Goal: Use online tool/utility: Utilize a website feature to perform a specific function

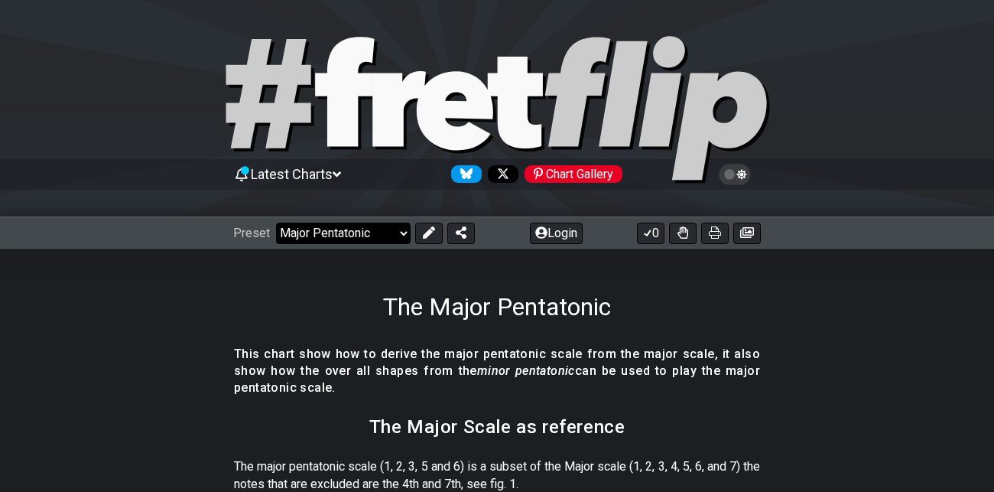
click at [404, 232] on select "Welcome to #fretflip! Initial Preset Custom Preset Minor Pentatonic Major Penta…" at bounding box center [343, 233] width 135 height 21
click at [276, 223] on select "Welcome to #fretflip! Initial Preset Custom Preset Minor Pentatonic Major Penta…" at bounding box center [343, 233] width 135 height 21
select select "/welcome"
select select "C"
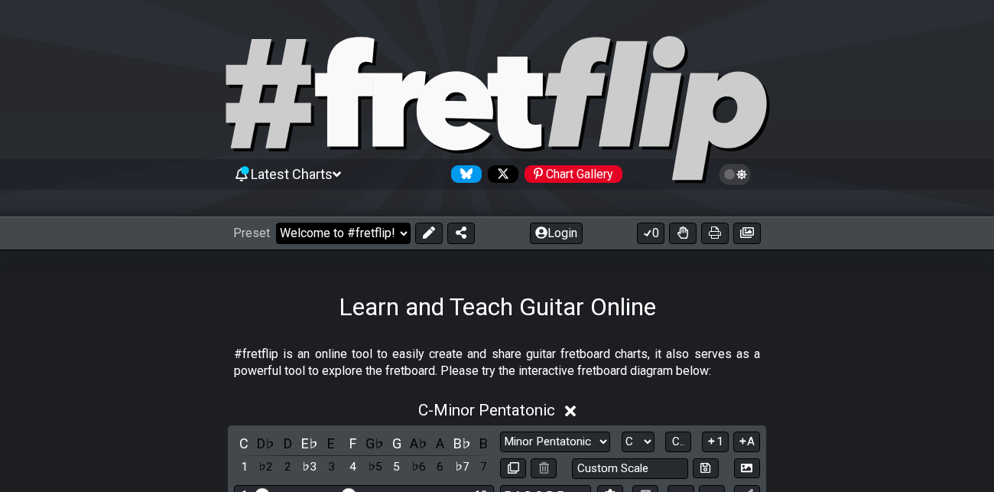
click at [406, 234] on select "Welcome to #fretflip! Initial Preset Custom Preset Minor Pentatonic Major Penta…" at bounding box center [343, 233] width 135 height 21
click at [276, 223] on select "Welcome to #fretflip! Initial Preset Custom Preset Minor Pentatonic Major Penta…" at bounding box center [343, 233] width 135 height 21
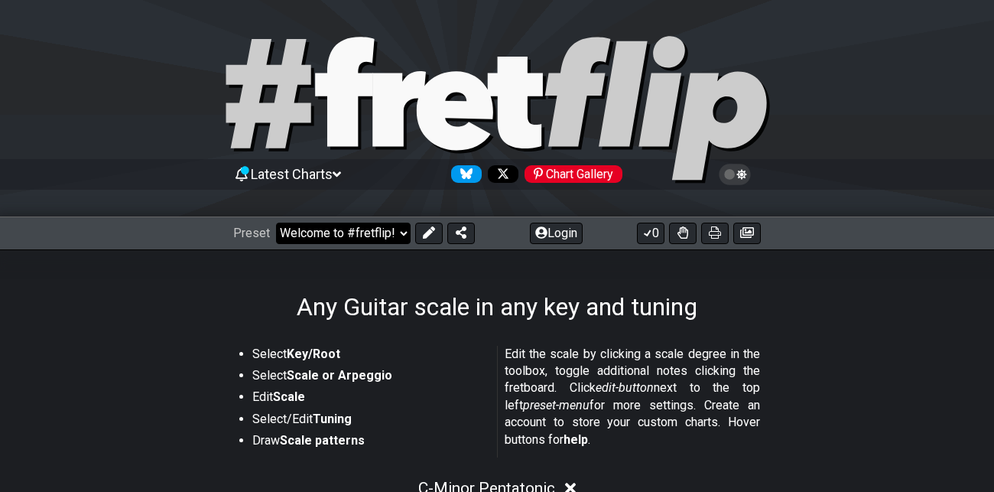
select select "/guitar-scales"
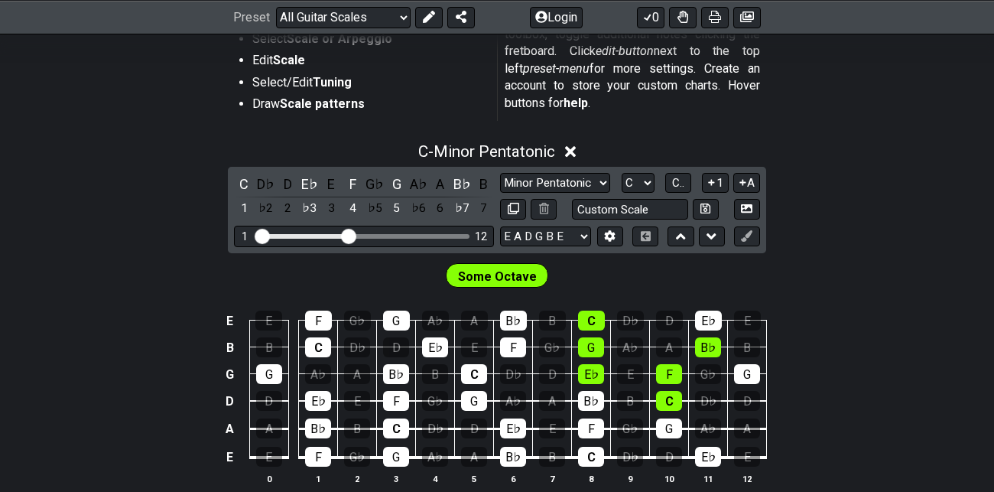
scroll to position [335, 0]
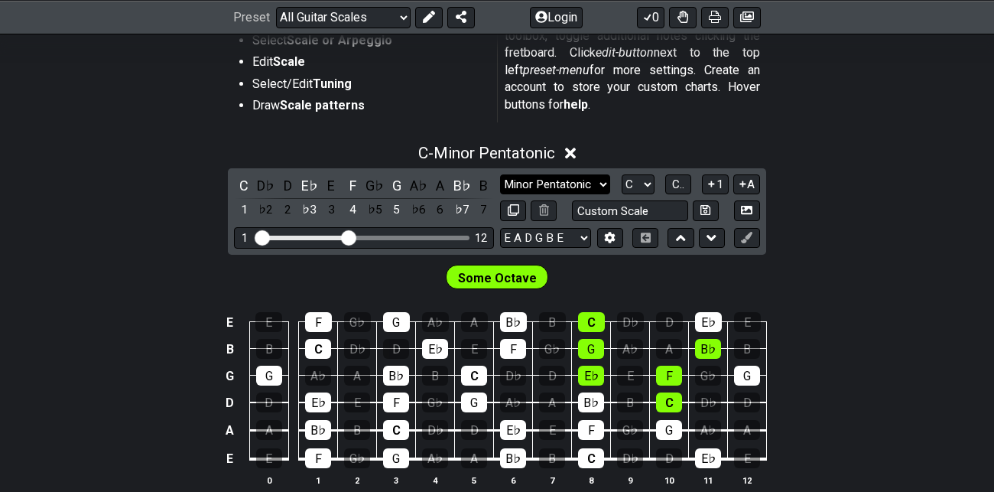
click at [601, 187] on select "Minor Pentatonic Root Minor Pentatonic Major Pentatonic Minor Blues Major Blues…" at bounding box center [555, 184] width 110 height 21
select select "Major / [PERSON_NAME]"
click at [500, 174] on select "Minor Pentatonic Root Minor Pentatonic Major Pentatonic Minor Blues Major Blues…" at bounding box center [555, 184] width 110 height 21
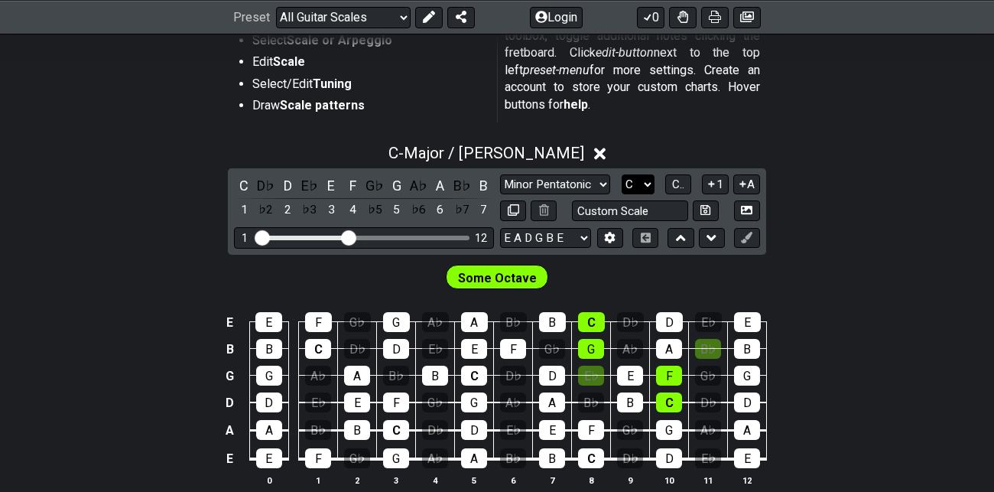
click at [641, 184] on select "A♭ A A♯ B♭ B C C♯ D♭ D D♯ E♭ E F F♯ G♭ G G♯" at bounding box center [638, 184] width 33 height 21
click at [679, 182] on span "C.." at bounding box center [678, 184] width 12 height 14
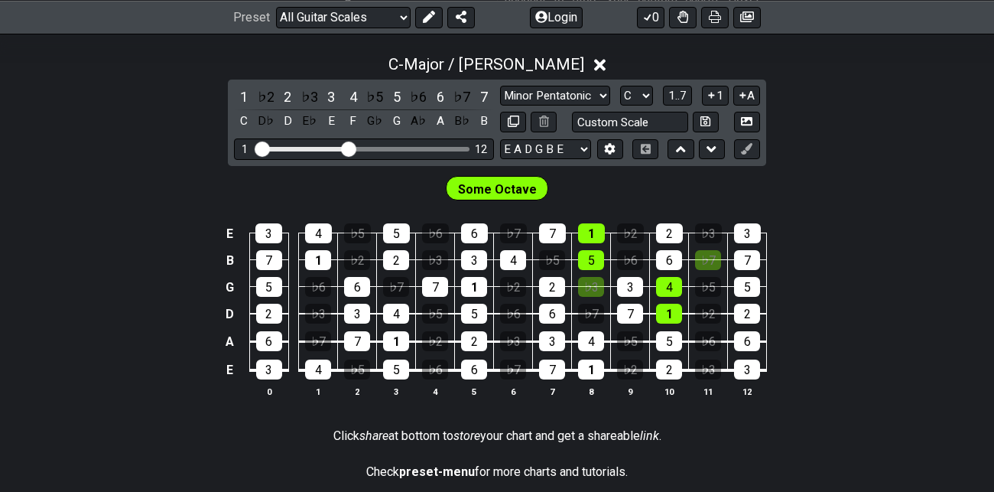
scroll to position [428, 0]
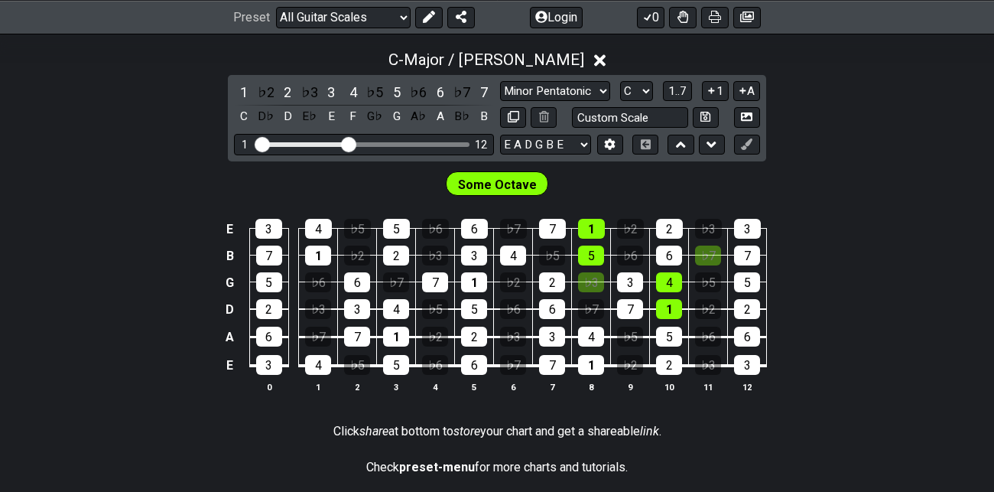
click at [504, 184] on span "Some Octave" at bounding box center [497, 185] width 79 height 22
click at [430, 15] on icon at bounding box center [429, 17] width 12 height 12
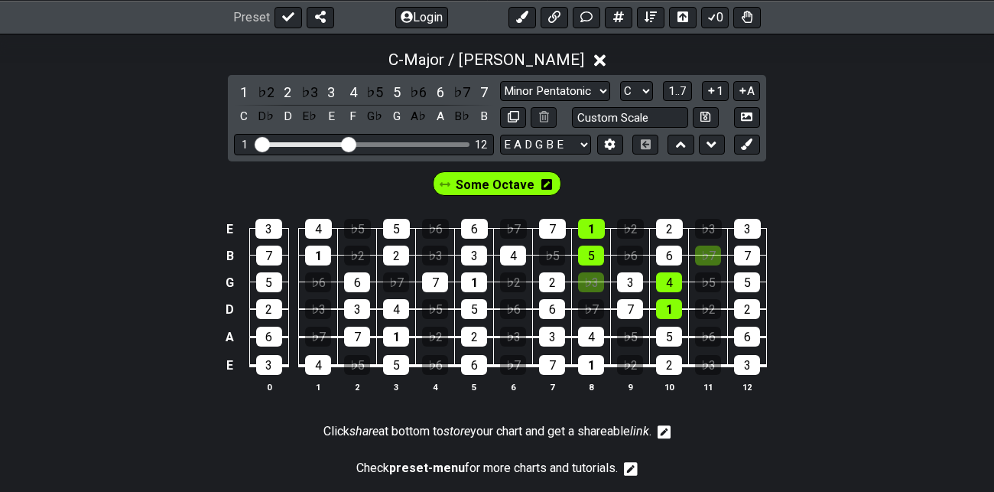
click at [509, 187] on span "Some Octave" at bounding box center [495, 185] width 79 height 22
click at [594, 222] on div "1" at bounding box center [591, 229] width 27 height 20
click at [597, 248] on div "5" at bounding box center [591, 256] width 26 height 20
click at [597, 275] on div "♭3" at bounding box center [591, 282] width 26 height 20
click at [672, 282] on div "4" at bounding box center [669, 282] width 26 height 20
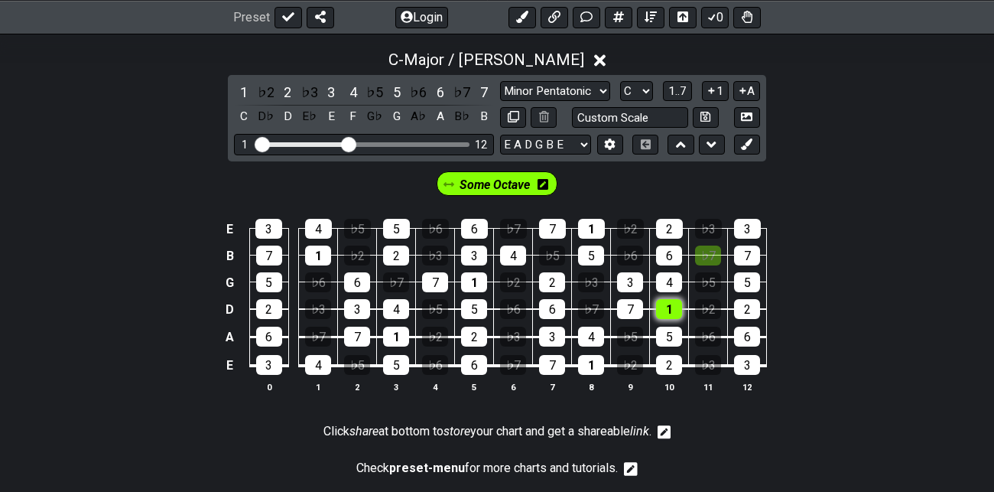
click at [674, 302] on div "1" at bounding box center [669, 309] width 26 height 20
click at [712, 255] on div "♭7" at bounding box center [708, 256] width 26 height 20
click at [750, 148] on icon at bounding box center [746, 143] width 11 height 11
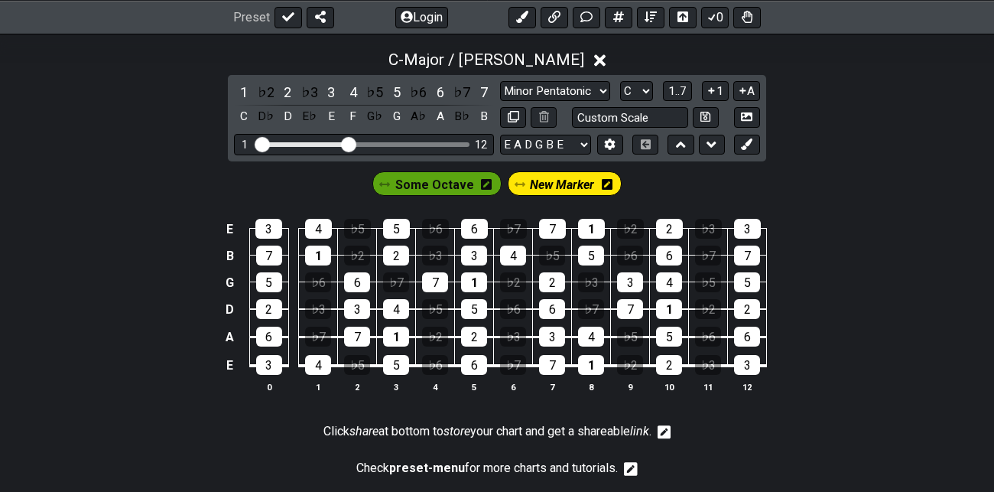
click at [603, 184] on icon at bounding box center [607, 184] width 11 height 11
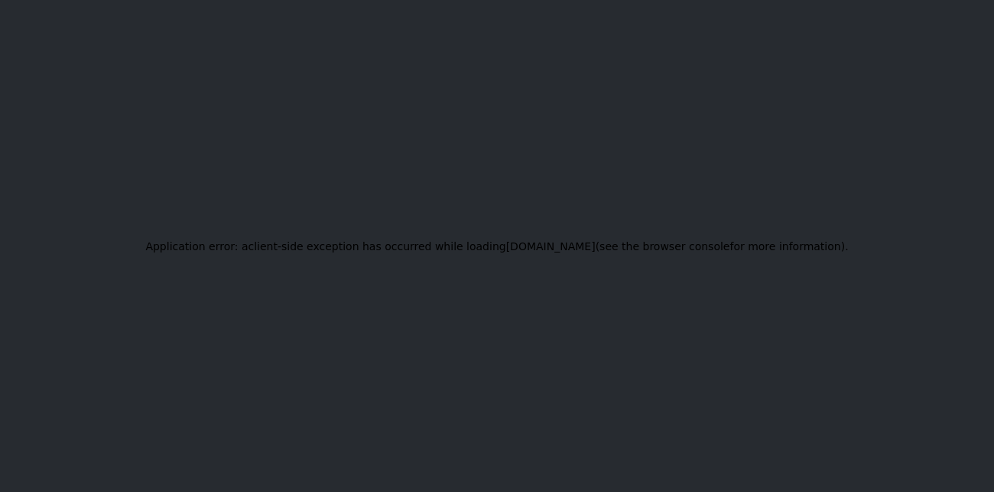
scroll to position [0, 0]
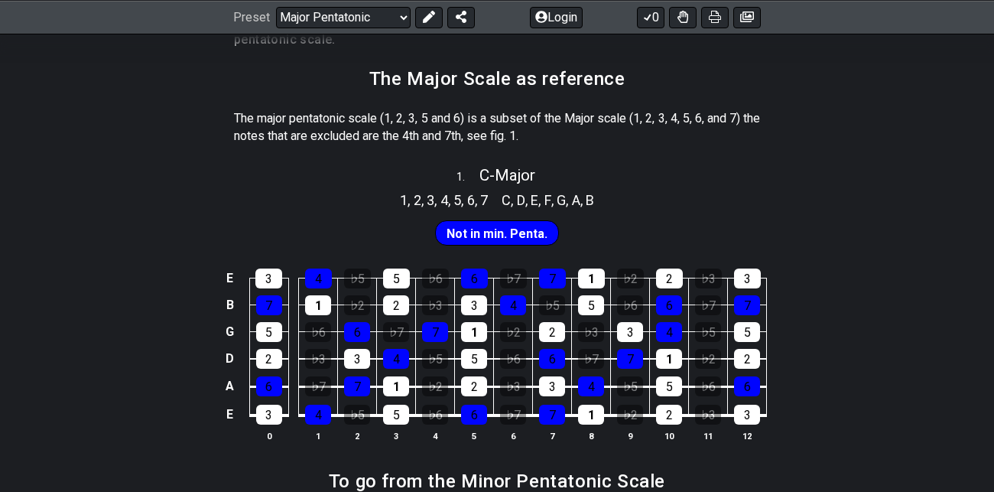
scroll to position [347, 0]
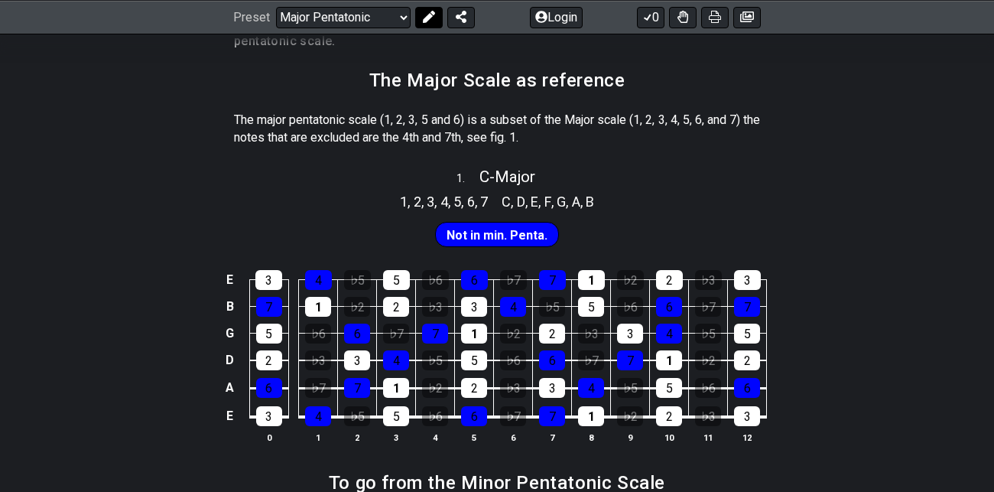
click at [431, 13] on icon at bounding box center [429, 17] width 12 height 12
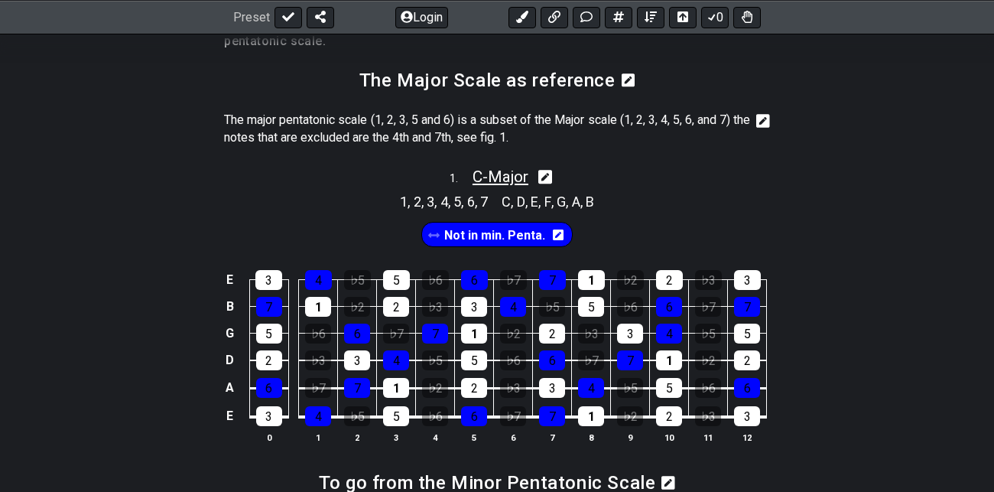
click at [509, 178] on span "C - Major" at bounding box center [501, 177] width 56 height 18
select select "C"
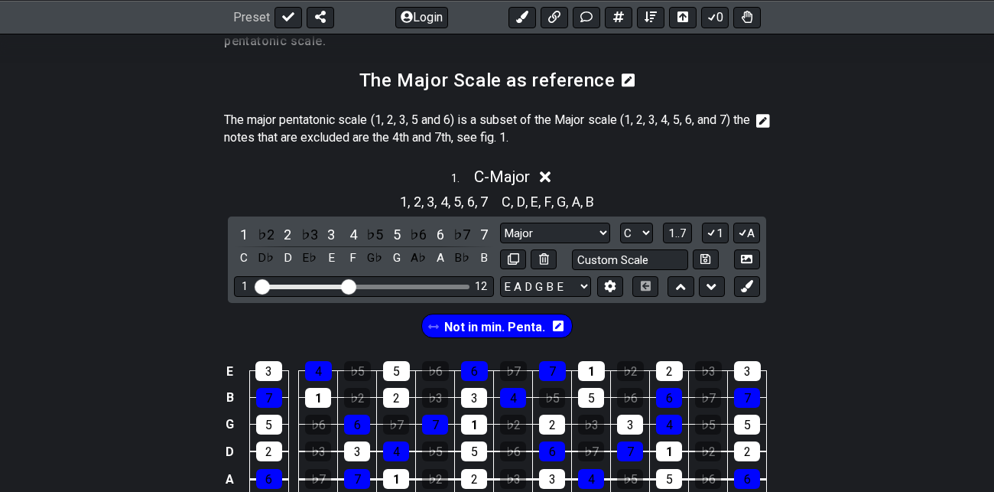
click at [528, 327] on span "Not in min. Penta." at bounding box center [494, 327] width 101 height 22
click at [265, 388] on div "7" at bounding box center [269, 398] width 26 height 20
click at [323, 369] on div "4" at bounding box center [318, 371] width 27 height 20
click at [359, 418] on div "6" at bounding box center [357, 425] width 26 height 20
click at [395, 451] on div "4" at bounding box center [396, 451] width 26 height 20
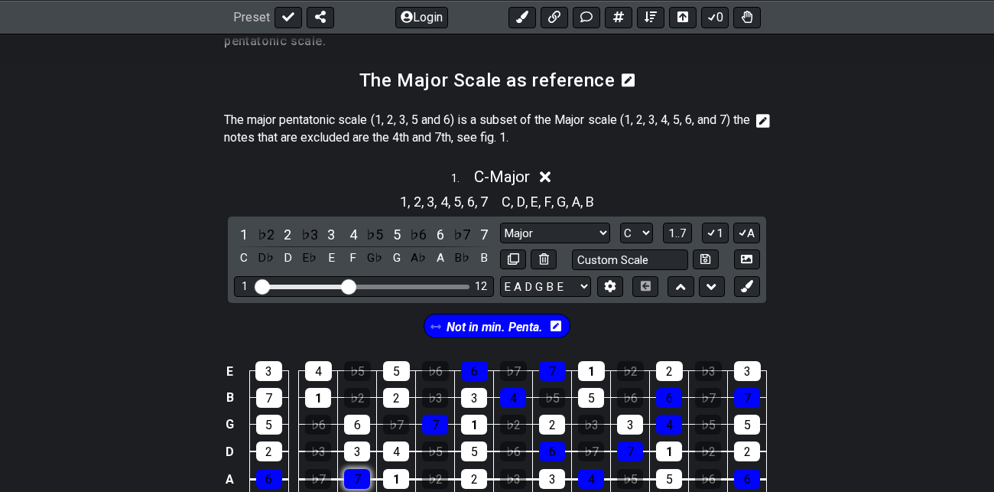
click at [355, 480] on div "7" at bounding box center [357, 479] width 26 height 20
click at [439, 418] on div "7" at bounding box center [435, 425] width 26 height 20
click at [550, 368] on div "7" at bounding box center [552, 371] width 27 height 20
click at [515, 392] on div "4" at bounding box center [513, 398] width 26 height 20
click at [476, 363] on div "6" at bounding box center [474, 371] width 27 height 20
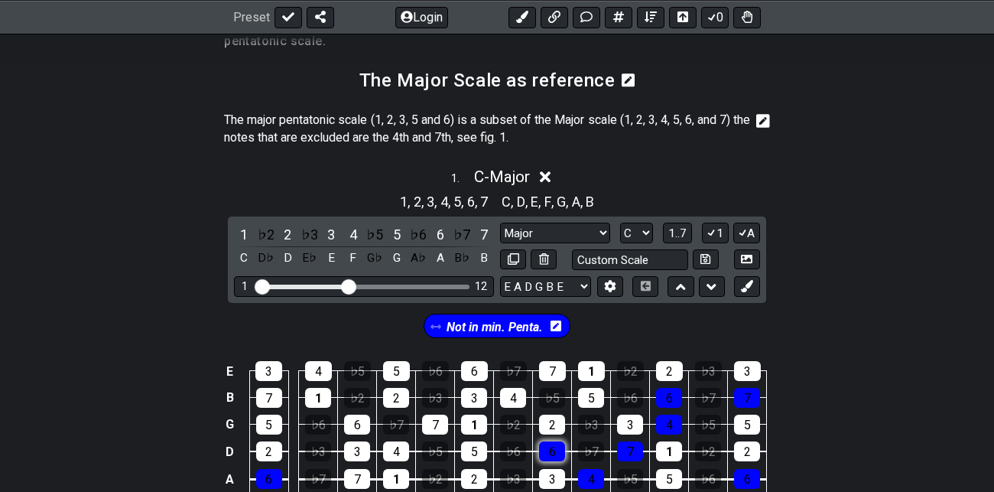
click at [550, 448] on div "6" at bounding box center [552, 451] width 26 height 20
click at [632, 450] on div "7" at bounding box center [630, 451] width 26 height 20
click at [592, 479] on div "4" at bounding box center [591, 479] width 26 height 20
click at [673, 425] on div "4" at bounding box center [669, 425] width 26 height 20
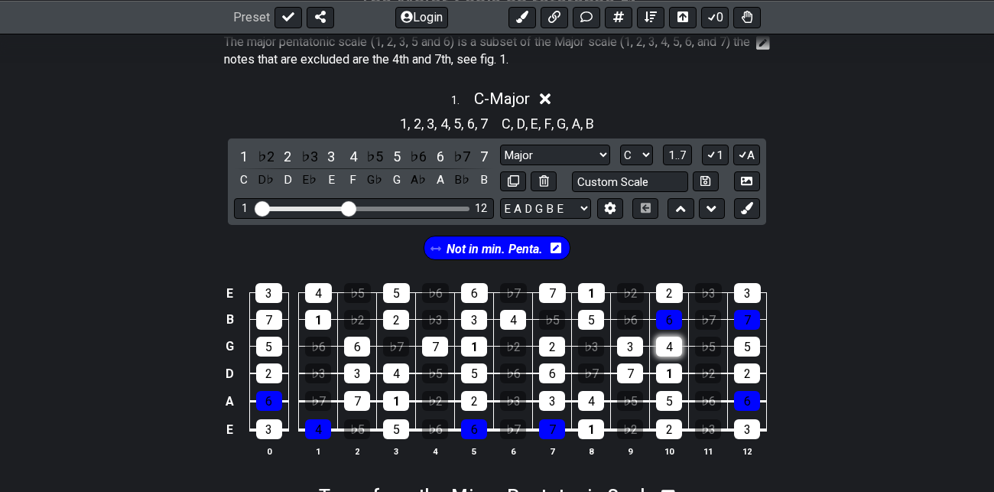
scroll to position [447, 0]
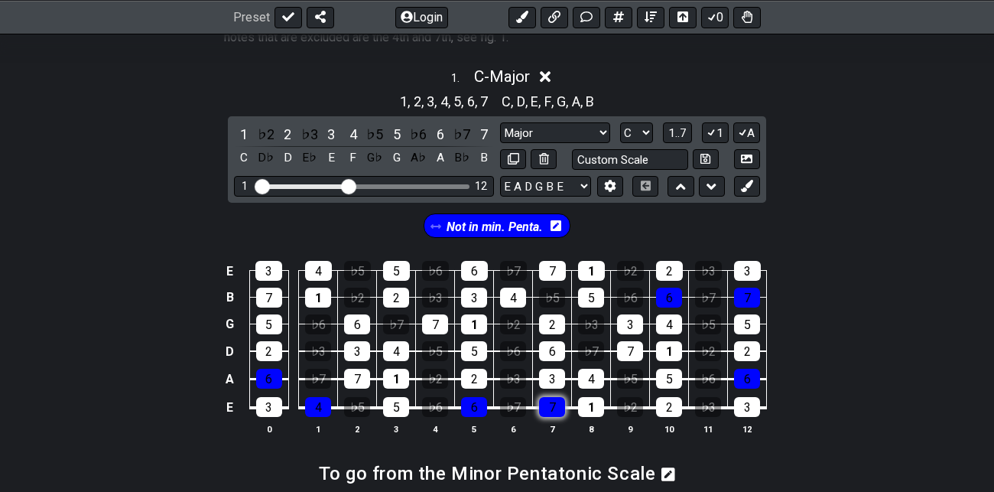
click at [554, 404] on div "7" at bounding box center [552, 407] width 26 height 20
click at [476, 405] on div "6" at bounding box center [474, 407] width 26 height 20
click at [317, 407] on div "4" at bounding box center [318, 407] width 26 height 20
click at [269, 374] on div "6" at bounding box center [269, 379] width 26 height 20
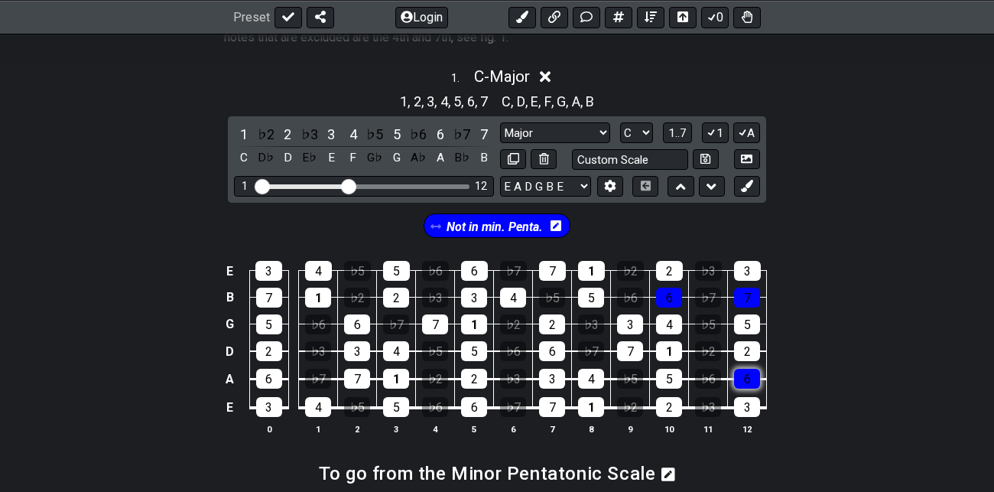
click at [744, 377] on div "6" at bounding box center [747, 379] width 26 height 20
click at [754, 294] on div "7" at bounding box center [747, 298] width 26 height 20
click at [669, 295] on div "6" at bounding box center [669, 298] width 26 height 20
click at [521, 225] on span "Not in min. Penta." at bounding box center [495, 227] width 96 height 22
click at [330, 134] on div "3" at bounding box center [331, 134] width 20 height 21
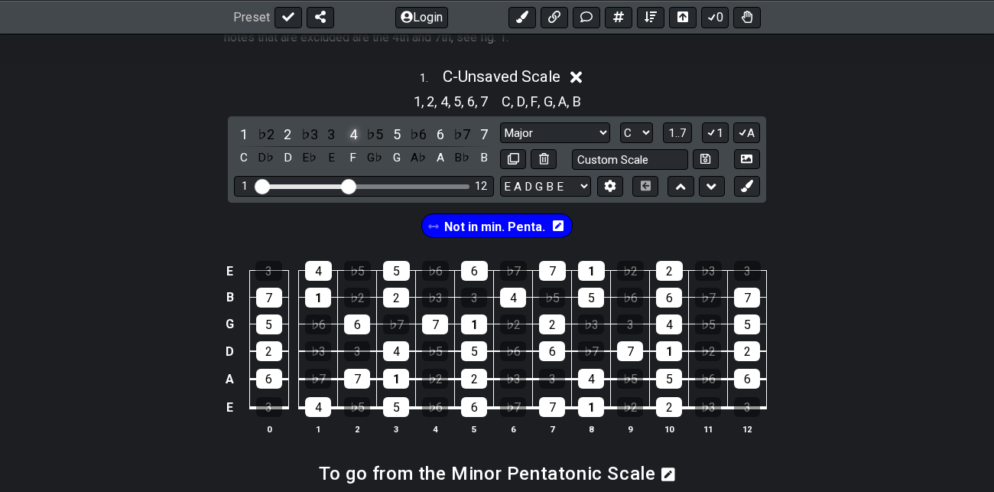
click at [351, 135] on div "4" at bounding box center [353, 134] width 20 height 21
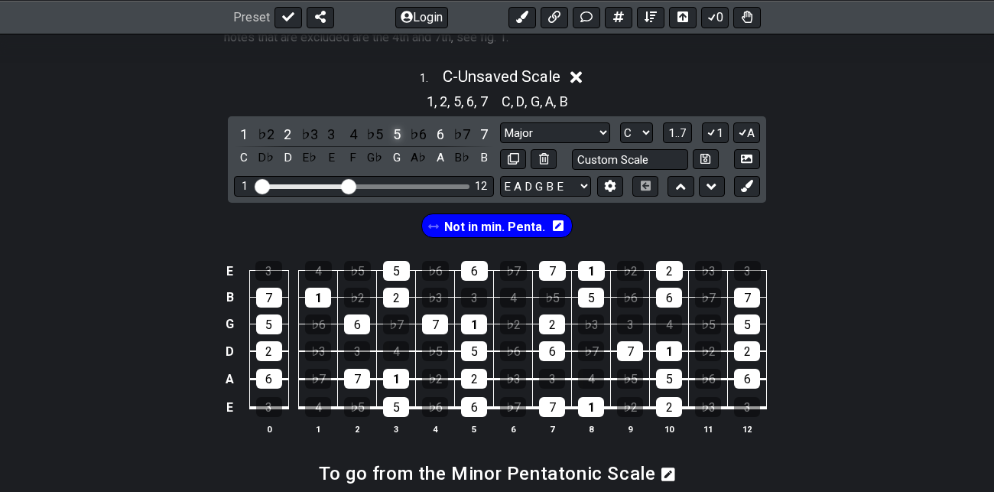
click at [400, 134] on div "5" at bounding box center [397, 134] width 20 height 21
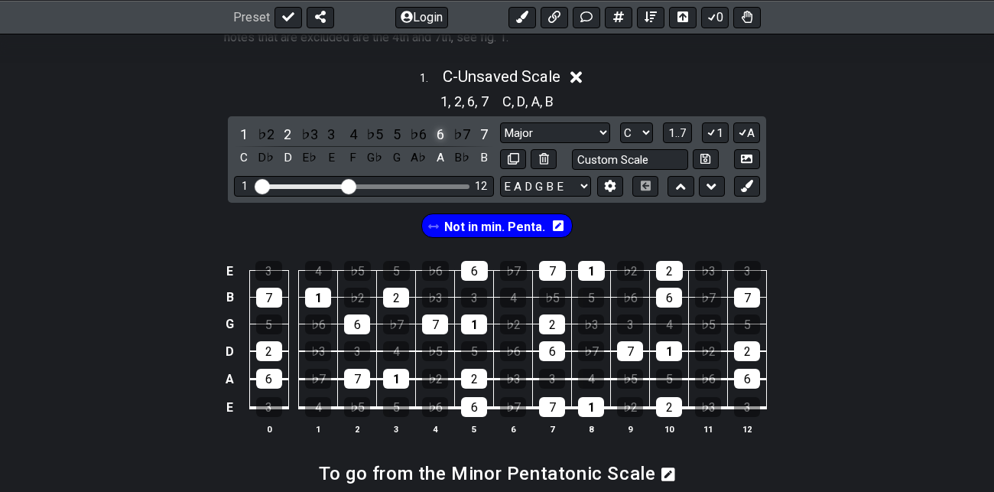
click at [439, 134] on div "6" at bounding box center [441, 134] width 20 height 21
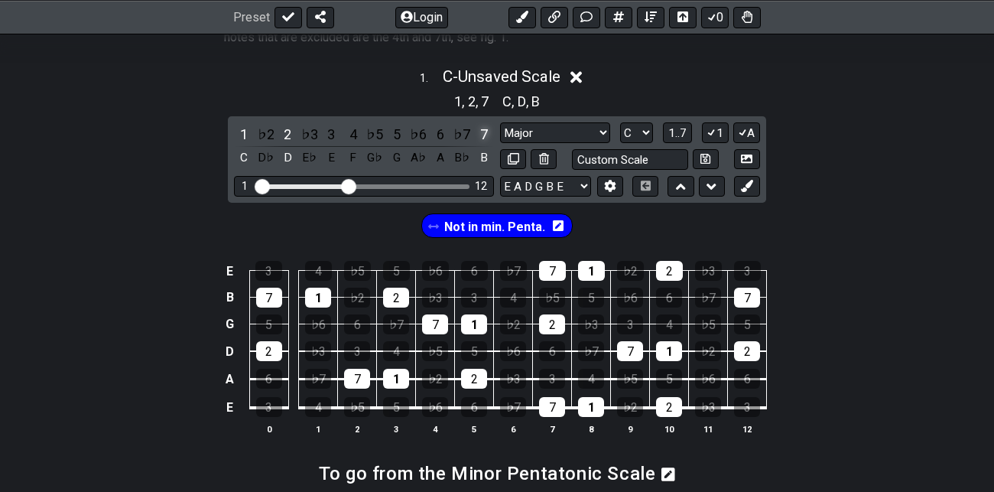
click at [485, 136] on div "7" at bounding box center [484, 134] width 20 height 21
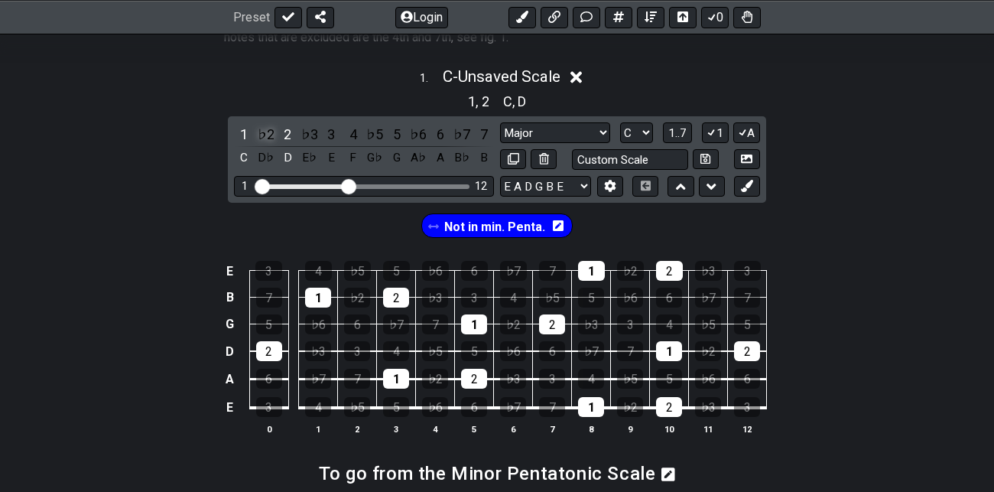
click at [269, 135] on div "♭2" at bounding box center [266, 134] width 20 height 21
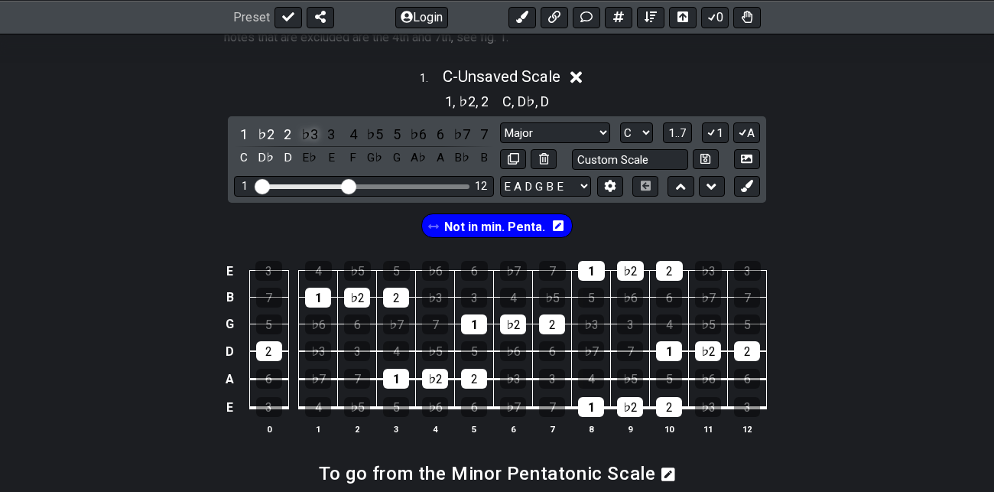
click at [310, 135] on div "♭3" at bounding box center [310, 134] width 20 height 21
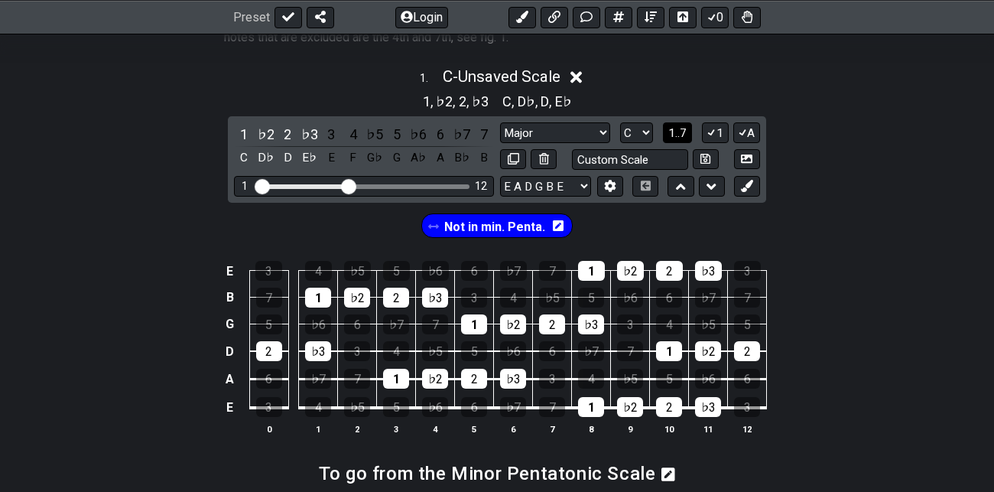
click at [681, 130] on span "1..7" at bounding box center [678, 133] width 18 height 14
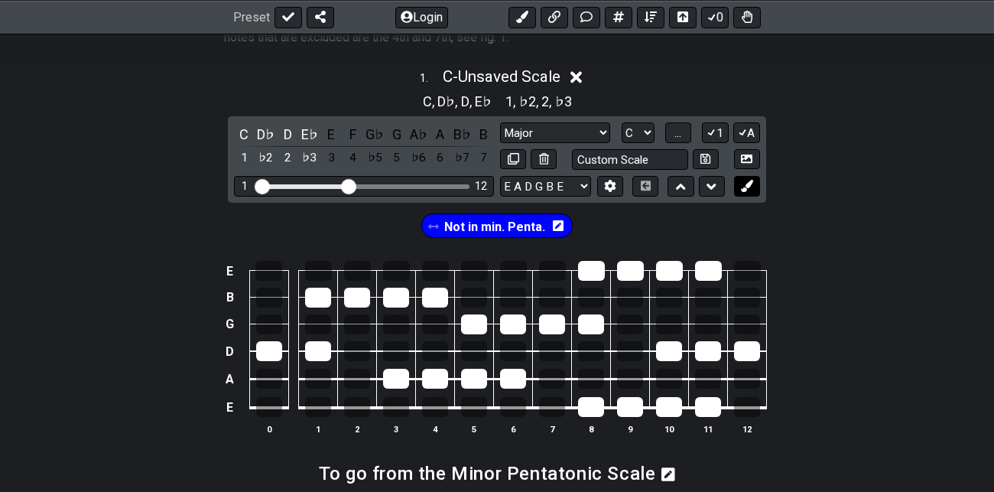
click at [751, 187] on icon at bounding box center [746, 185] width 11 height 11
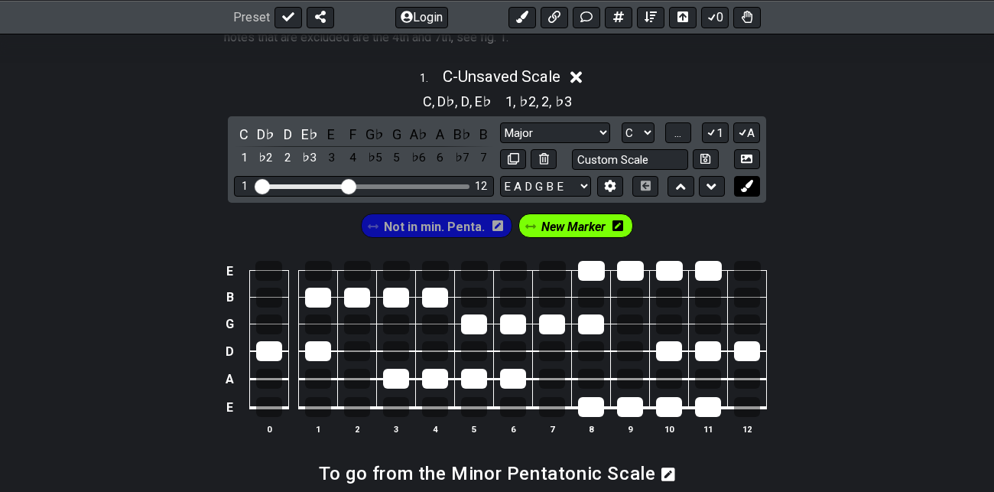
click at [751, 187] on icon at bounding box center [746, 185] width 11 height 11
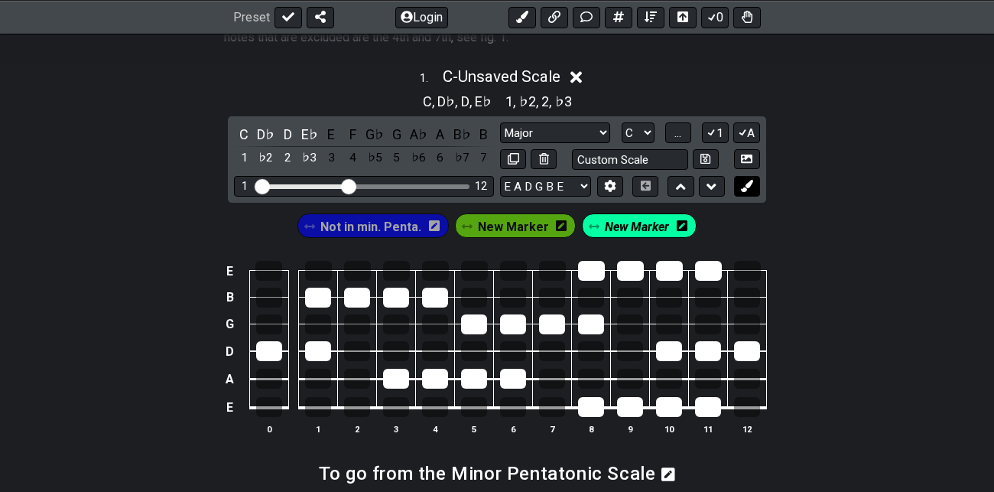
click at [751, 187] on icon at bounding box center [746, 185] width 11 height 11
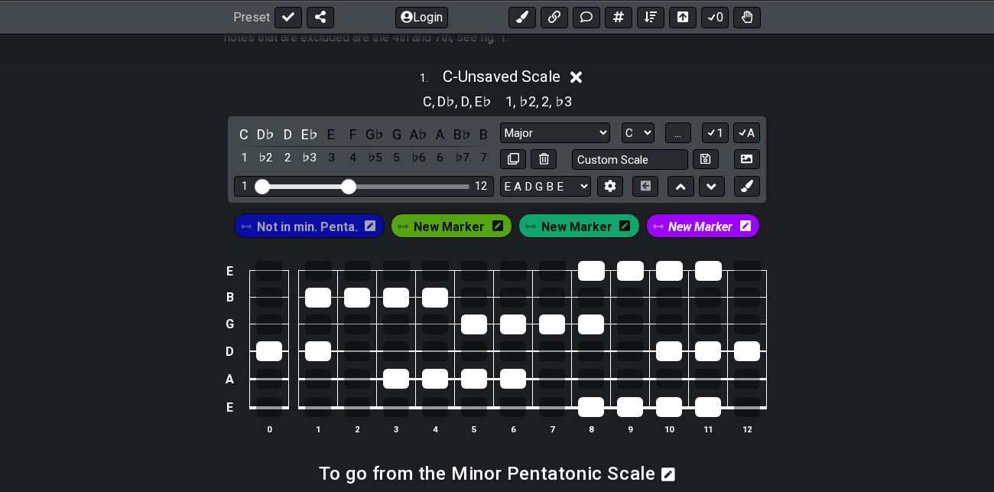
click at [740, 224] on icon at bounding box center [745, 226] width 11 height 12
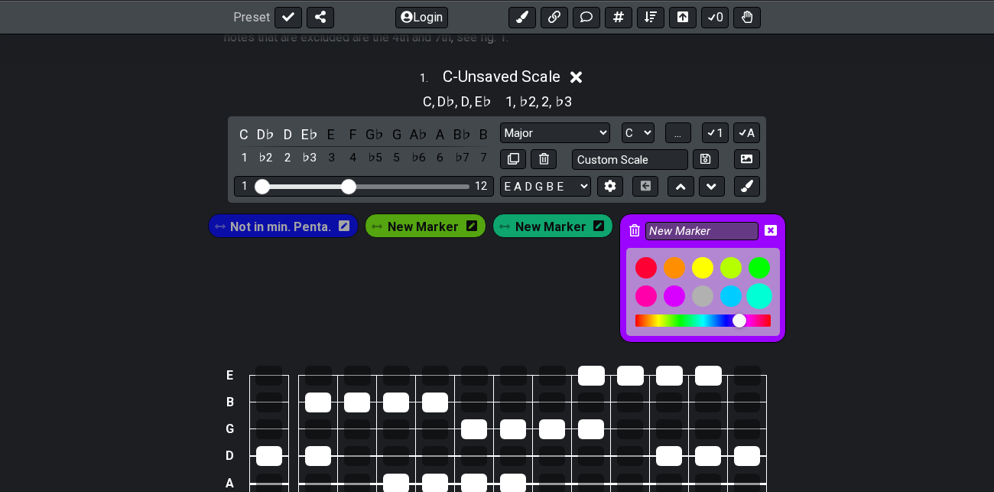
click at [755, 296] on div at bounding box center [760, 296] width 26 height 26
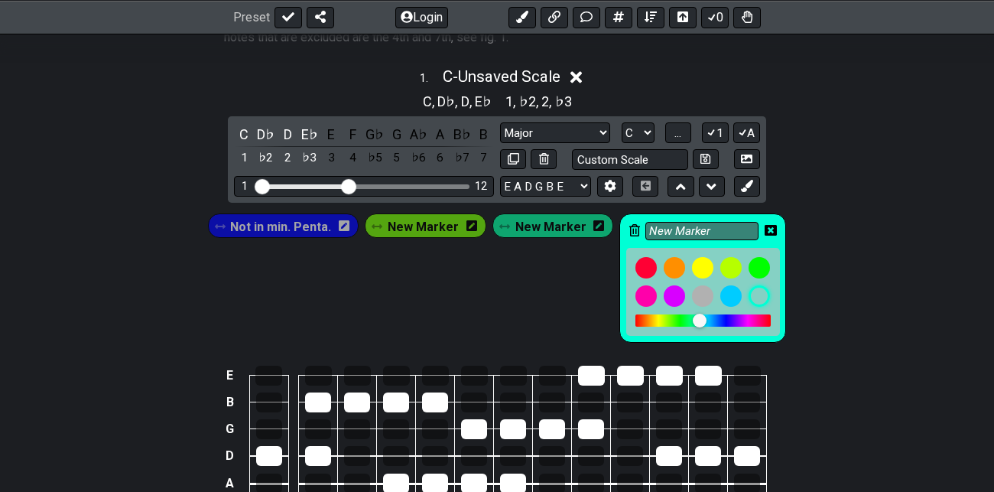
click at [766, 229] on icon at bounding box center [771, 230] width 12 height 12
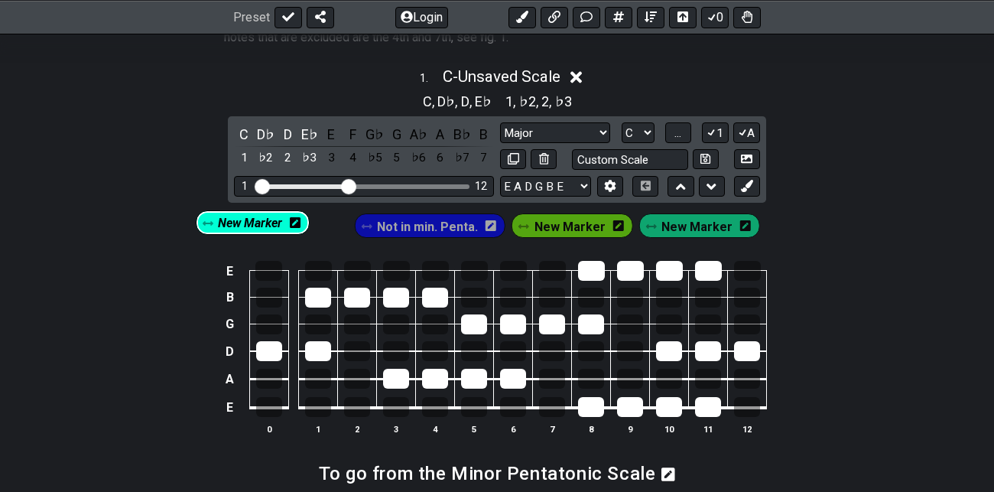
drag, startPoint x: 702, startPoint y: 225, endPoint x: 242, endPoint y: 225, distance: 460.5
click at [242, 225] on div "Not in min. Penta. New Marker New Marker New Marker" at bounding box center [497, 225] width 532 height 31
click at [693, 223] on span "New Marker" at bounding box center [697, 227] width 71 height 22
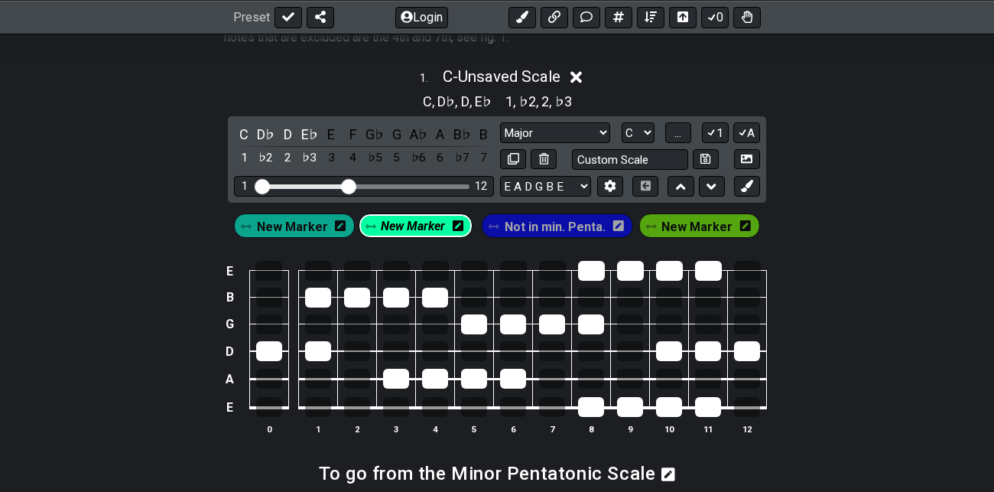
drag, startPoint x: 693, startPoint y: 223, endPoint x: 402, endPoint y: 225, distance: 291.5
click at [402, 225] on div "New Marker Not in min. Penta. New Marker New Marker" at bounding box center [497, 225] width 532 height 31
click at [297, 227] on span "New Marker" at bounding box center [292, 227] width 71 height 22
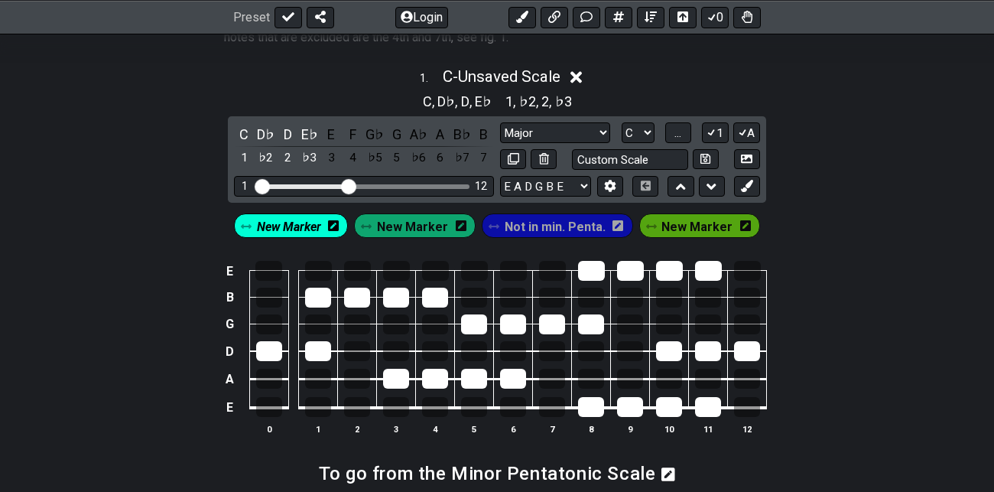
click at [297, 227] on span "New Marker" at bounding box center [289, 227] width 64 height 22
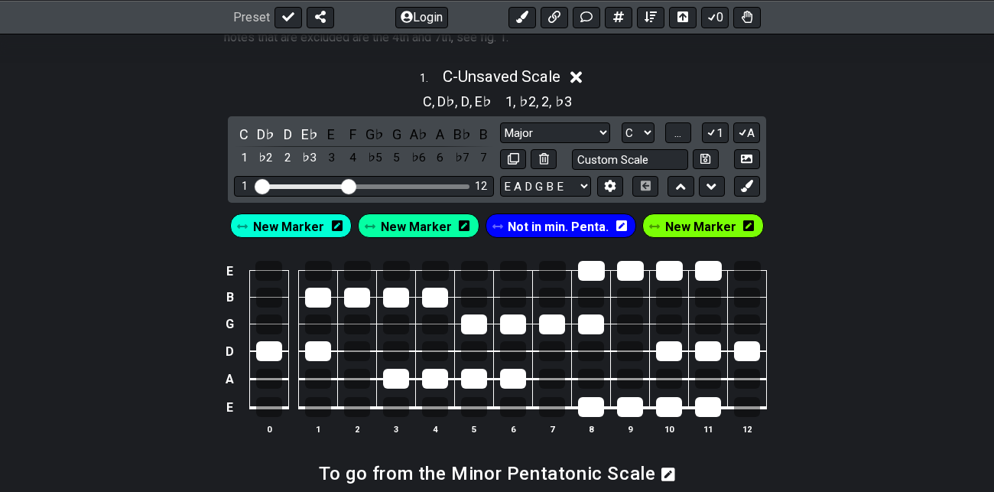
click at [297, 227] on span "New Marker" at bounding box center [288, 227] width 71 height 22
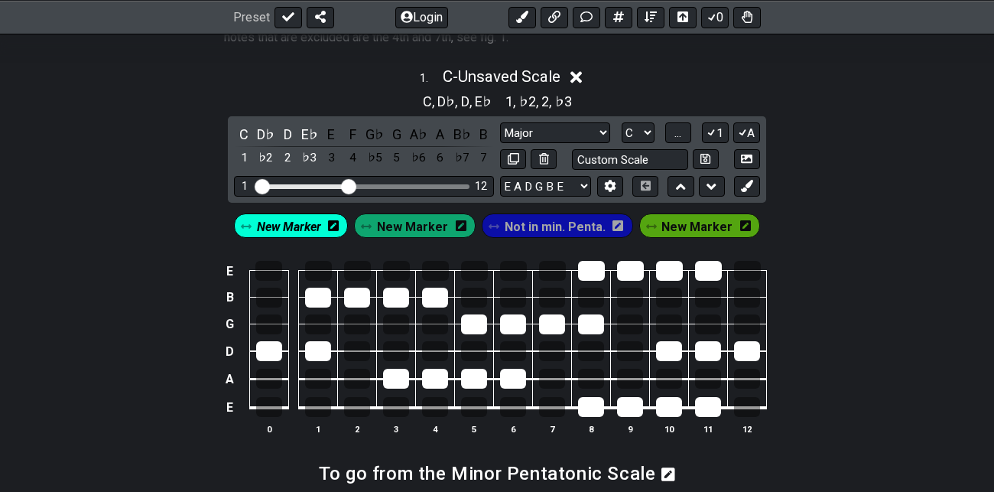
click at [339, 223] on icon at bounding box center [333, 226] width 11 height 12
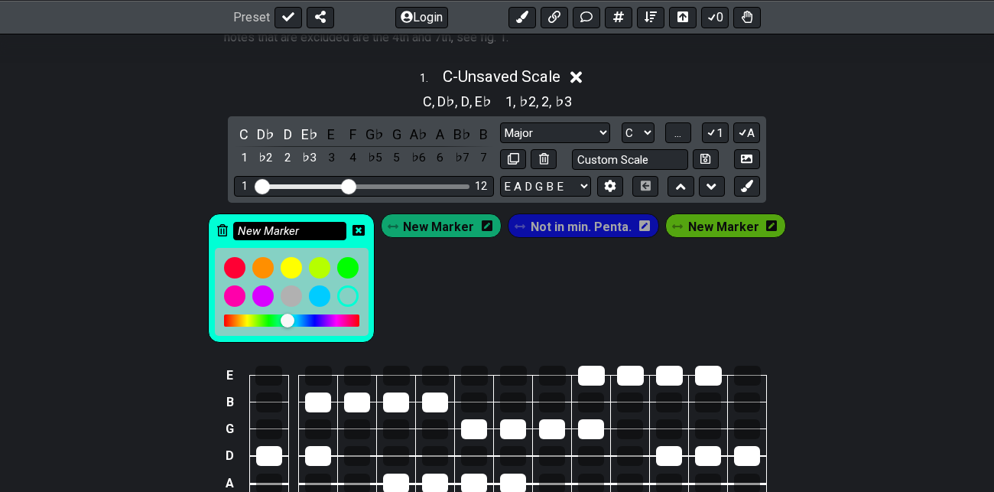
click at [313, 228] on input "New Marker" at bounding box center [289, 231] width 113 height 19
type input "N"
type input "H"
click at [444, 291] on div "H New Marker Not in min. Penta. New Marker" at bounding box center [497, 277] width 585 height 135
click at [365, 230] on icon at bounding box center [359, 230] width 12 height 12
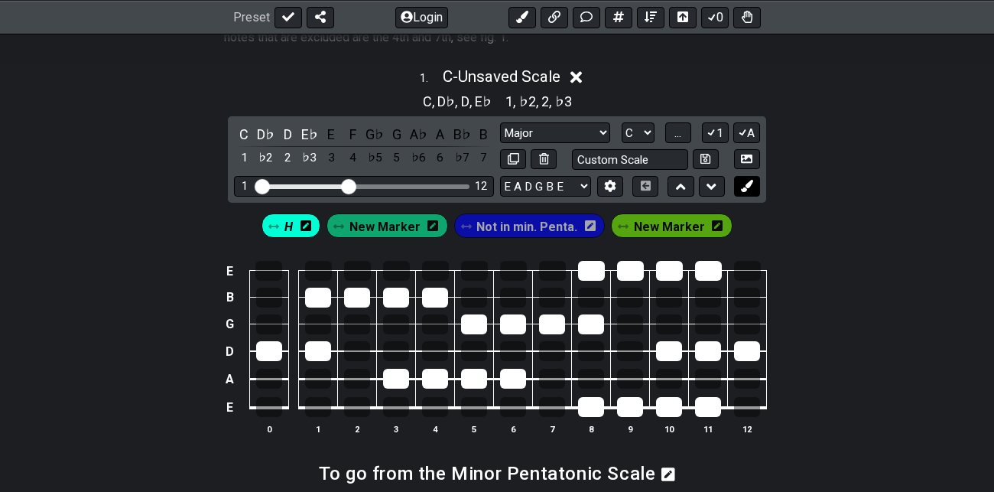
click at [750, 186] on icon at bounding box center [746, 185] width 11 height 11
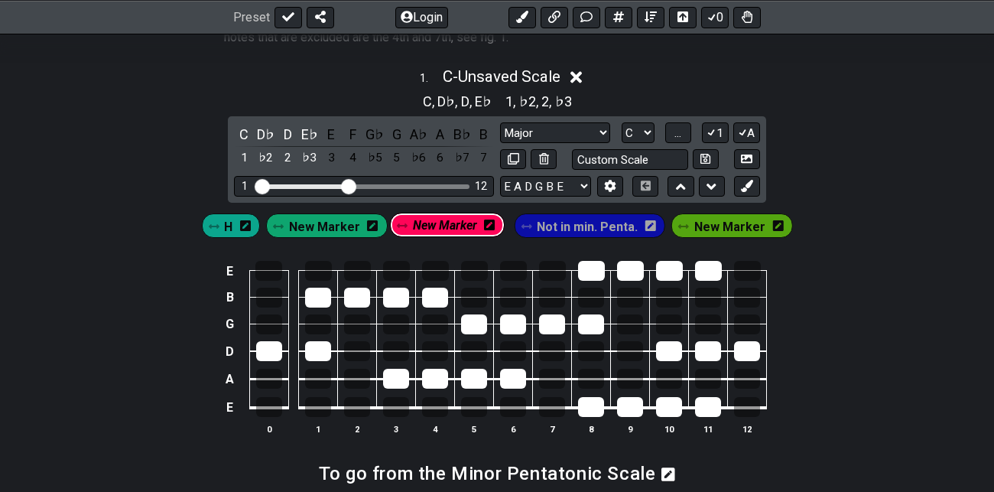
drag, startPoint x: 737, startPoint y: 227, endPoint x: 427, endPoint y: 233, distance: 310.6
click at [427, 233] on div "H New Marker Not in min. Penta. New Marker New Marker" at bounding box center [497, 225] width 597 height 31
click at [337, 223] on span "New Marker" at bounding box center [324, 227] width 71 height 22
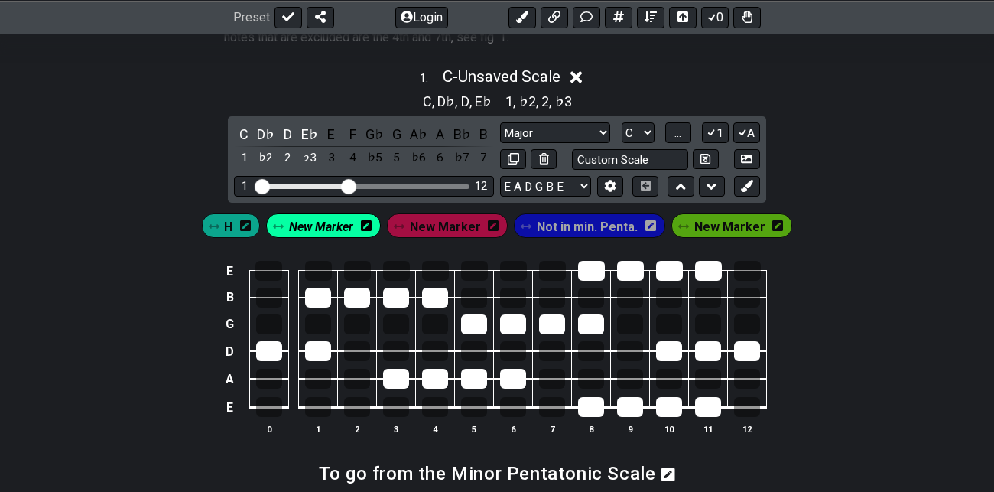
click at [371, 223] on icon at bounding box center [366, 226] width 11 height 12
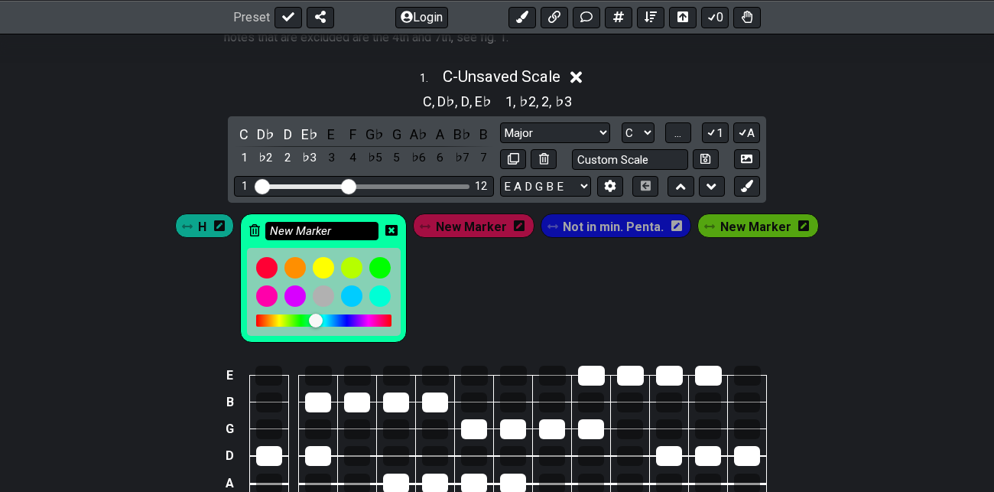
click at [340, 232] on input "New Marker" at bounding box center [321, 231] width 113 height 19
type input "N"
type input "W"
click at [448, 269] on div "H W New Marker Not in min. Penta. New Marker" at bounding box center [496, 277] width 649 height 135
click at [396, 229] on icon at bounding box center [392, 230] width 12 height 12
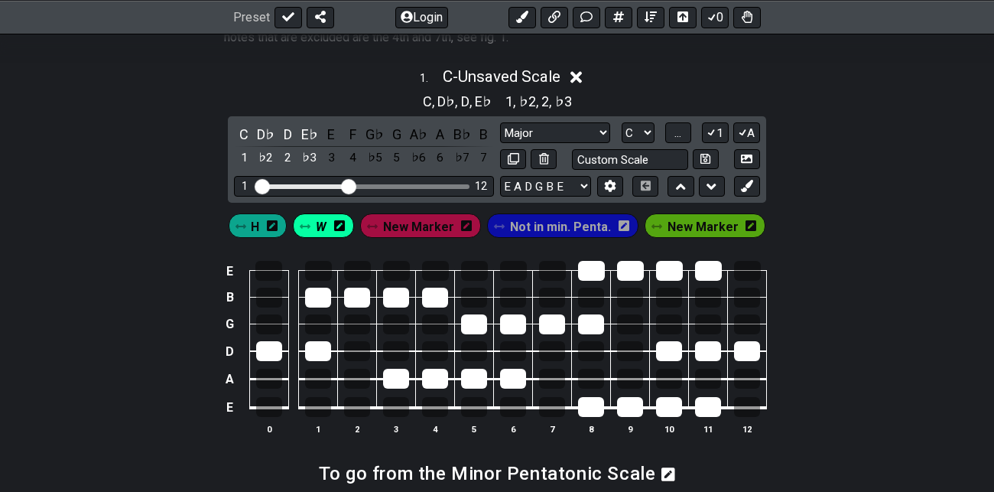
click at [424, 226] on span "New Marker" at bounding box center [418, 227] width 71 height 22
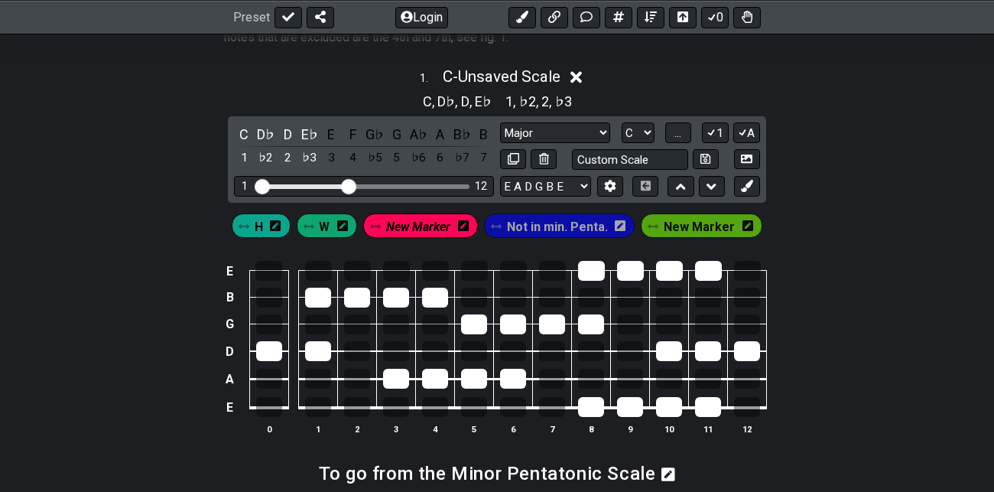
click at [329, 226] on span "W" at bounding box center [324, 227] width 11 height 22
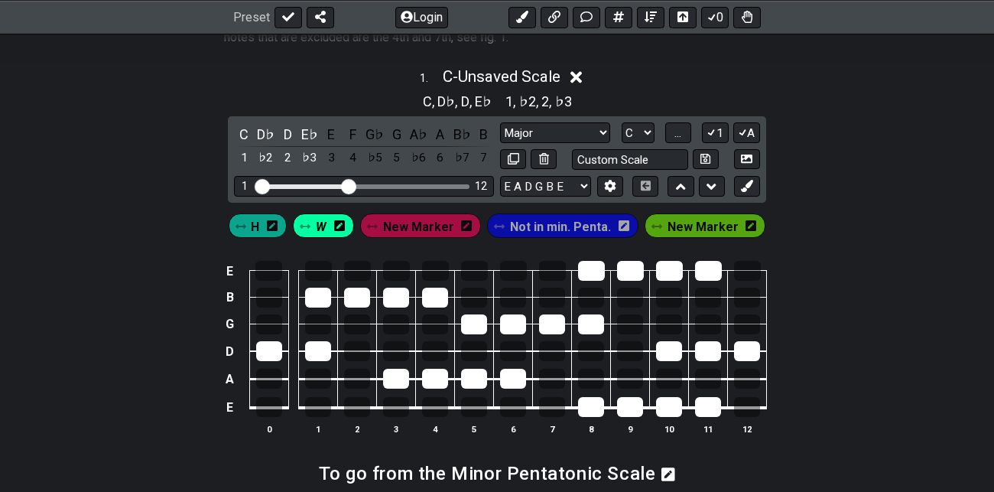
click at [343, 225] on icon at bounding box center [339, 226] width 11 height 12
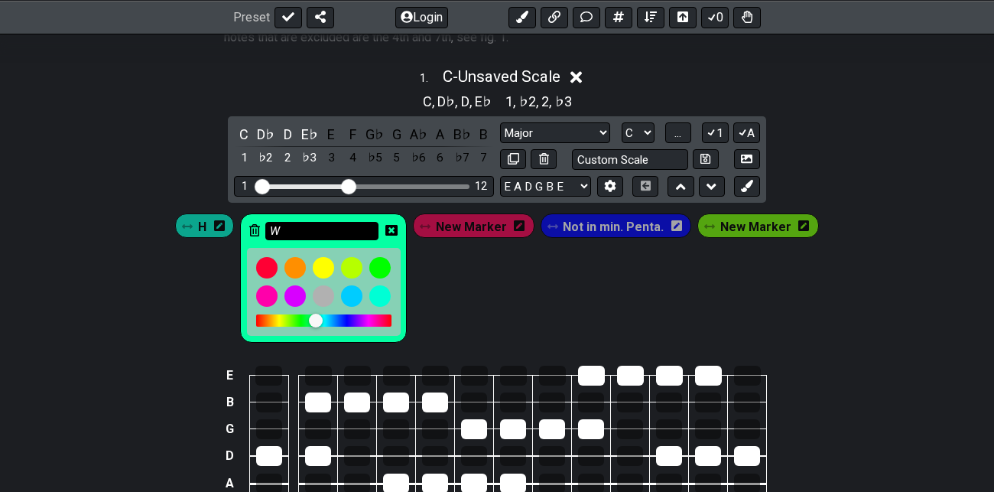
click at [315, 229] on input "W" at bounding box center [321, 231] width 113 height 19
type input "2H (W)"
click at [437, 271] on div "H 2H (W) New Marker Not in min. Penta. New Marker" at bounding box center [496, 277] width 649 height 135
click at [398, 227] on icon at bounding box center [392, 230] width 12 height 11
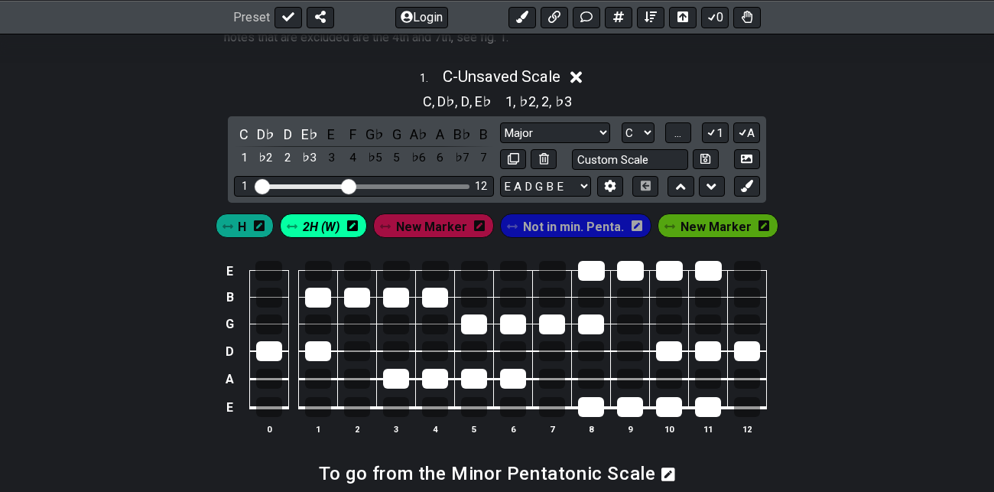
click at [363, 246] on td at bounding box center [357, 257] width 39 height 27
click at [431, 227] on span "New Marker" at bounding box center [431, 227] width 71 height 22
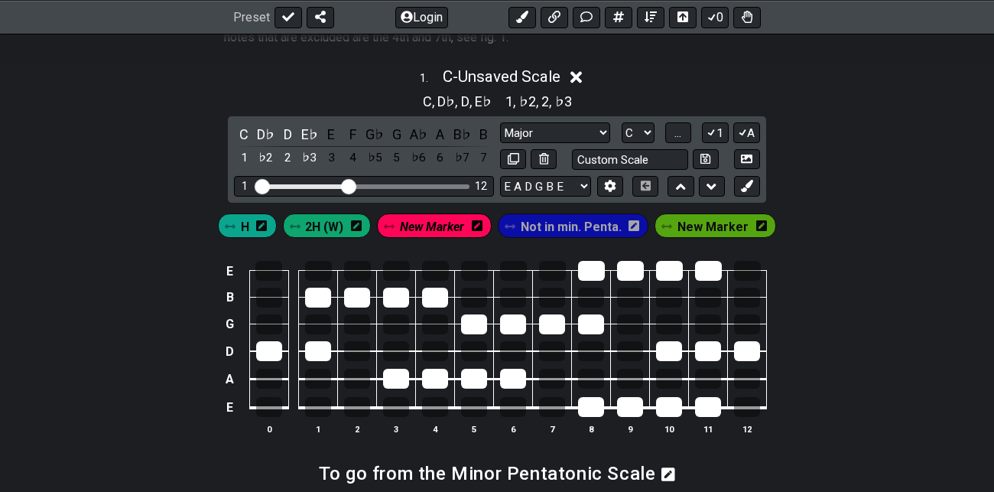
click at [479, 224] on icon at bounding box center [477, 226] width 11 height 12
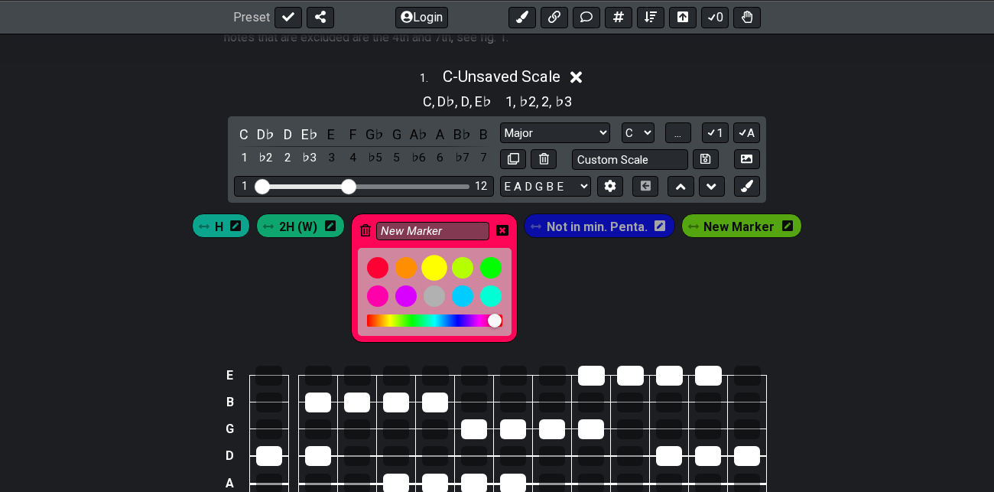
click at [441, 265] on div at bounding box center [434, 268] width 26 height 26
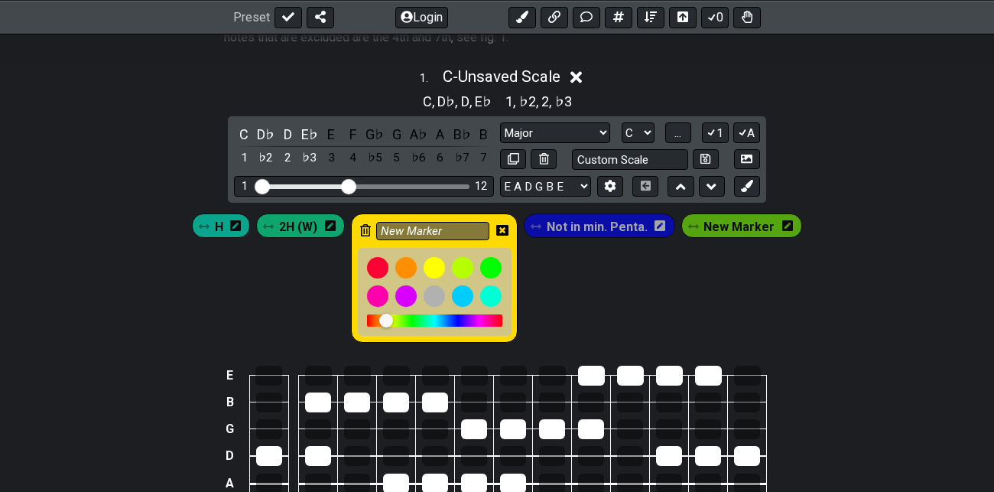
click at [390, 316] on div at bounding box center [386, 321] width 14 height 14
click at [468, 225] on input "New Marker" at bounding box center [432, 231] width 113 height 19
type input "N"
type input "A2"
click at [509, 227] on icon at bounding box center [502, 230] width 12 height 11
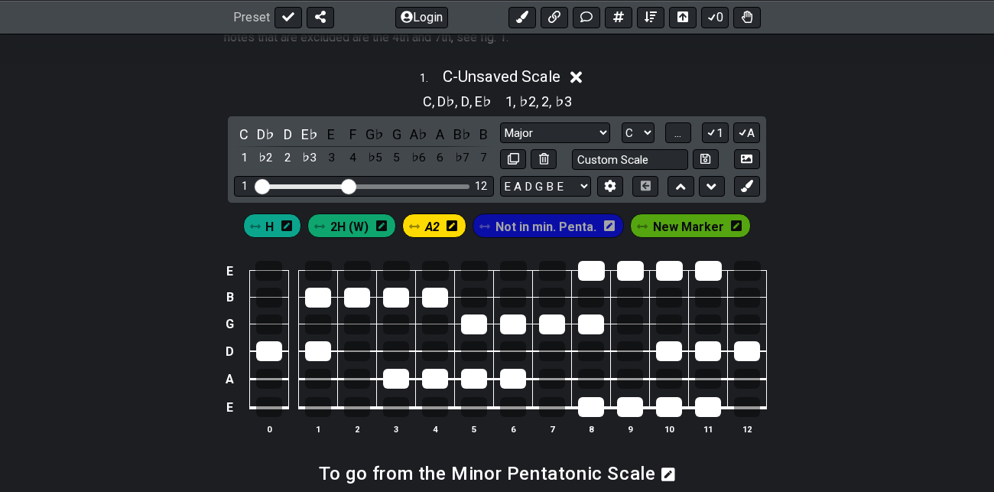
click at [270, 226] on span "H" at bounding box center [269, 227] width 8 height 22
click at [366, 297] on div at bounding box center [357, 298] width 26 height 20
click at [265, 129] on div "D♭" at bounding box center [266, 134] width 20 height 21
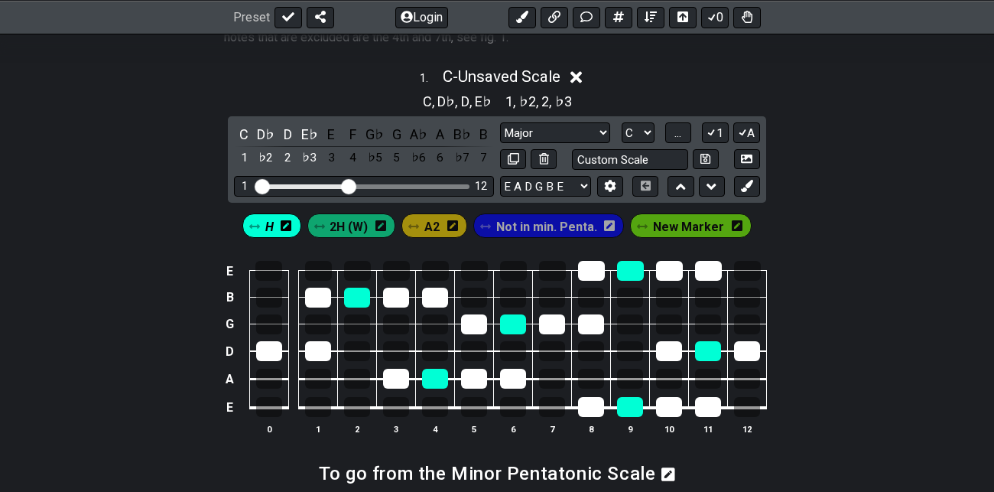
click at [363, 230] on span "2H (W)" at bounding box center [349, 227] width 38 height 22
click at [287, 128] on div "D" at bounding box center [288, 134] width 20 height 21
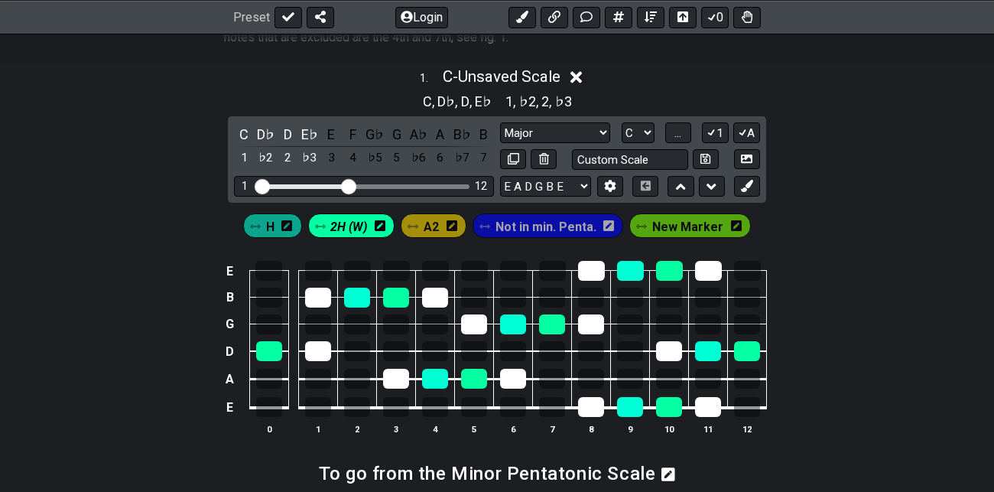
click at [438, 225] on span "A2" at bounding box center [431, 227] width 15 height 22
click at [307, 128] on div "E♭" at bounding box center [310, 134] width 20 height 21
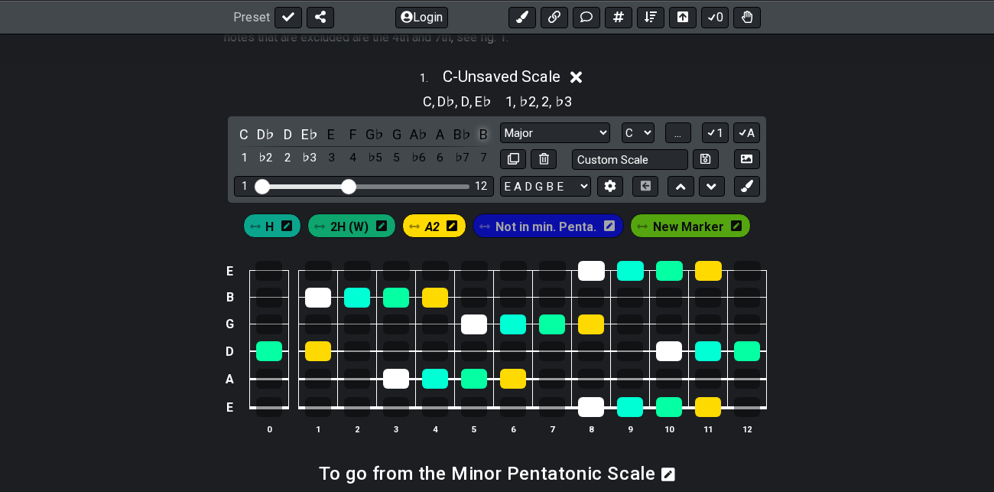
click at [485, 132] on div "B" at bounding box center [484, 134] width 20 height 21
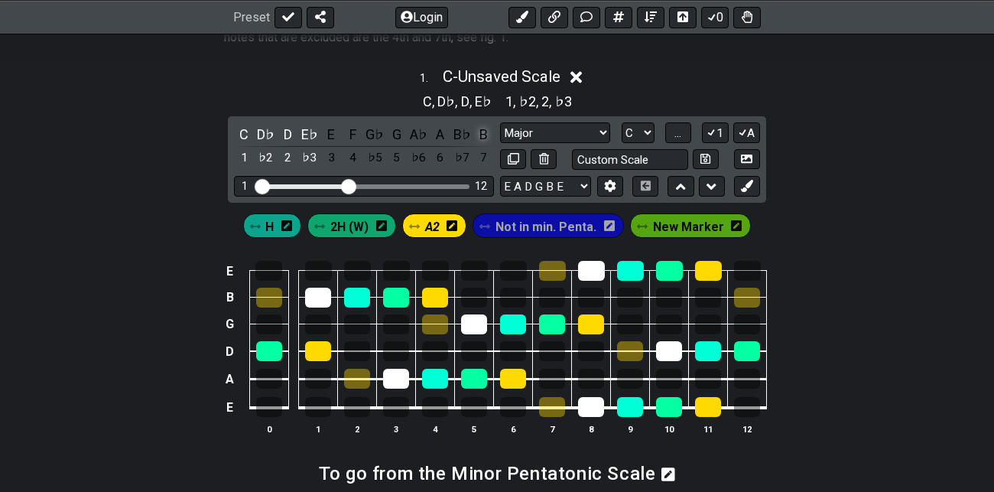
click at [485, 132] on div "B" at bounding box center [484, 134] width 20 height 21
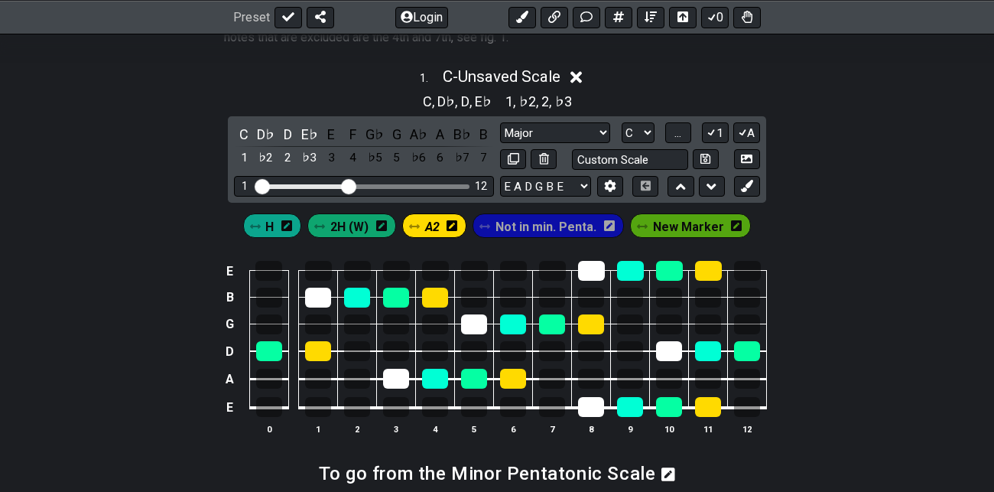
click at [282, 225] on div "H" at bounding box center [272, 225] width 59 height 24
click at [483, 132] on div "B" at bounding box center [484, 134] width 20 height 21
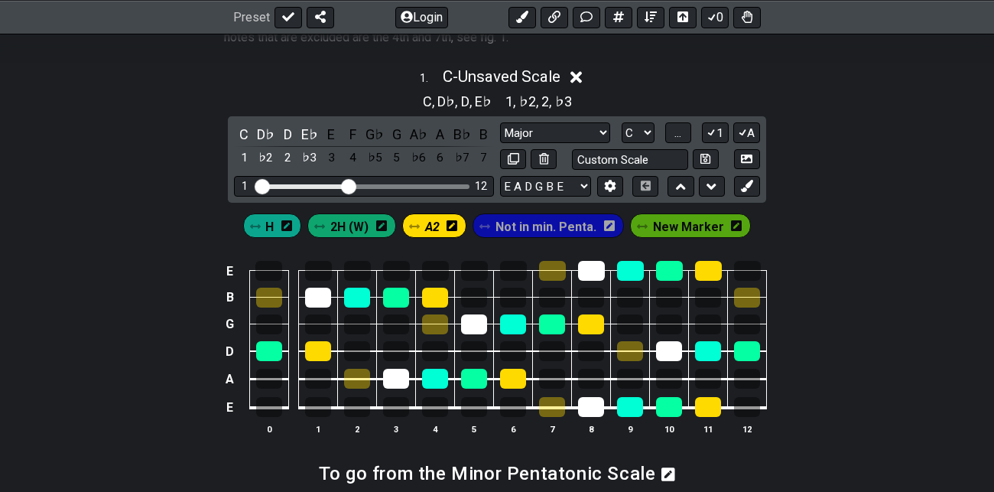
click at [373, 225] on div "2H (W)" at bounding box center [352, 225] width 89 height 24
click at [463, 130] on div "B♭" at bounding box center [462, 134] width 20 height 21
click at [274, 226] on span "H" at bounding box center [269, 227] width 8 height 22
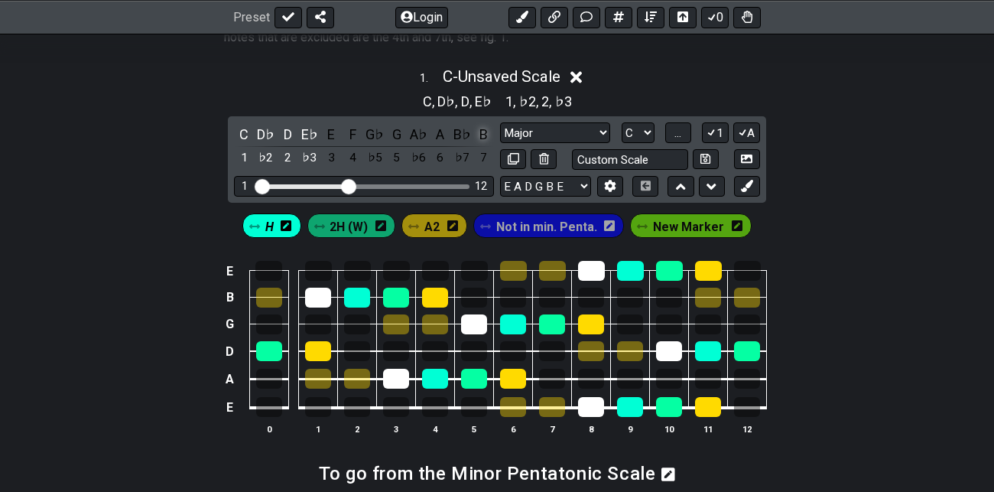
click at [483, 130] on div "B" at bounding box center [484, 134] width 20 height 21
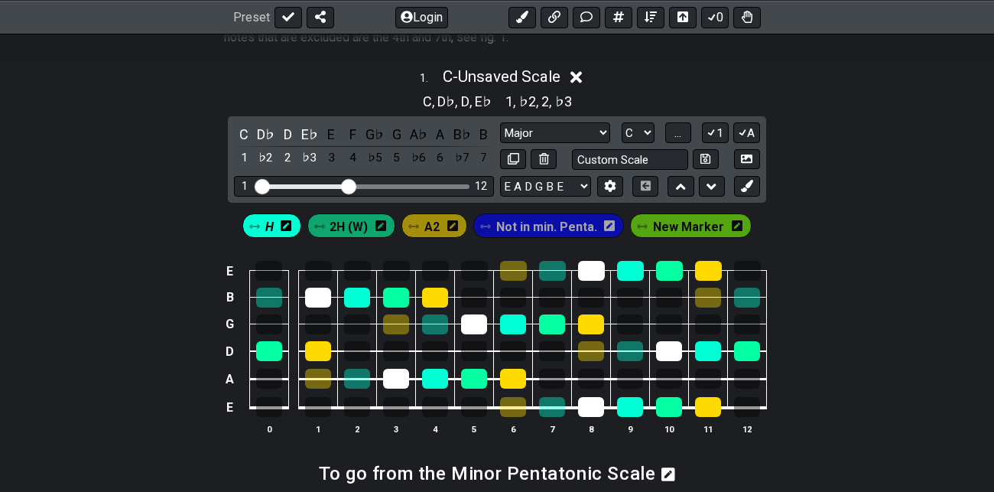
click at [358, 221] on span "2H (W)" at bounding box center [349, 227] width 38 height 22
click at [462, 130] on div "B♭" at bounding box center [462, 134] width 20 height 21
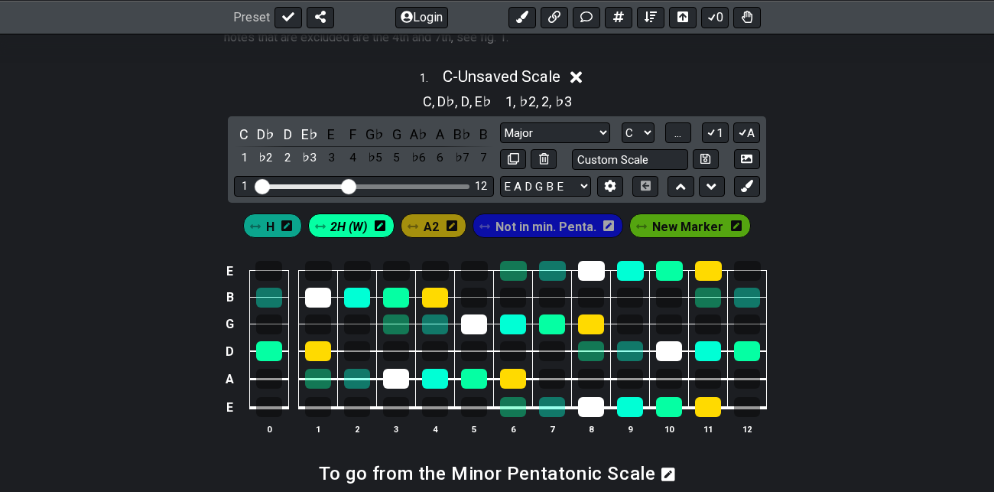
click at [439, 216] on span "A2" at bounding box center [431, 227] width 15 height 22
click at [441, 128] on div "A" at bounding box center [441, 134] width 20 height 21
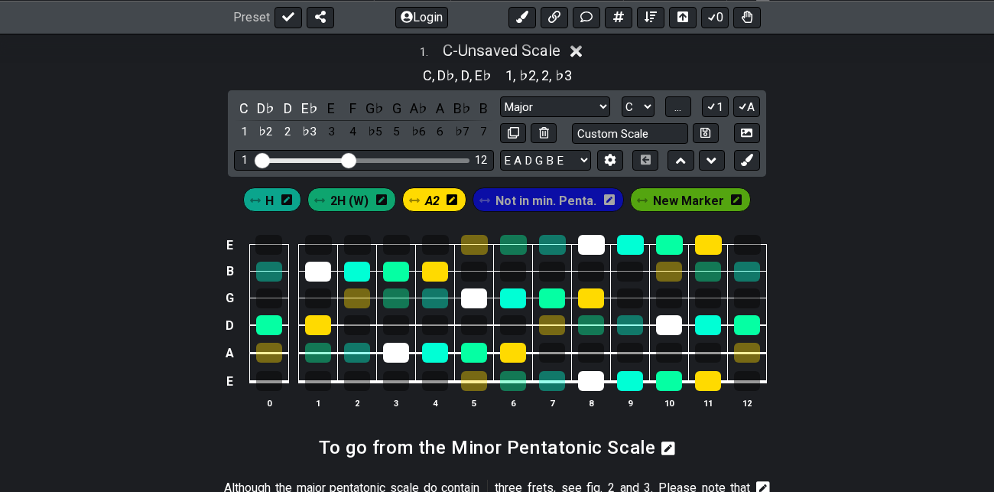
scroll to position [480, 0]
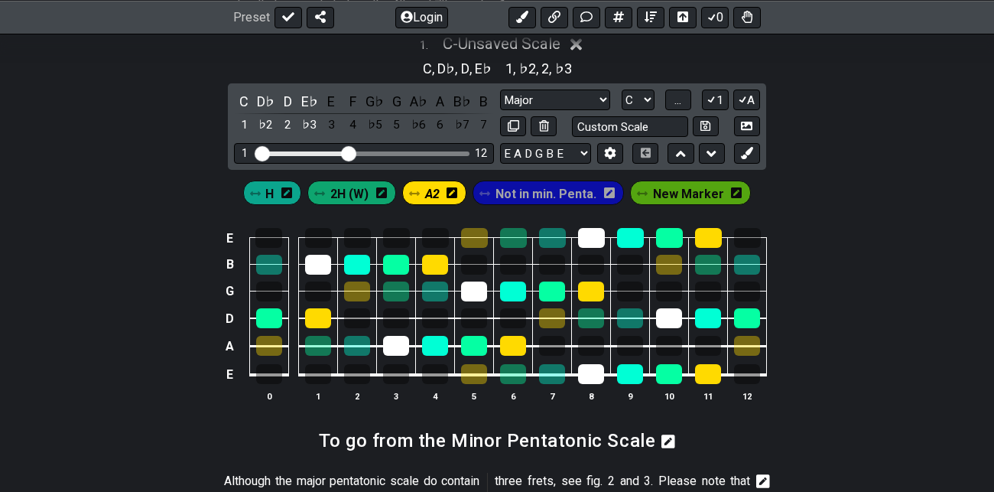
click at [611, 192] on icon at bounding box center [609, 192] width 11 height 11
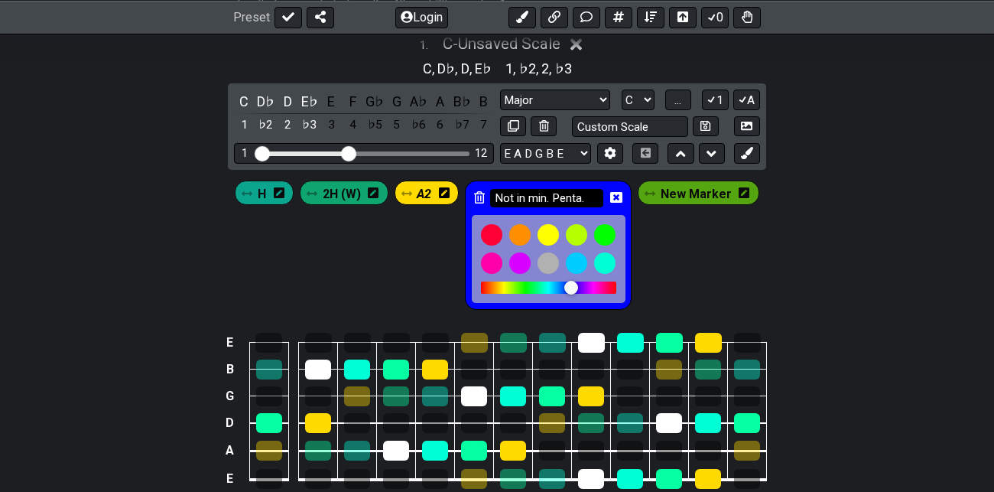
click at [549, 197] on input "Not in min. Penta." at bounding box center [546, 198] width 113 height 19
drag, startPoint x: 593, startPoint y: 197, endPoint x: 497, endPoint y: 200, distance: 95.6
click at [497, 200] on input "Not in min. Penta." at bounding box center [546, 198] width 113 height 19
paste input "Tricordes"
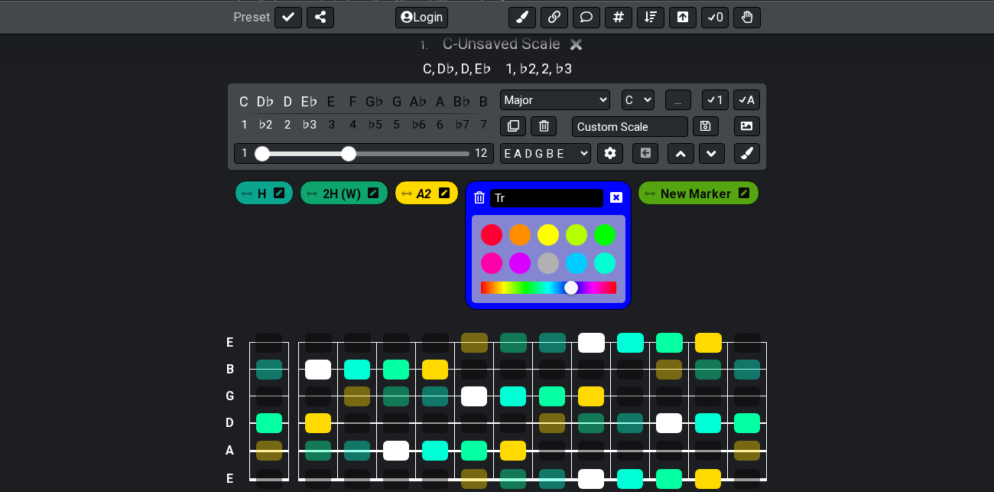
type input "T"
type input "4H (2W)"
click at [428, 259] on div "H 2H (W) A2 4H (2W) New Marker" at bounding box center [497, 244] width 530 height 135
click at [619, 195] on icon at bounding box center [616, 197] width 12 height 12
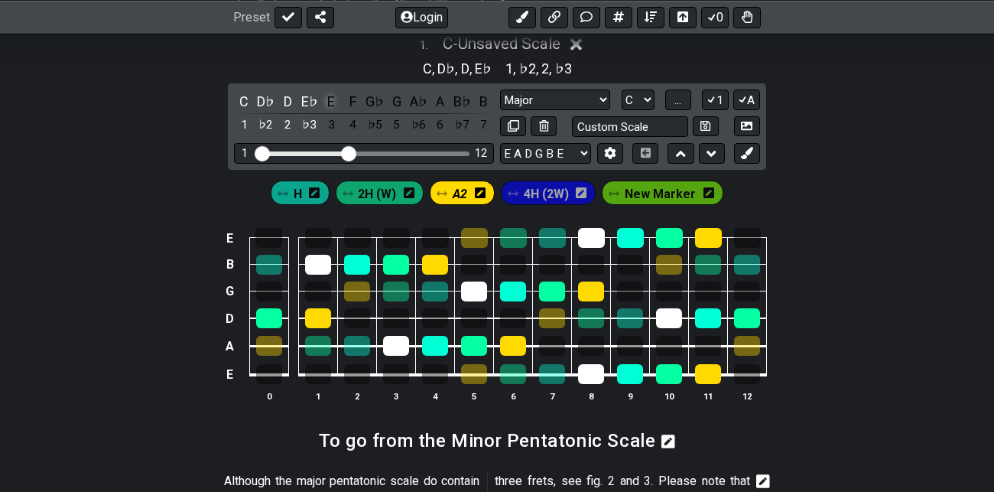
click at [331, 99] on div "E" at bounding box center [331, 101] width 20 height 21
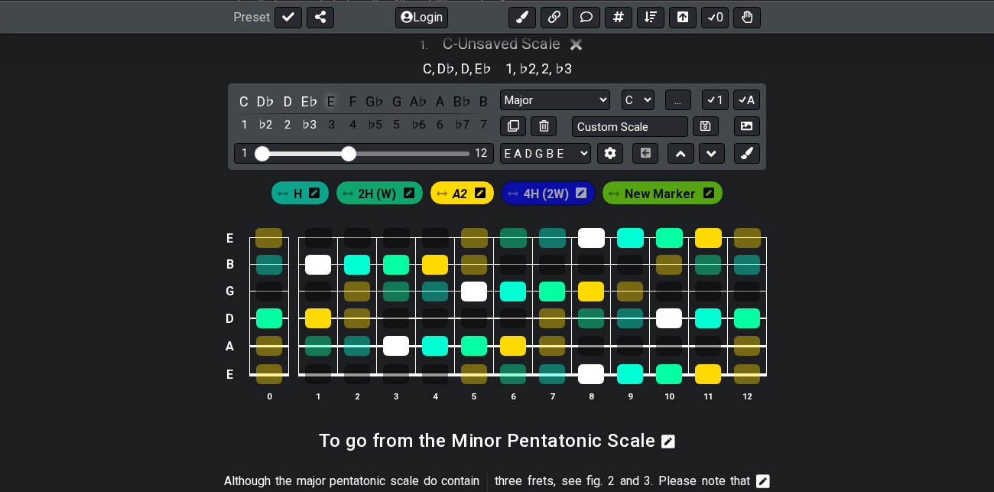
click at [331, 99] on div "E" at bounding box center [331, 101] width 20 height 21
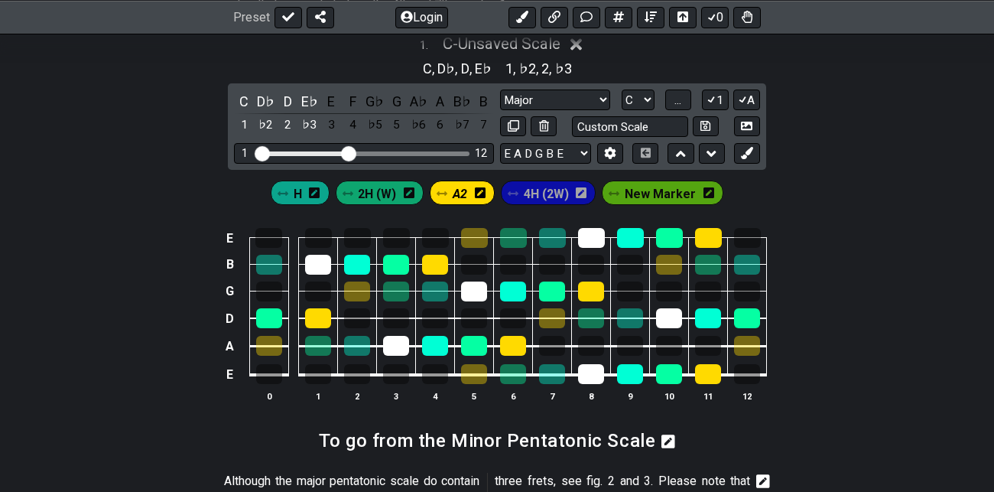
click at [551, 193] on span "4H (2W)" at bounding box center [546, 194] width 45 height 22
click at [308, 99] on div "E♭" at bounding box center [310, 101] width 20 height 21
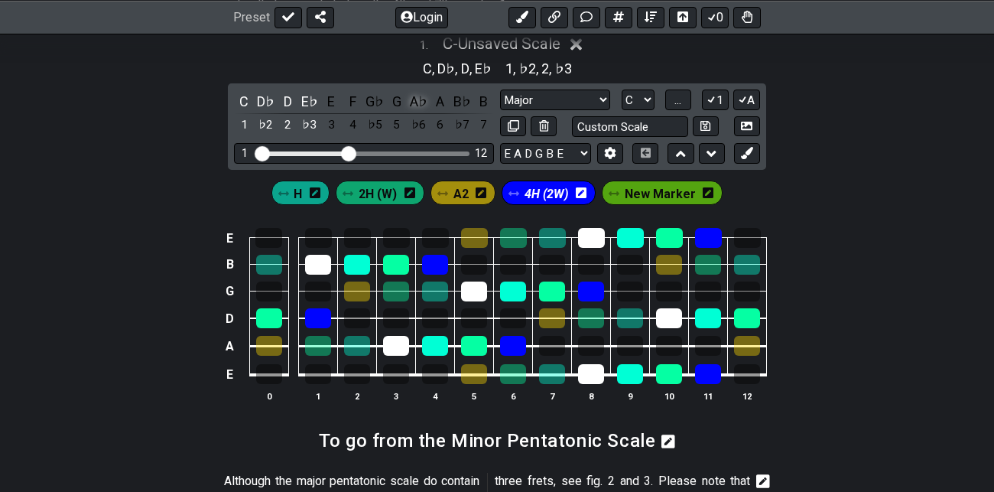
click at [420, 99] on div "A♭" at bounding box center [418, 101] width 20 height 21
click at [670, 193] on span "New Marker" at bounding box center [660, 194] width 71 height 22
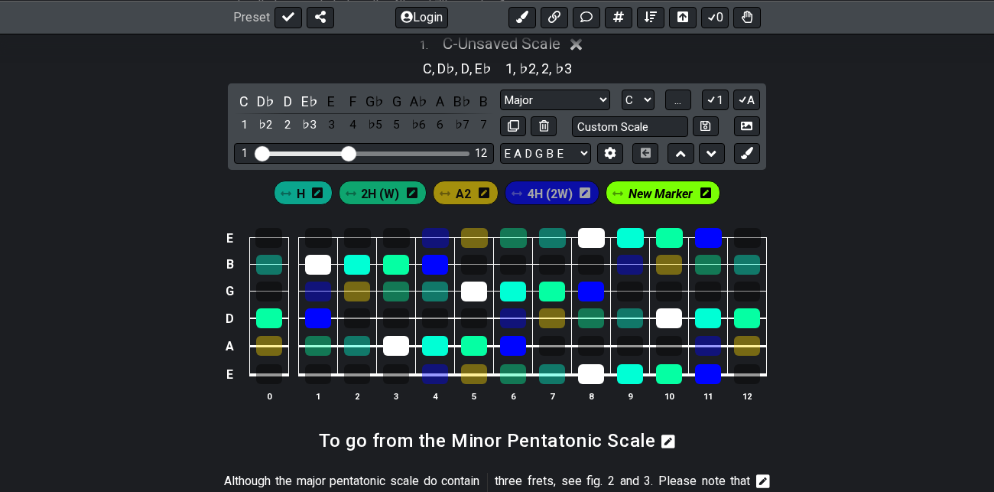
click at [705, 193] on icon at bounding box center [706, 193] width 11 height 12
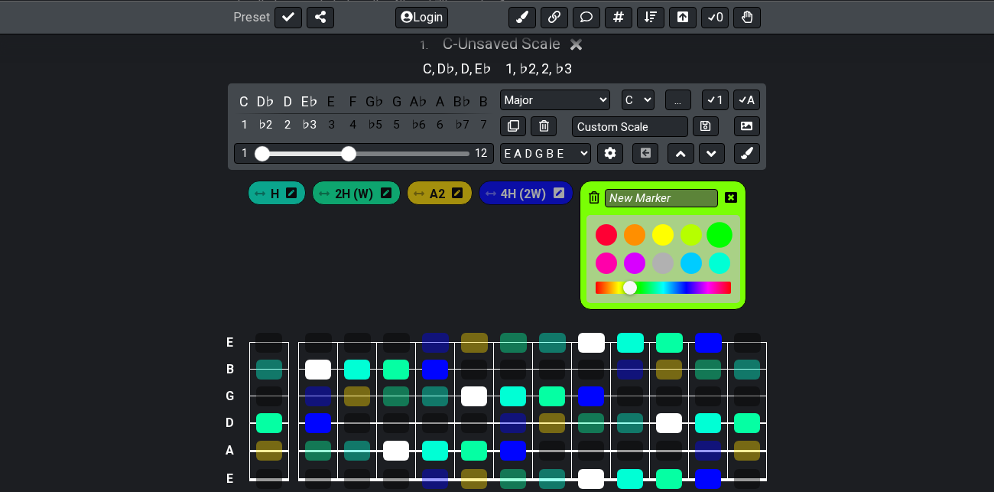
click at [721, 235] on div at bounding box center [720, 235] width 26 height 26
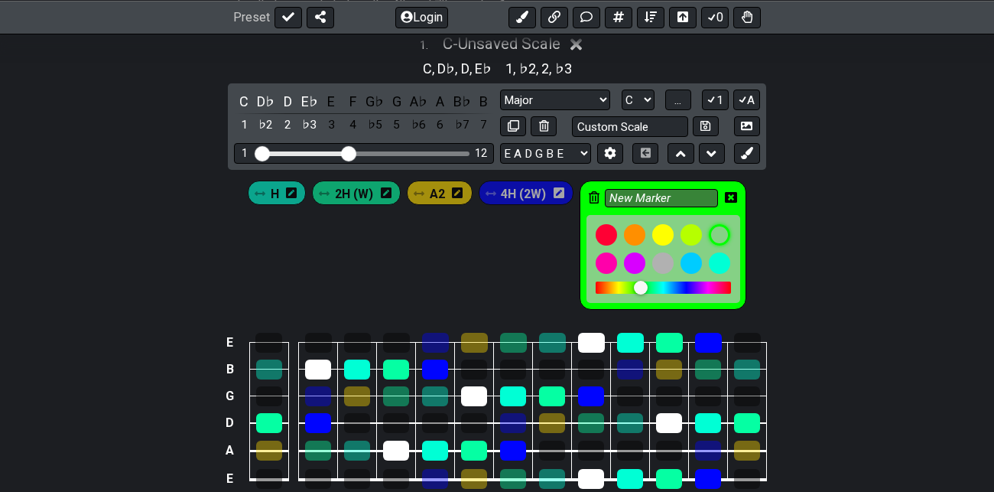
click at [731, 194] on icon at bounding box center [731, 197] width 12 height 12
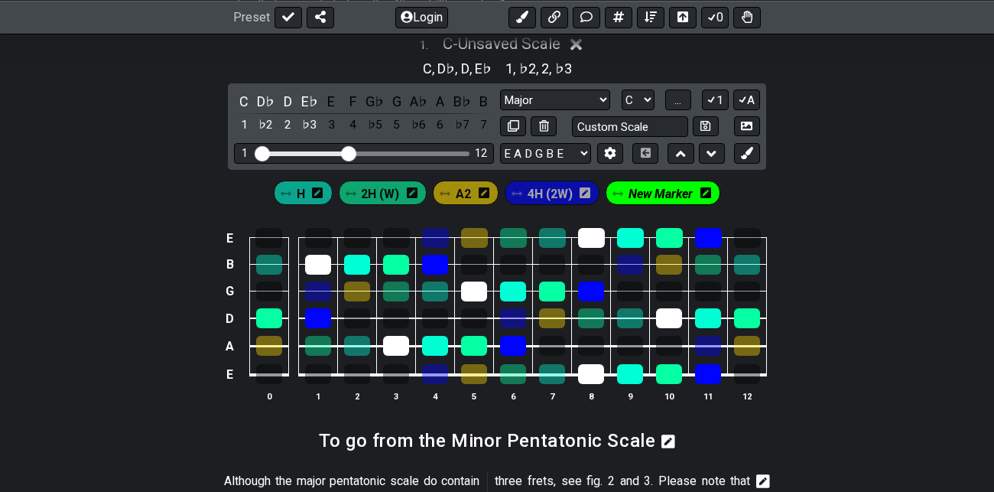
click at [707, 190] on icon at bounding box center [706, 193] width 11 height 12
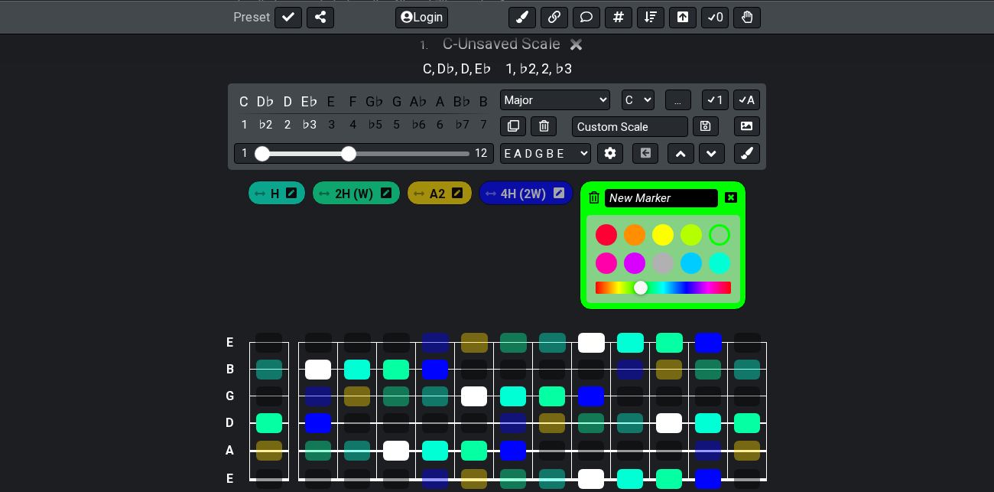
click at [675, 198] on input "New Marker" at bounding box center [661, 198] width 113 height 19
type input "N"
type input "5H (2W+H)"
click at [772, 213] on div "H 2H (W) A2 4H (2W) 5H (2W+H)" at bounding box center [497, 241] width 994 height 143
click at [718, 207] on div "5H (2W+H)" at bounding box center [663, 245] width 167 height 129
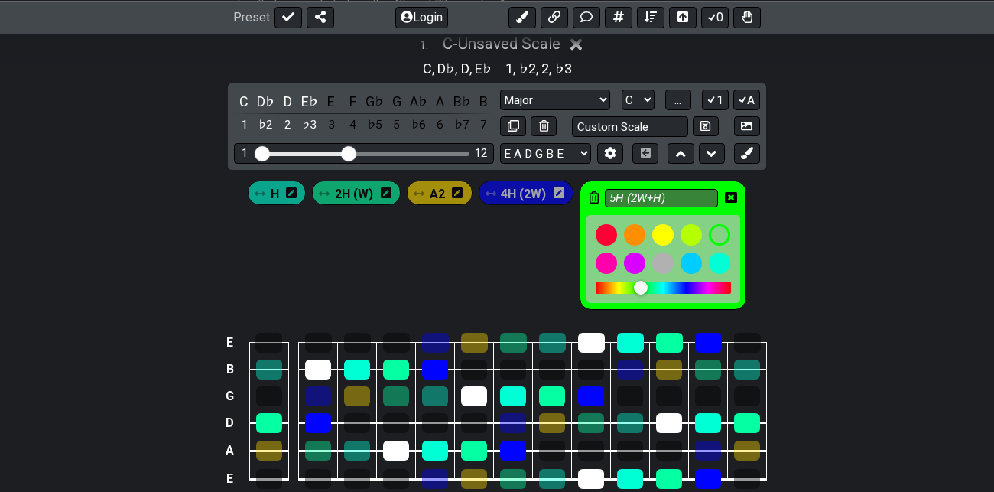
click at [729, 197] on icon at bounding box center [731, 197] width 12 height 12
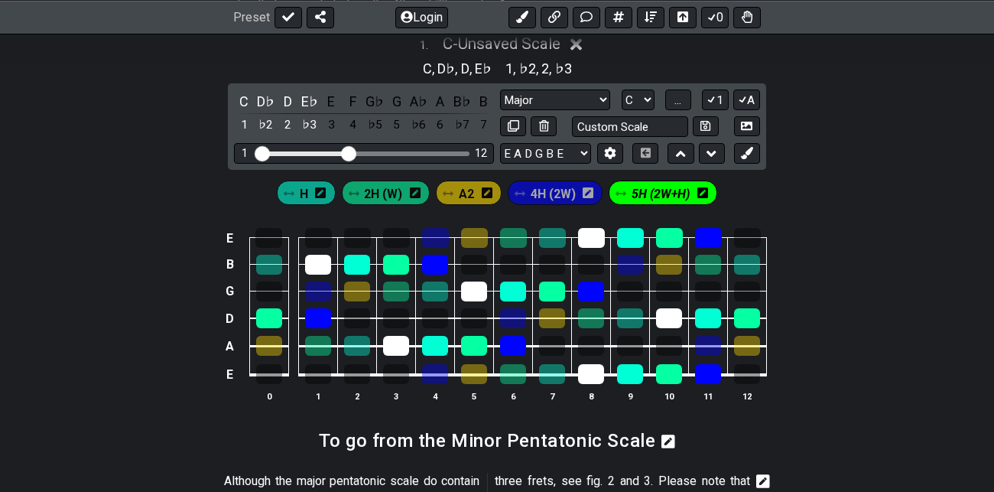
click at [667, 188] on span "5H (2W+H)" at bounding box center [661, 194] width 58 height 22
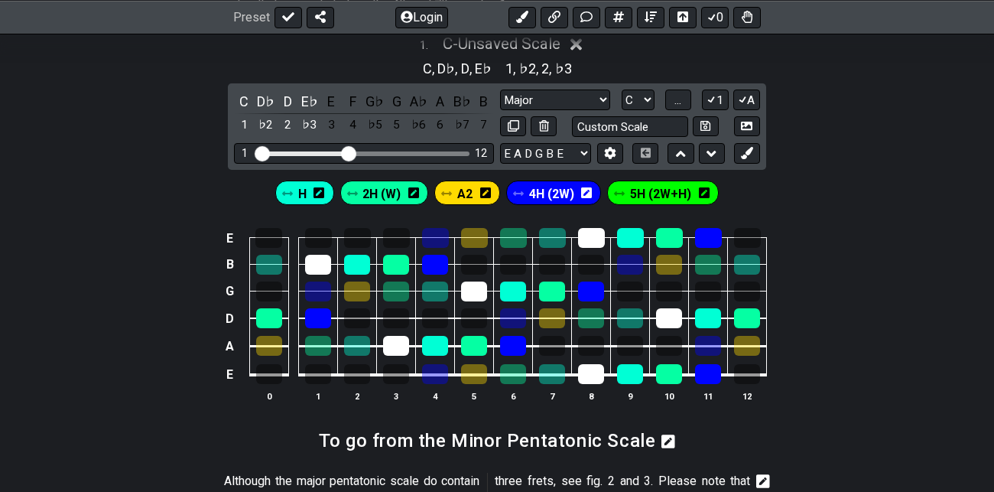
click at [668, 194] on span "5H (2W+H)" at bounding box center [660, 194] width 61 height 22
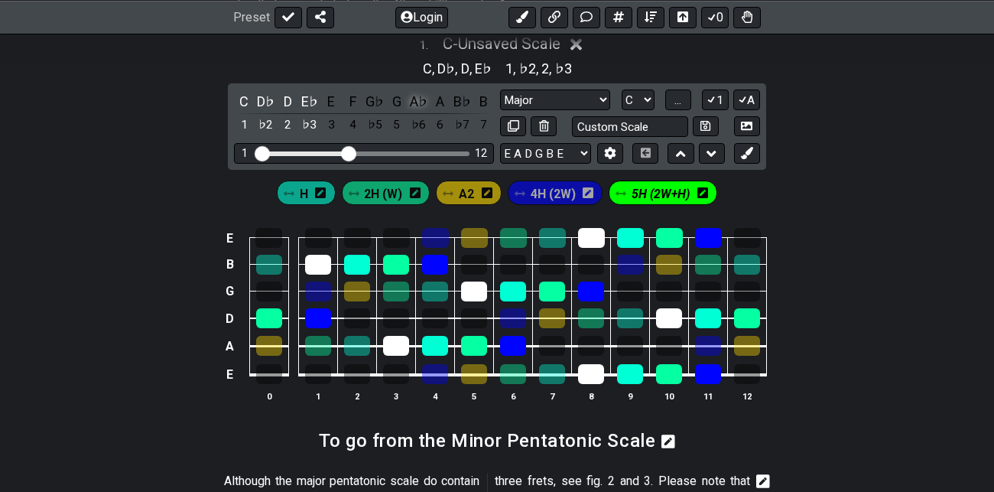
click at [421, 100] on div "A♭" at bounding box center [418, 101] width 20 height 21
click at [557, 196] on span "4H (2W)" at bounding box center [553, 194] width 45 height 22
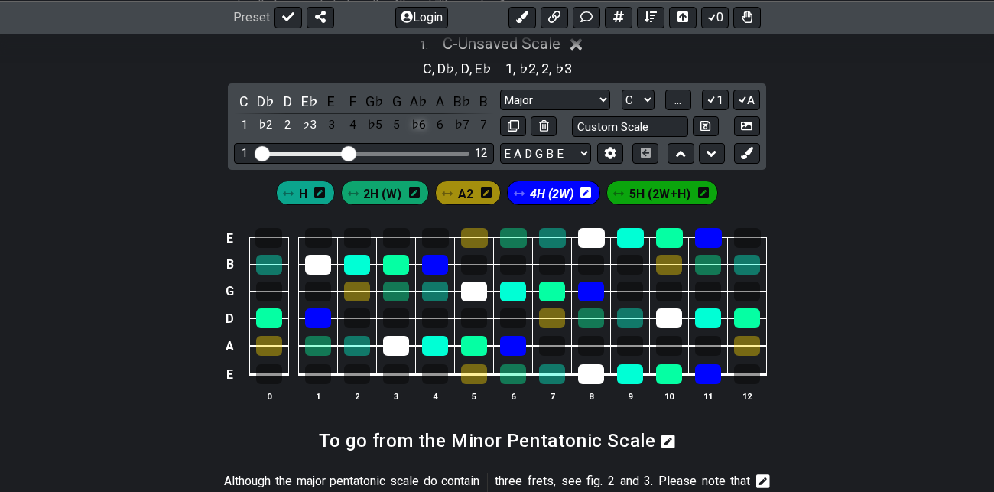
click at [419, 121] on div "♭6" at bounding box center [418, 125] width 20 height 21
click at [821, 265] on div "E B G D A E 0 1 2 3 4 5 6 7 8 9 10 11 12" at bounding box center [497, 315] width 994 height 215
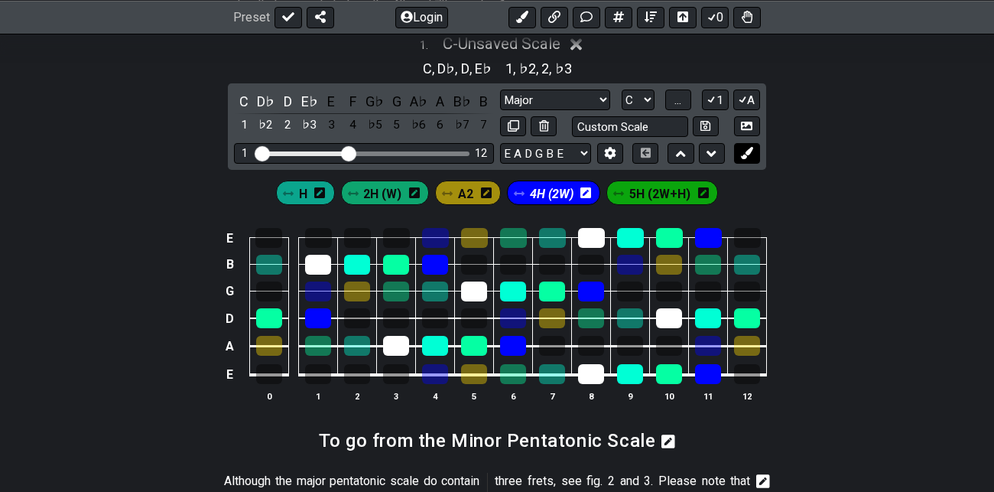
click at [747, 153] on icon at bounding box center [746, 152] width 11 height 11
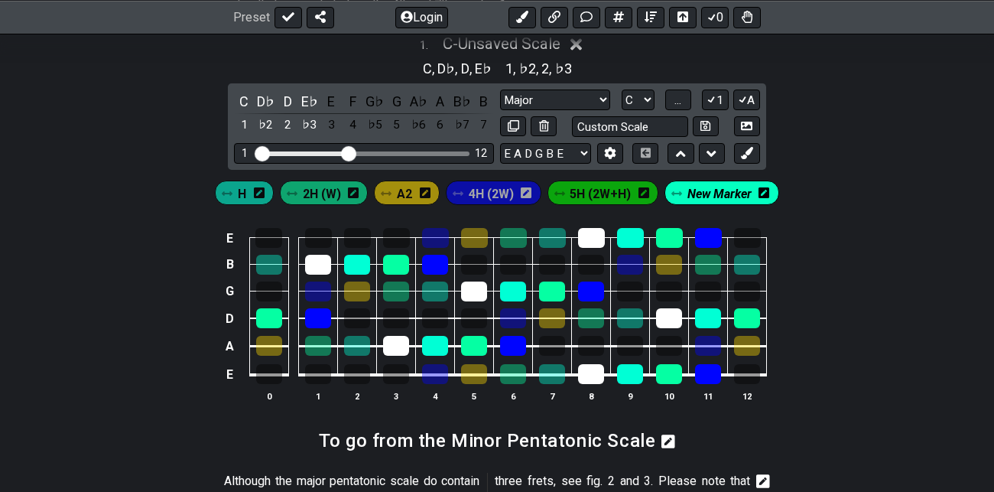
click at [762, 193] on icon at bounding box center [764, 193] width 11 height 12
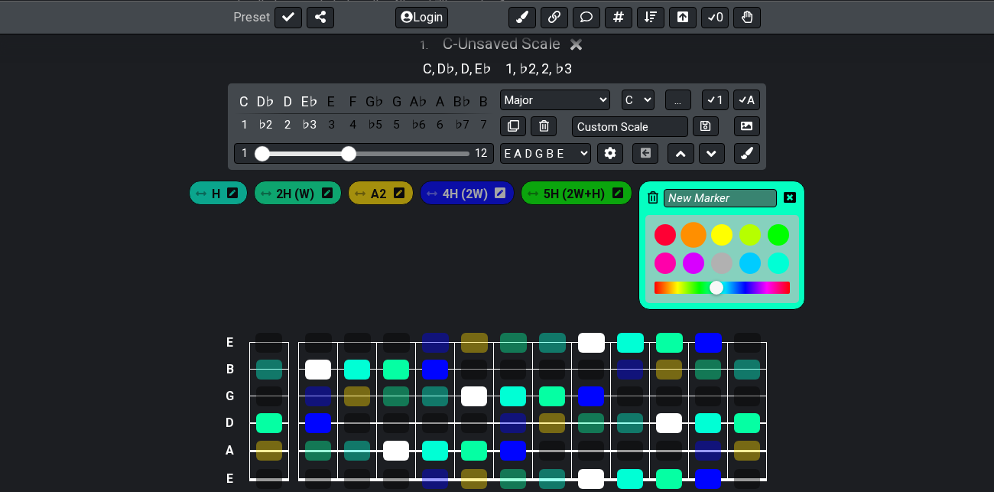
click at [695, 236] on div at bounding box center [694, 235] width 26 height 26
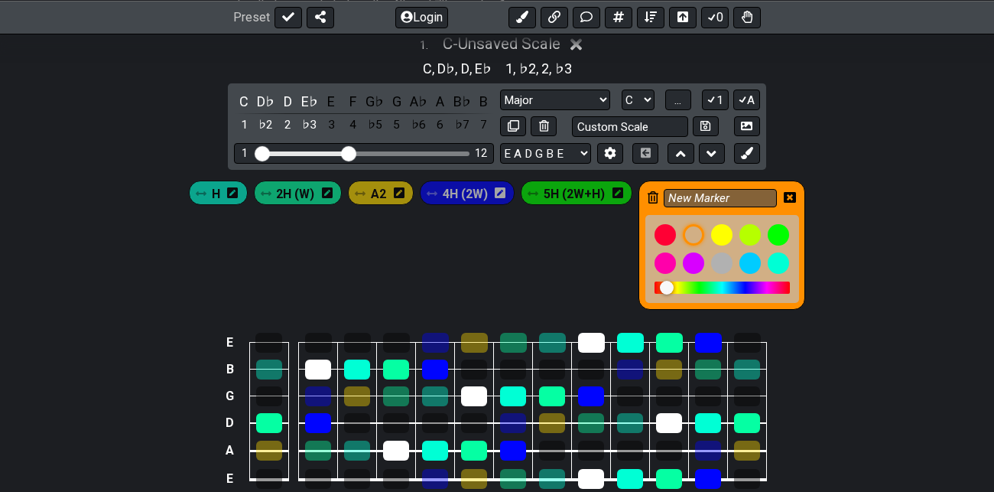
click at [790, 198] on icon at bounding box center [790, 197] width 12 height 11
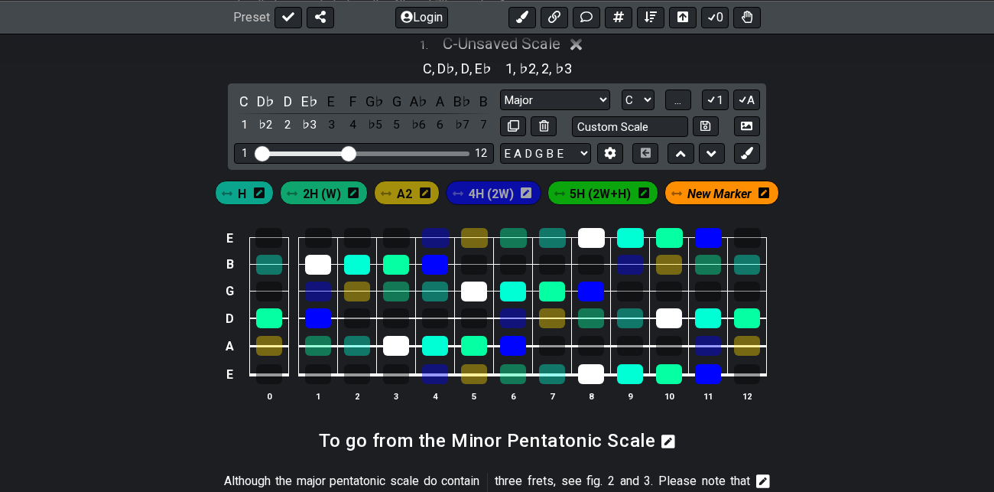
click at [731, 193] on span "New Marker" at bounding box center [720, 194] width 64 height 22
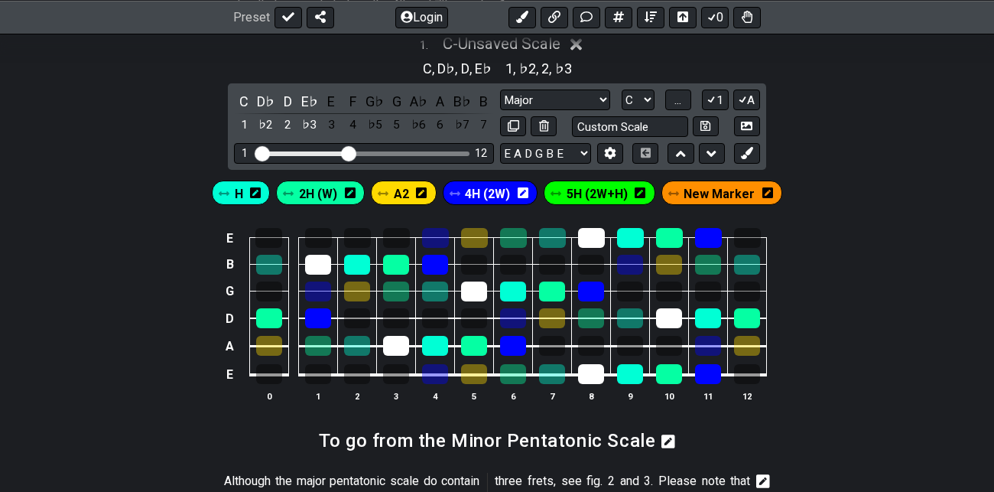
click at [731, 193] on span "New Marker" at bounding box center [719, 194] width 71 height 22
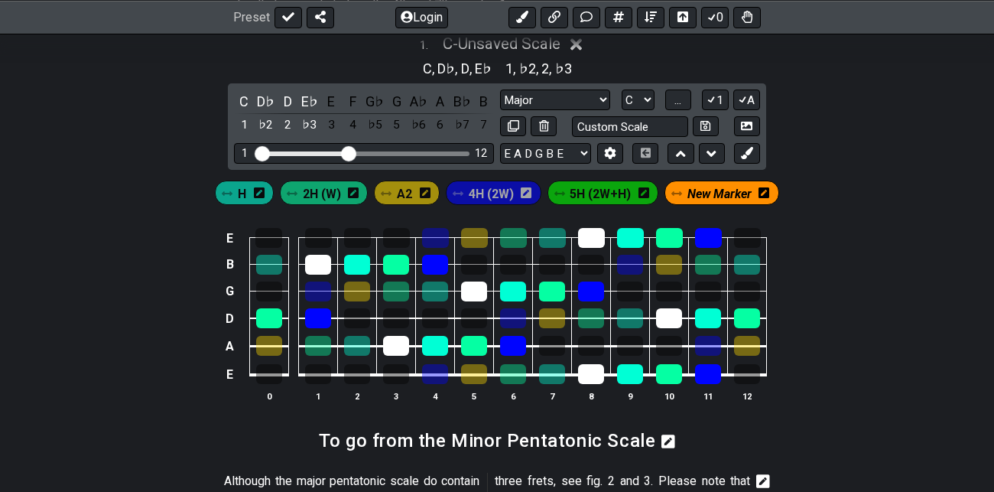
click at [765, 192] on icon at bounding box center [764, 192] width 11 height 11
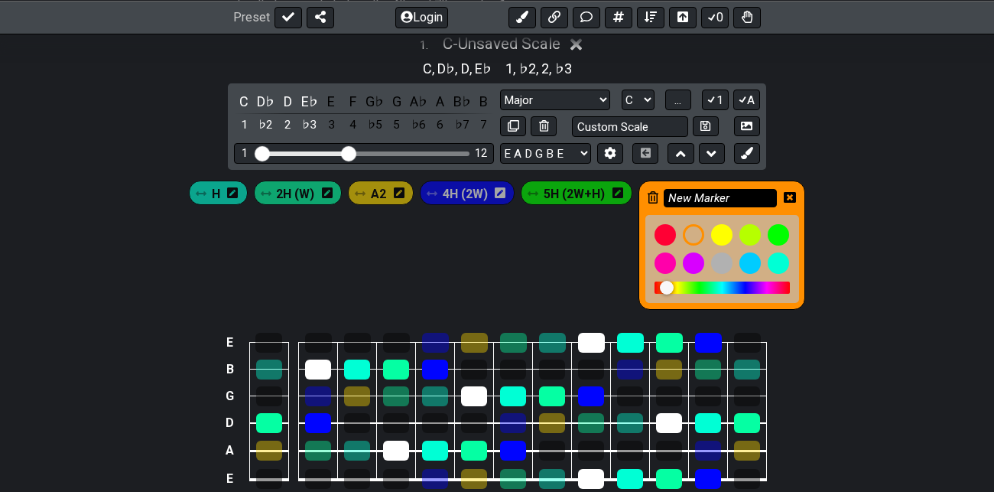
click at [731, 200] on input "New Marker" at bounding box center [720, 198] width 113 height 19
type input "N"
type input "6H (3W)"
click at [791, 194] on icon at bounding box center [790, 197] width 12 height 12
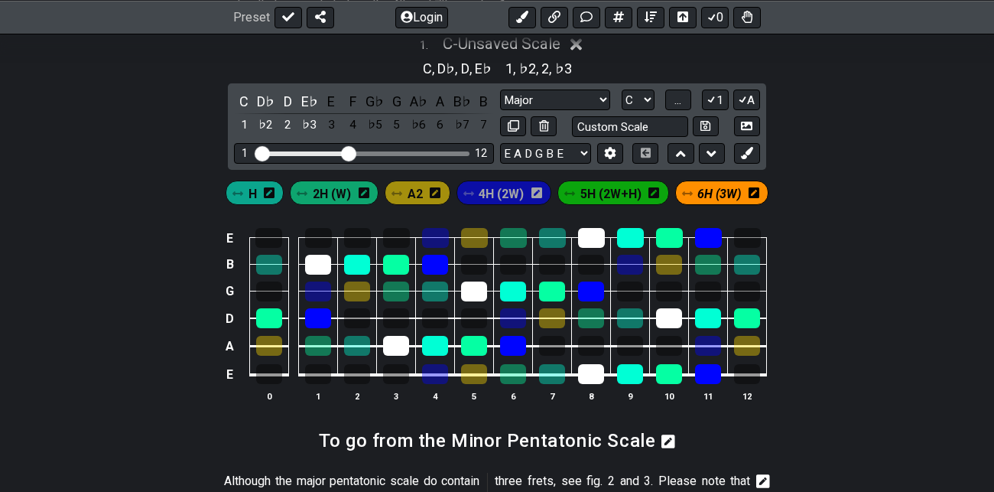
click at [812, 205] on div "H 2H (W) A2 4H (2W) 5H (2W+H) 6H (3W)" at bounding box center [497, 189] width 994 height 38
click at [718, 192] on span "6H (3W)" at bounding box center [720, 194] width 44 height 22
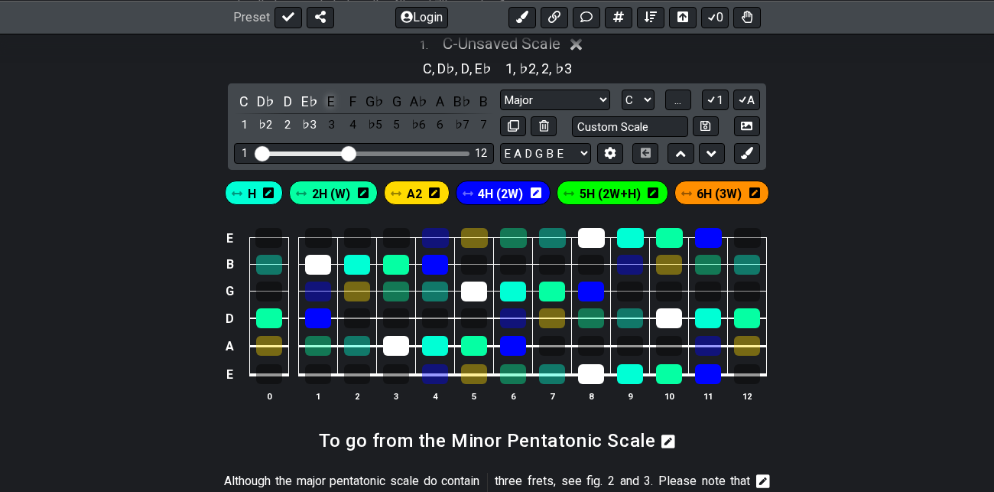
click at [330, 101] on div "E" at bounding box center [331, 101] width 20 height 21
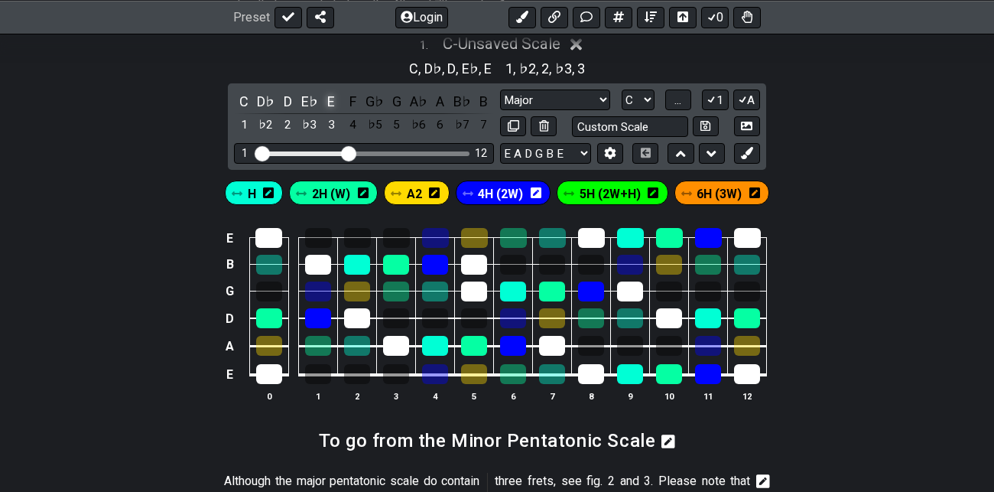
click at [333, 103] on div "E" at bounding box center [331, 101] width 20 height 21
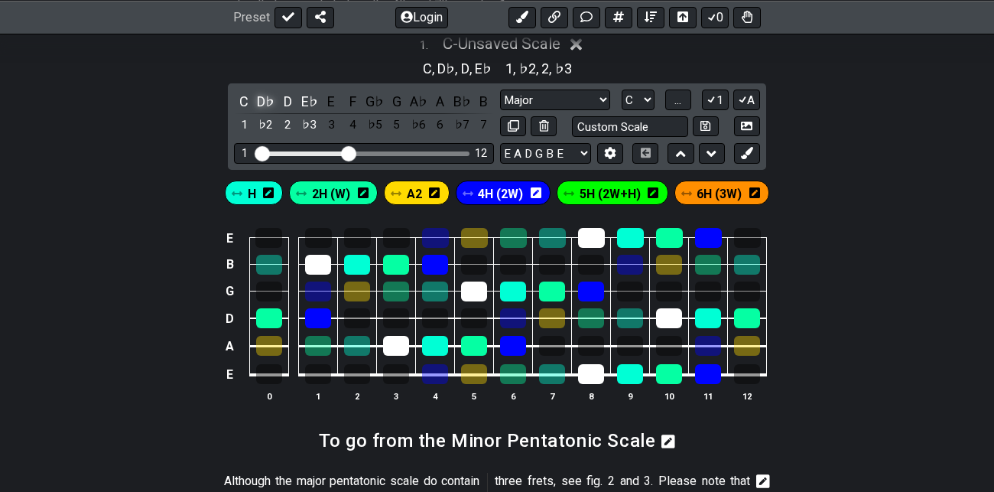
click at [265, 108] on div "D♭" at bounding box center [266, 101] width 20 height 21
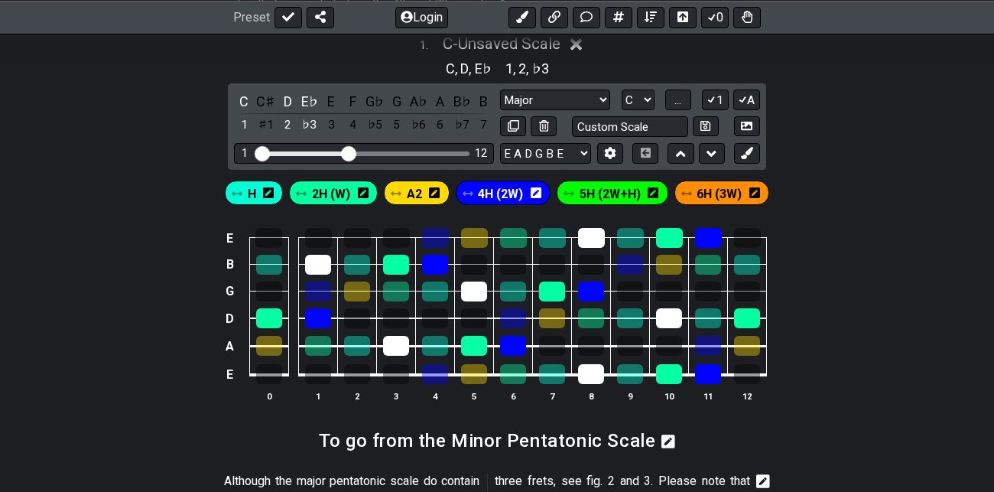
click at [265, 108] on div "C♯" at bounding box center [266, 101] width 20 height 21
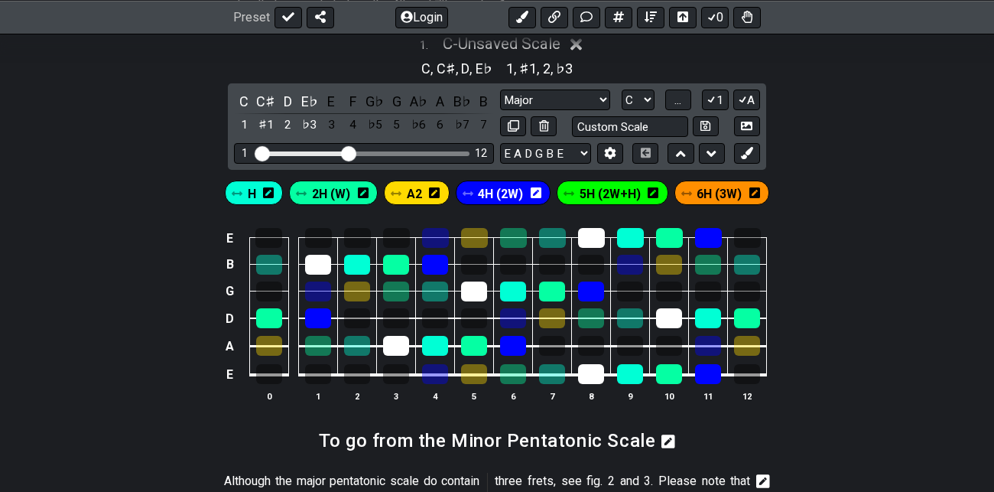
click at [265, 108] on div "C♯" at bounding box center [266, 101] width 20 height 21
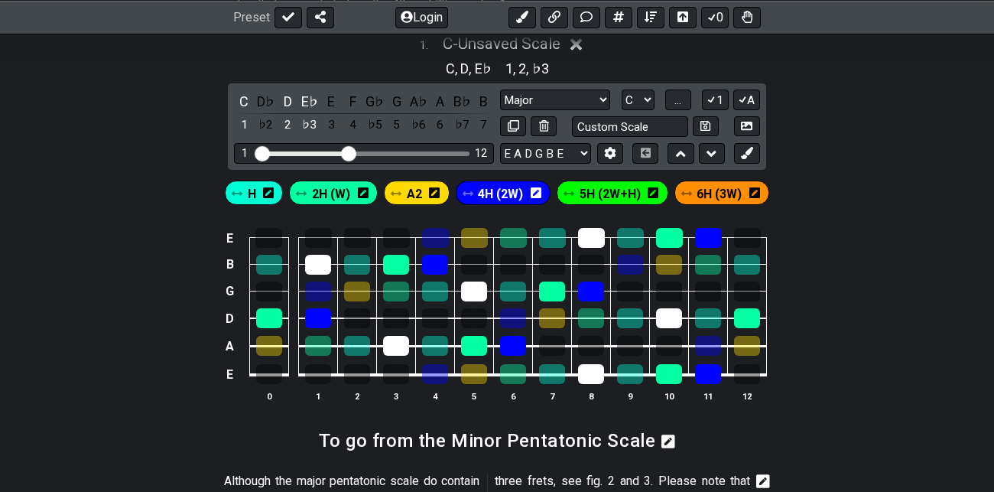
click at [265, 108] on div "D♭" at bounding box center [266, 101] width 20 height 21
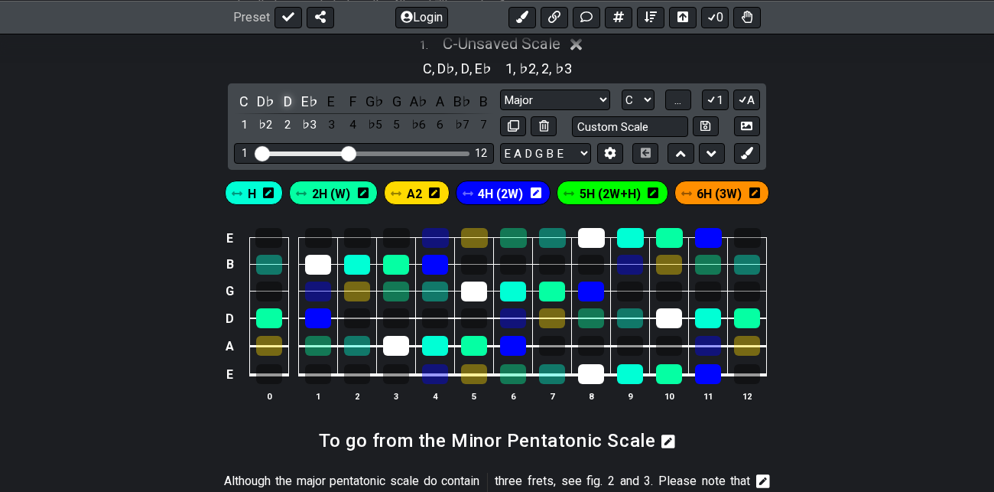
click at [288, 107] on div "D" at bounding box center [288, 101] width 20 height 21
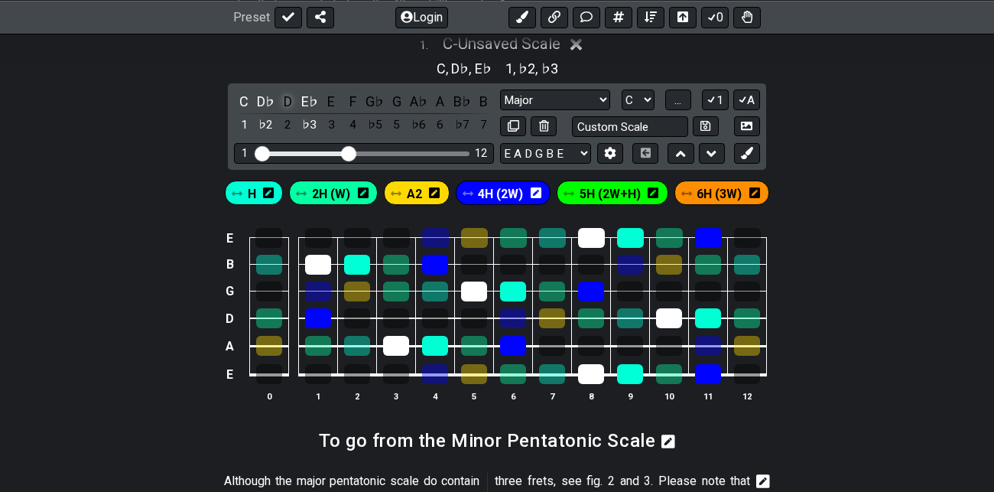
click at [288, 107] on div "D" at bounding box center [288, 101] width 20 height 21
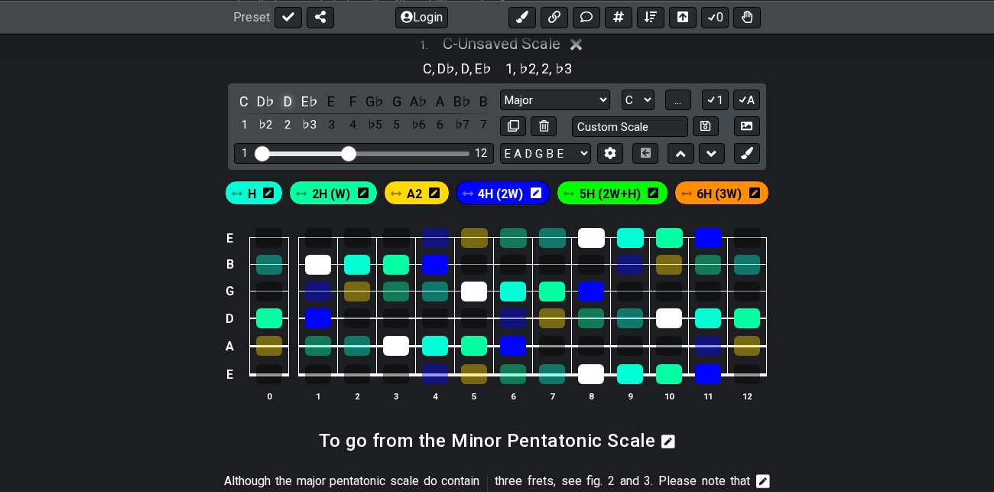
click at [288, 107] on div "D" at bounding box center [288, 101] width 20 height 21
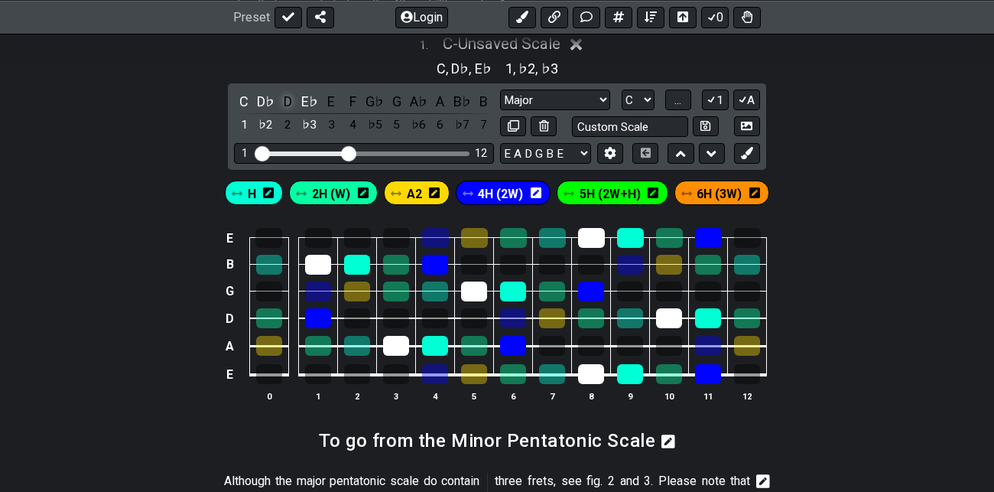
click at [288, 107] on div "D" at bounding box center [288, 101] width 20 height 21
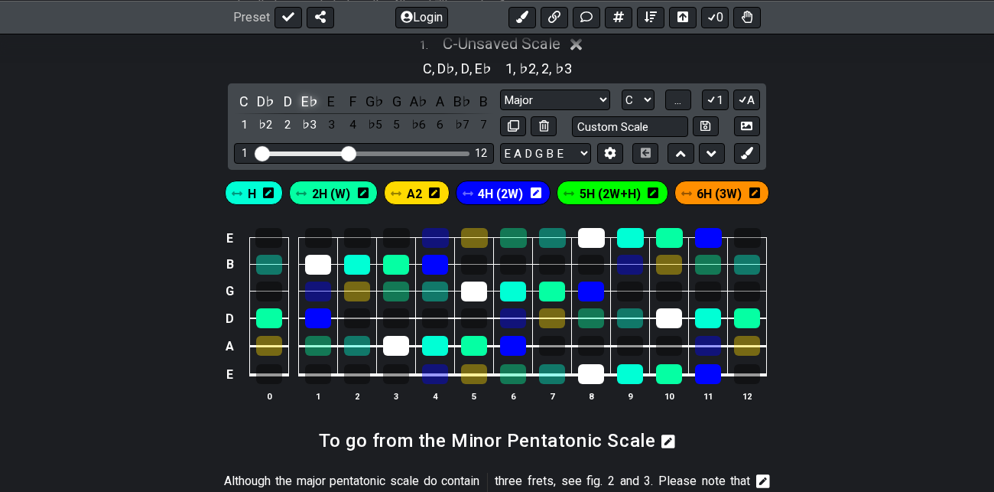
click at [311, 103] on div "E♭" at bounding box center [310, 101] width 20 height 21
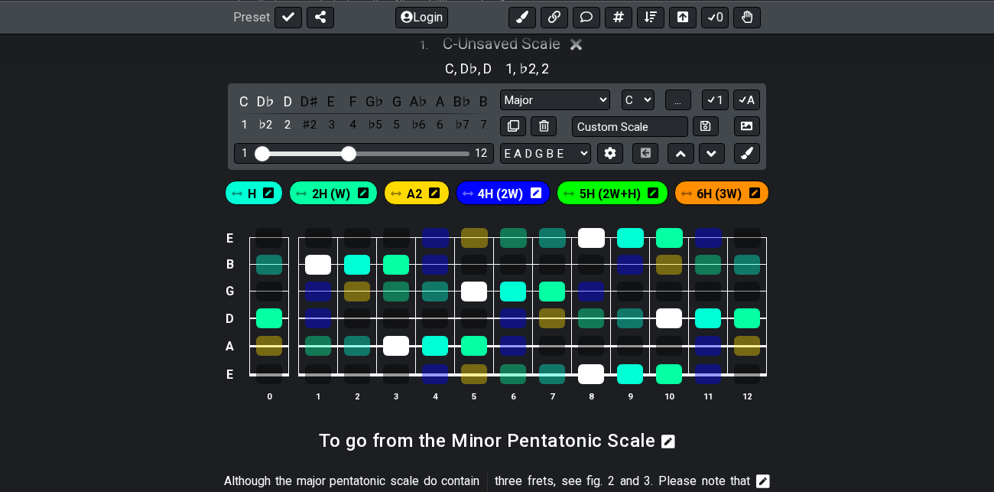
click at [311, 103] on div "D♯" at bounding box center [310, 101] width 20 height 21
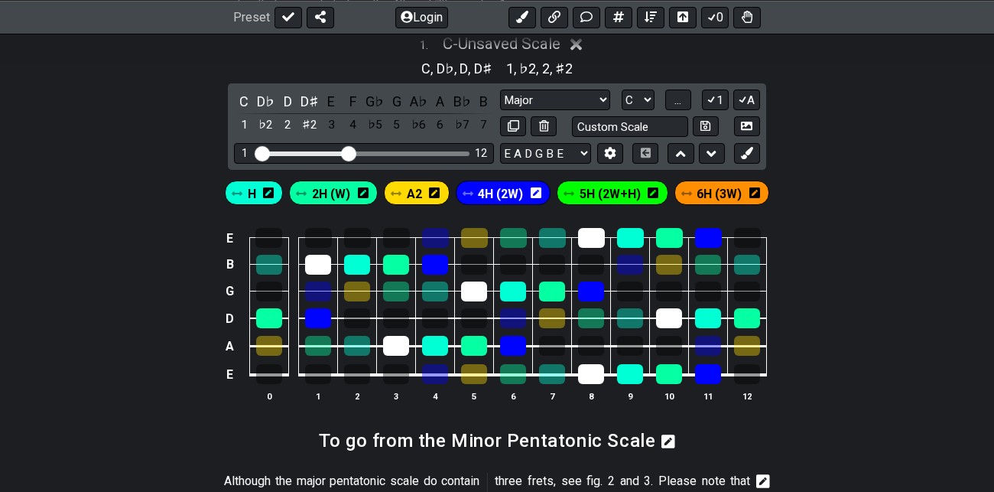
click at [311, 103] on div "D♯" at bounding box center [310, 101] width 20 height 21
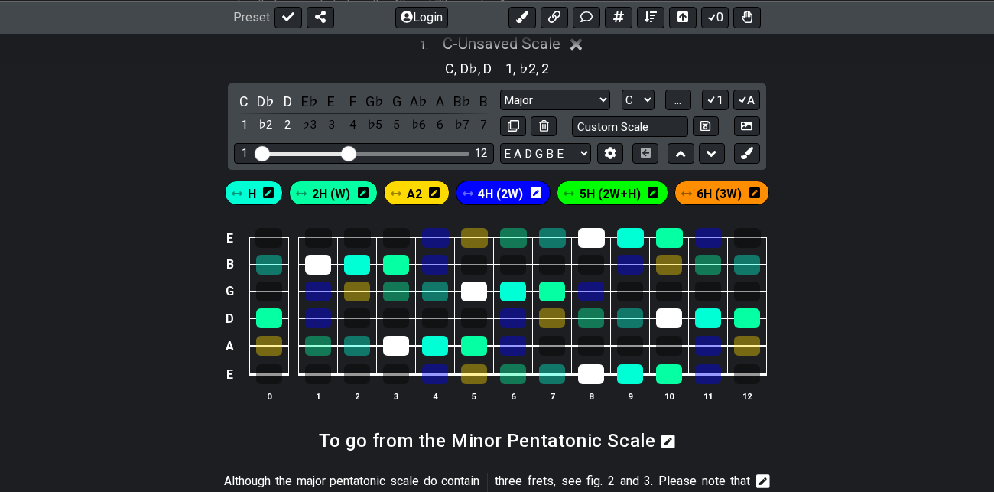
click at [311, 103] on div "E♭" at bounding box center [310, 101] width 20 height 21
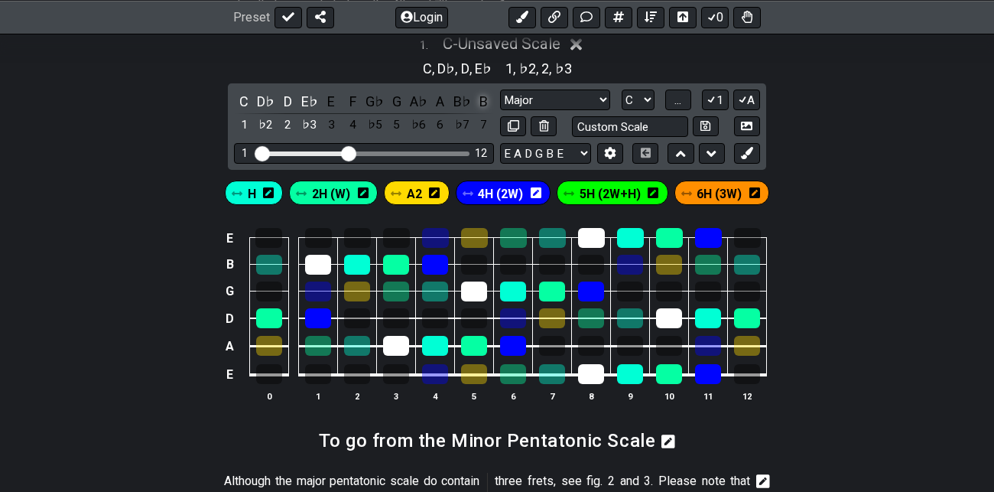
click at [485, 106] on div "B" at bounding box center [484, 101] width 20 height 21
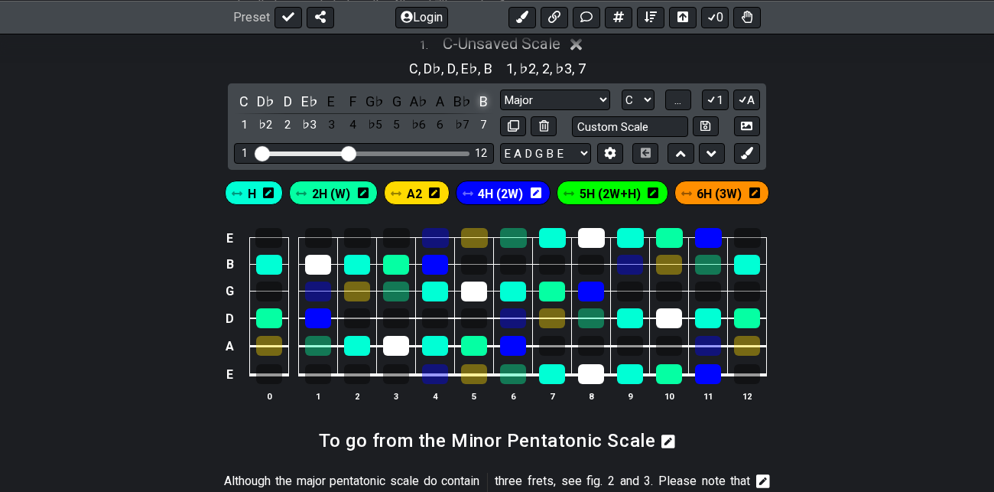
click at [485, 106] on div "B" at bounding box center [484, 101] width 20 height 21
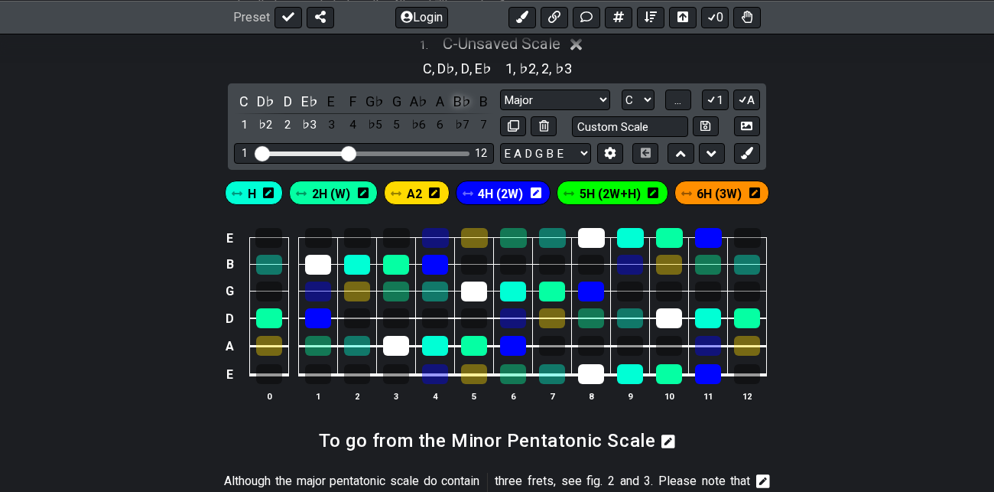
click at [461, 106] on div "B♭" at bounding box center [462, 101] width 20 height 21
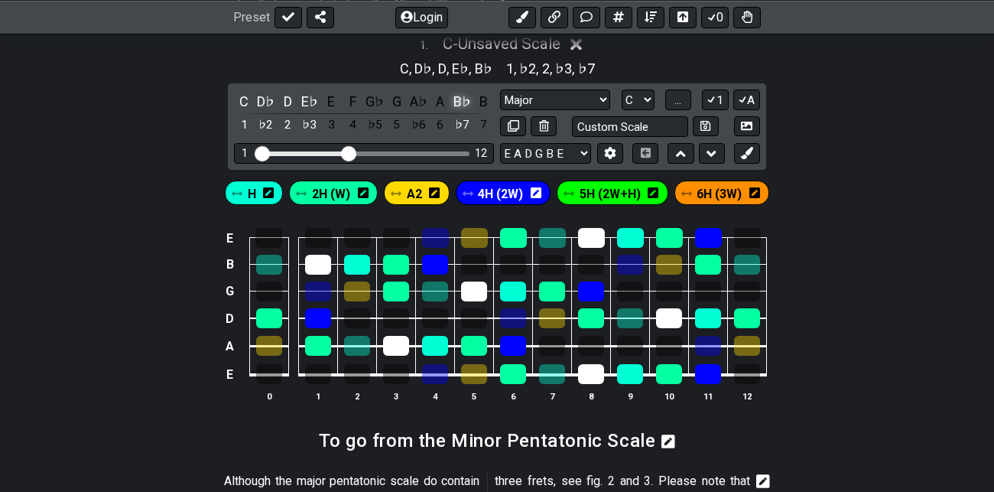
click at [461, 106] on div "B♭" at bounding box center [462, 101] width 20 height 21
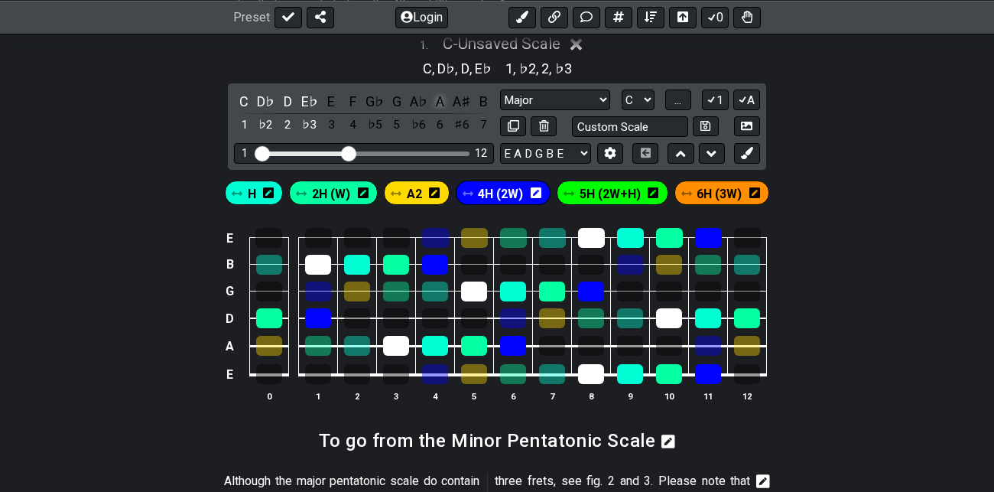
click at [442, 104] on div "A" at bounding box center [441, 101] width 20 height 21
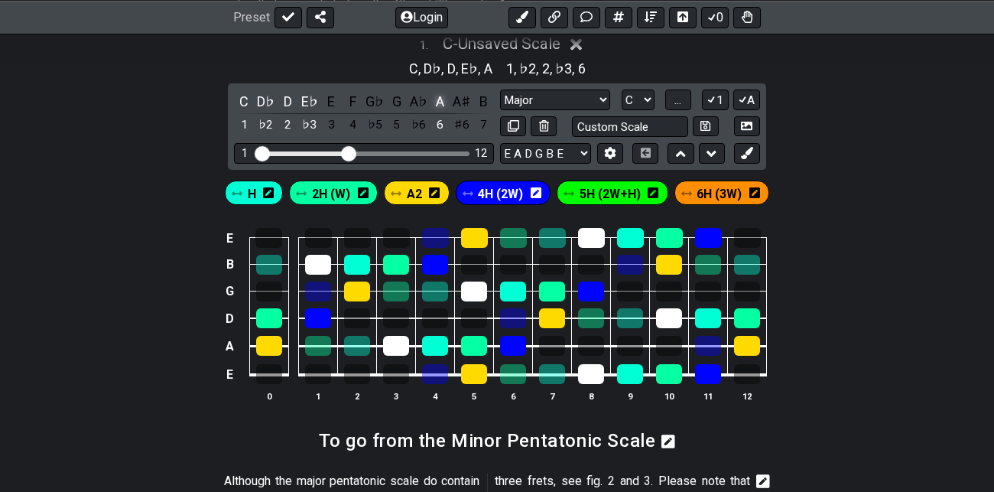
click at [442, 104] on div "A" at bounding box center [441, 101] width 20 height 21
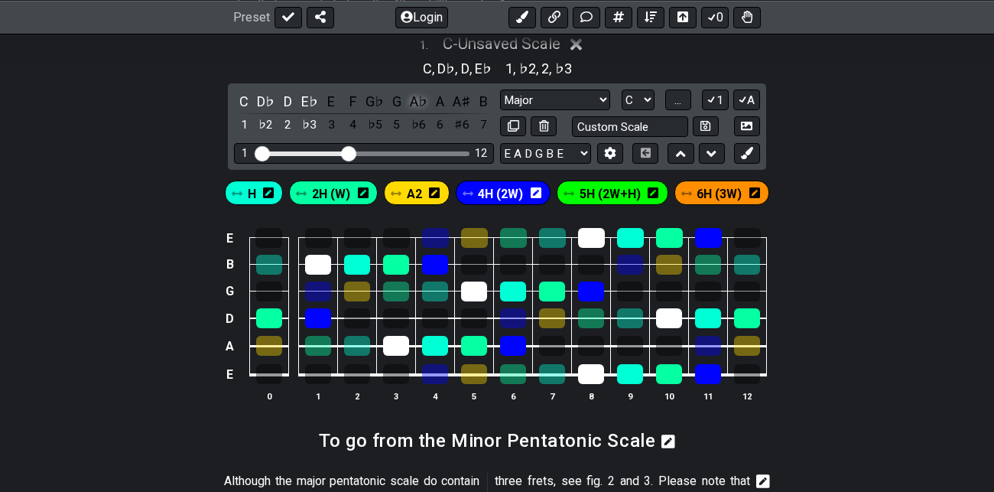
click at [419, 109] on div "A♭" at bounding box center [418, 101] width 20 height 21
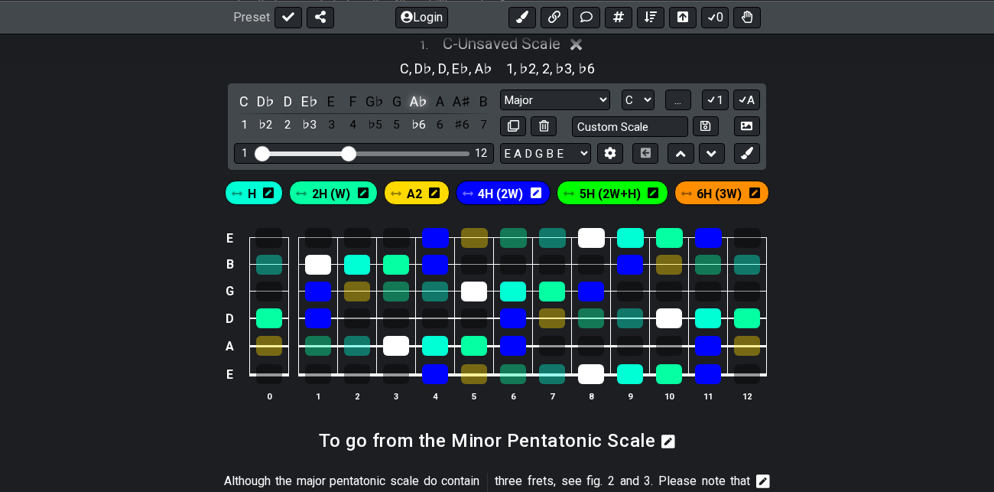
click at [419, 109] on div "A♭" at bounding box center [418, 101] width 20 height 21
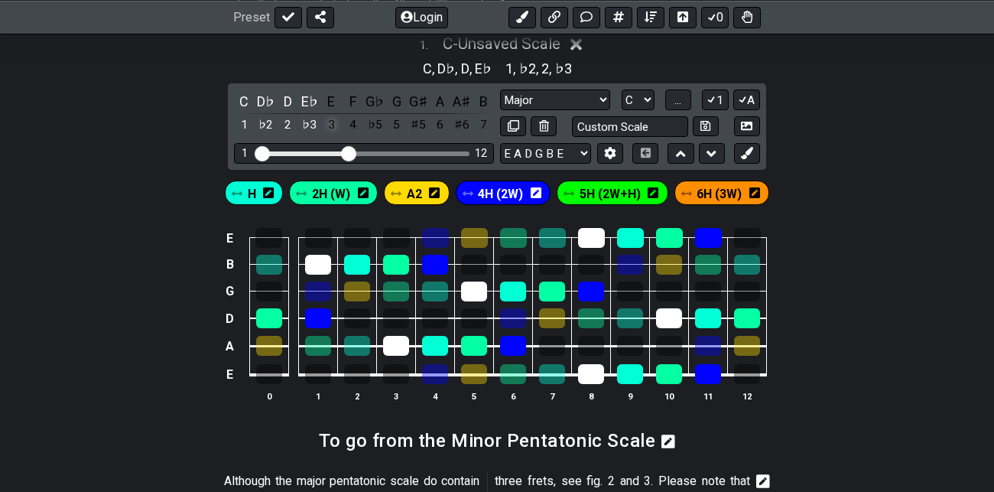
click at [331, 118] on div "3" at bounding box center [331, 125] width 20 height 21
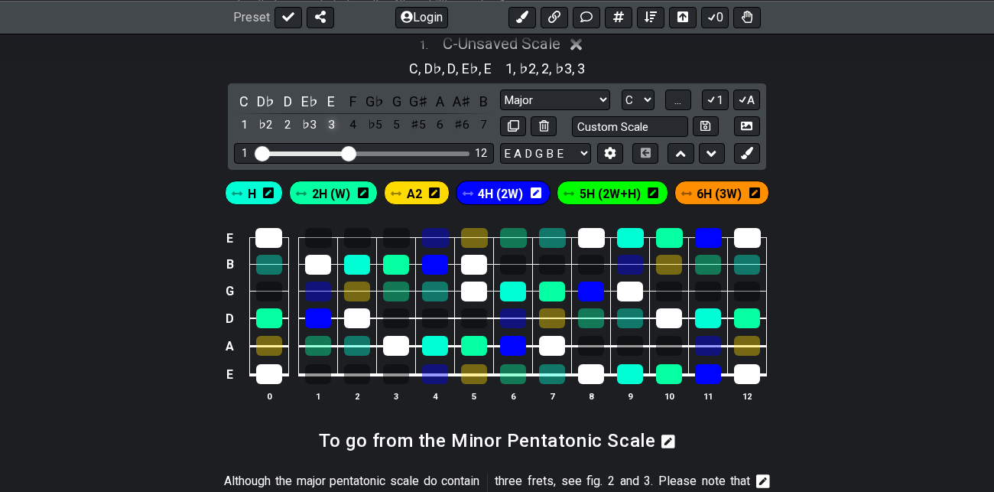
click at [331, 118] on div "3" at bounding box center [331, 125] width 20 height 21
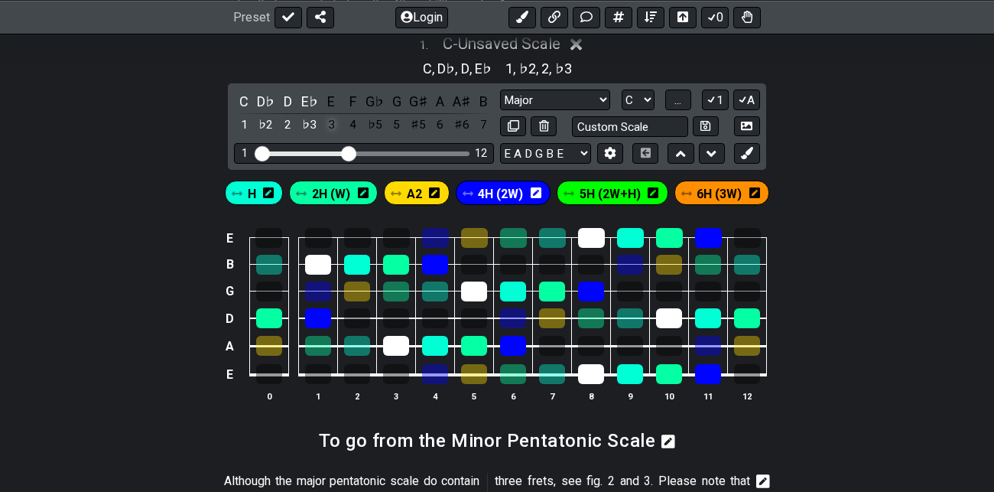
click at [331, 118] on div "3" at bounding box center [331, 125] width 20 height 21
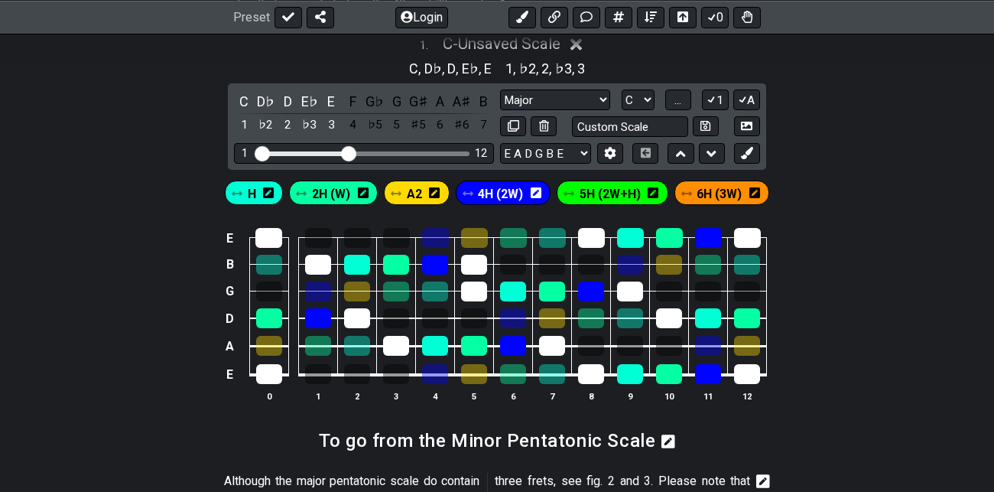
click at [506, 191] on span "4H (2W)" at bounding box center [500, 194] width 45 height 22
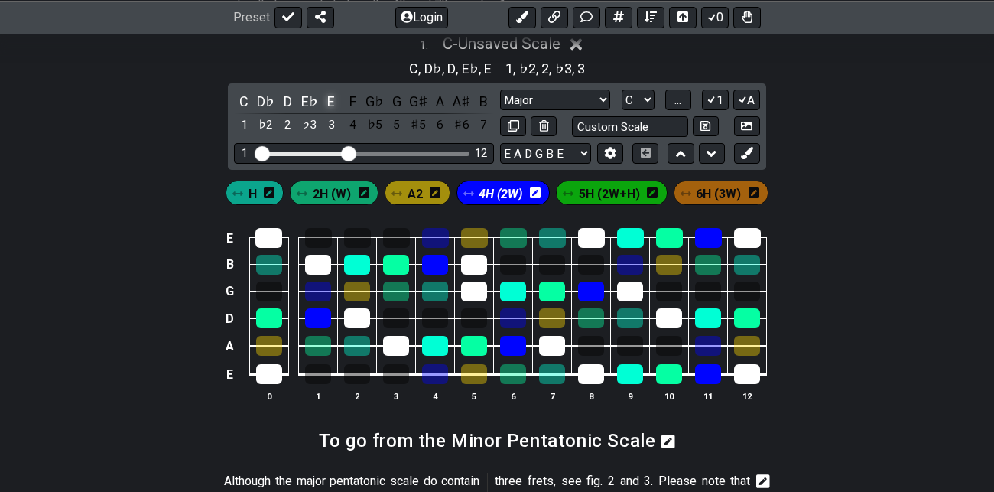
click at [329, 103] on div "E" at bounding box center [331, 101] width 20 height 21
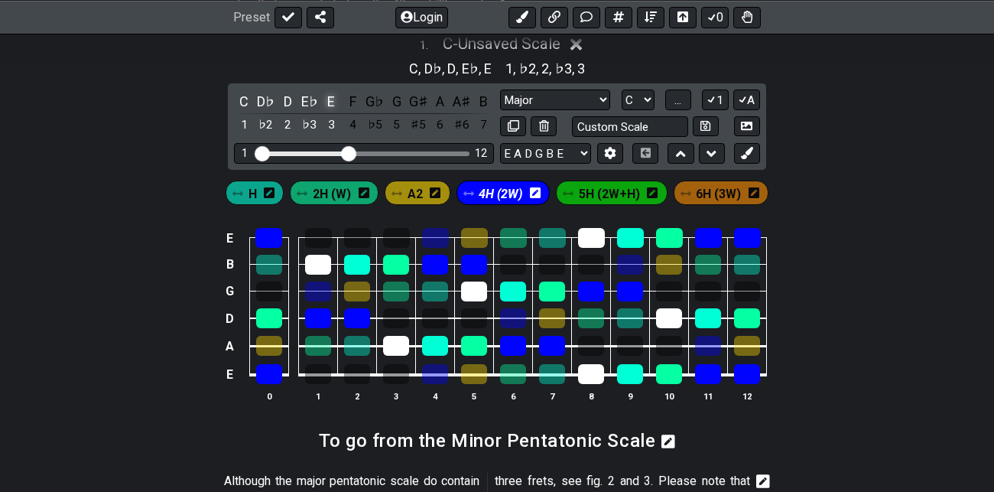
click at [329, 103] on div "E" at bounding box center [331, 101] width 20 height 21
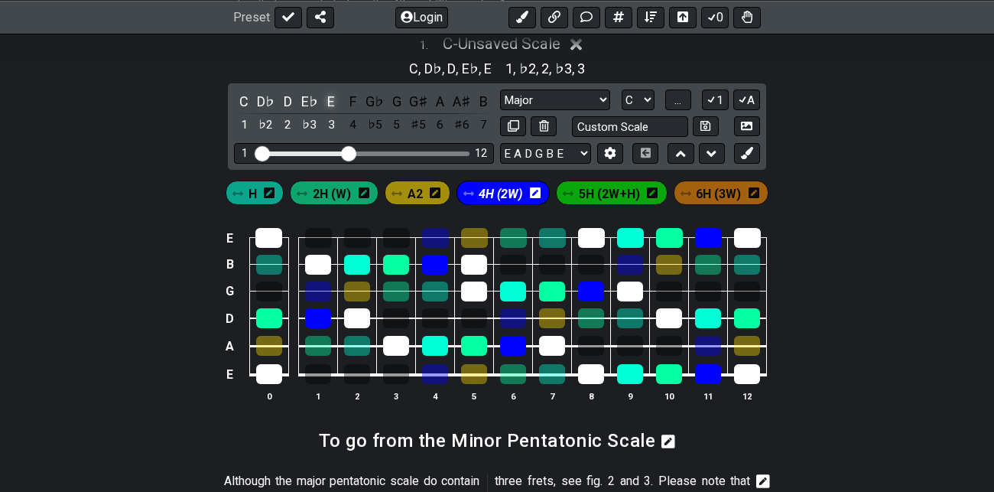
click at [328, 99] on div "E" at bounding box center [331, 101] width 20 height 21
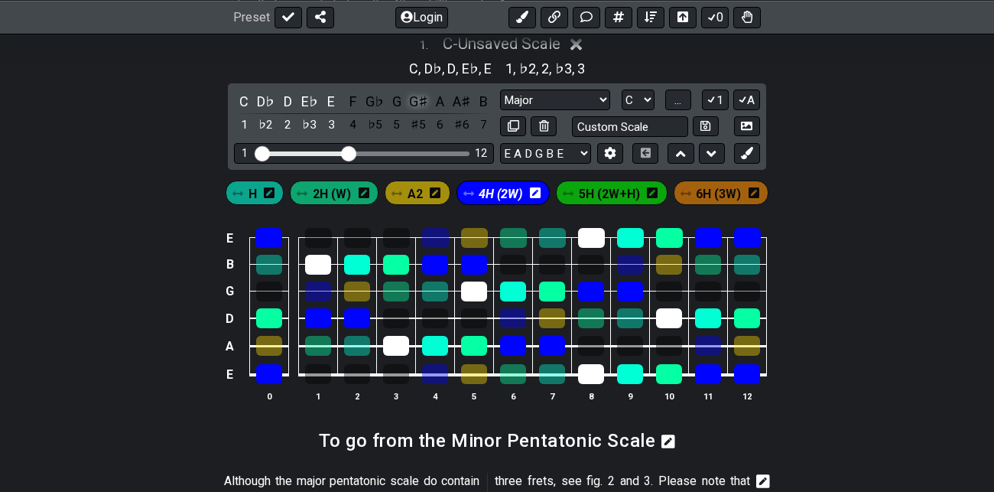
click at [415, 99] on div "G♯" at bounding box center [418, 101] width 20 height 21
click at [252, 197] on span "H" at bounding box center [253, 194] width 8 height 22
click at [266, 105] on div "D♭" at bounding box center [266, 101] width 20 height 21
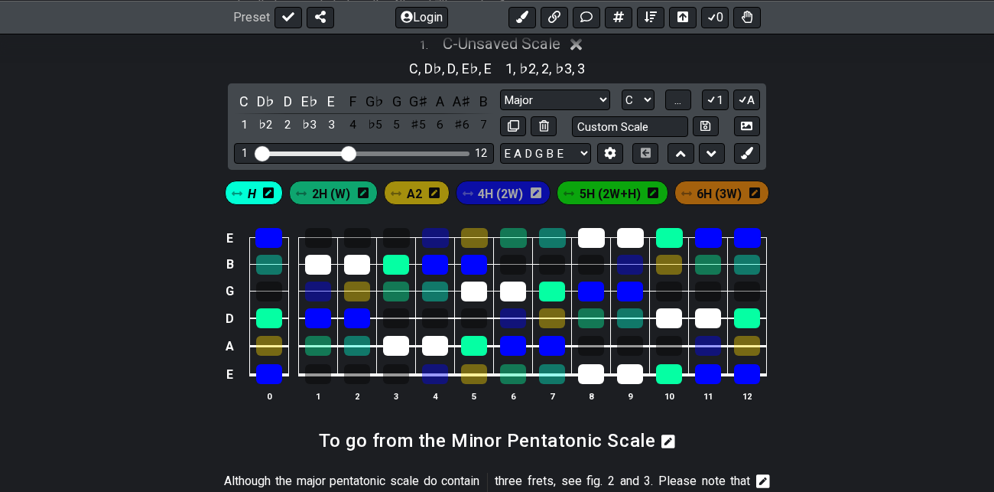
click at [330, 190] on span "2H (W)" at bounding box center [331, 194] width 38 height 22
click at [290, 99] on div "D" at bounding box center [288, 101] width 20 height 21
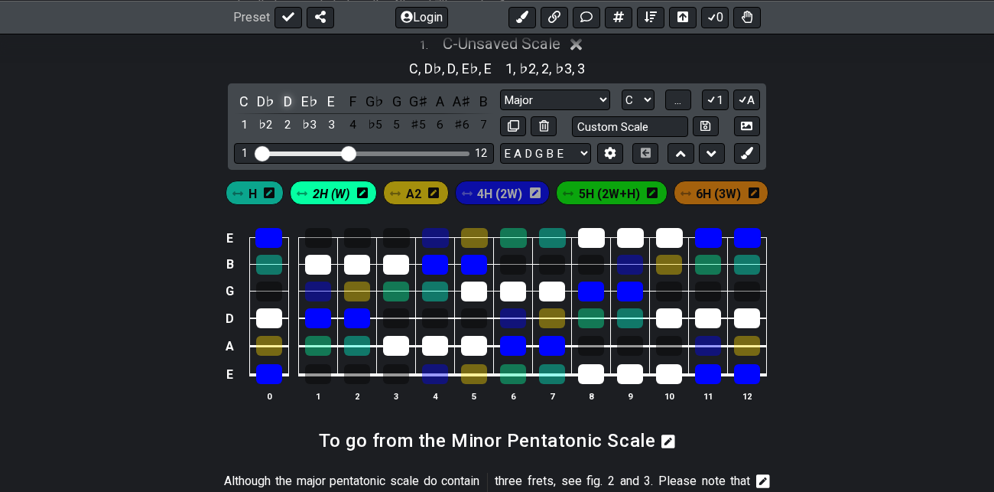
click at [290, 99] on div "D" at bounding box center [288, 101] width 20 height 21
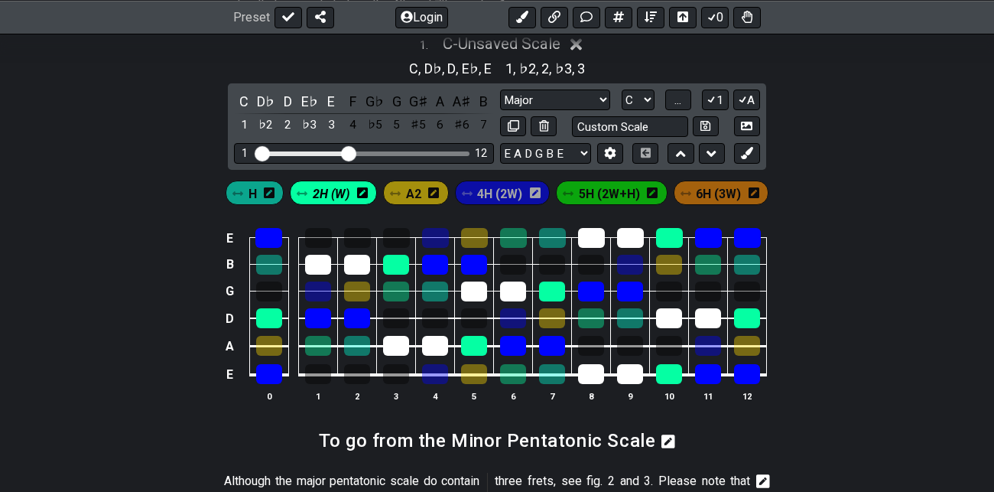
click at [410, 190] on span "A2" at bounding box center [413, 194] width 15 height 22
click at [410, 190] on span "A2" at bounding box center [414, 194] width 15 height 22
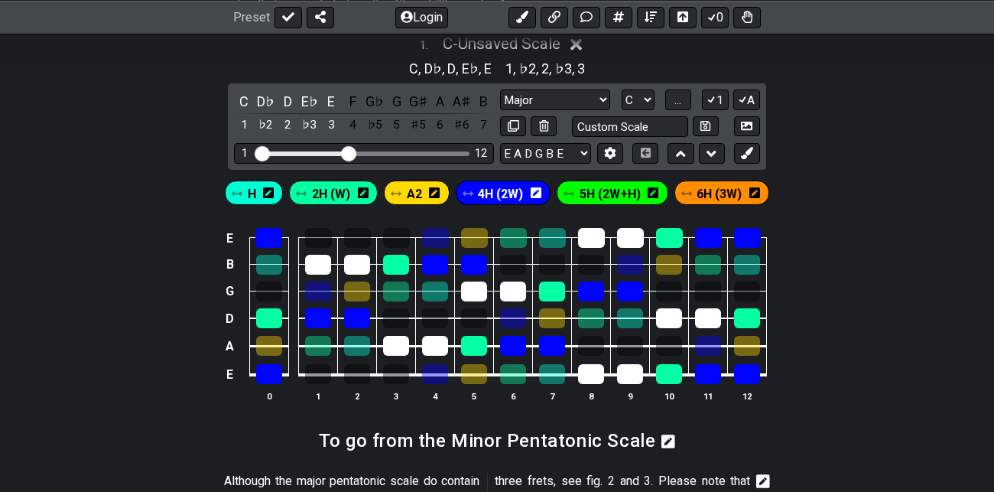
click at [410, 190] on span "A2" at bounding box center [414, 194] width 15 height 22
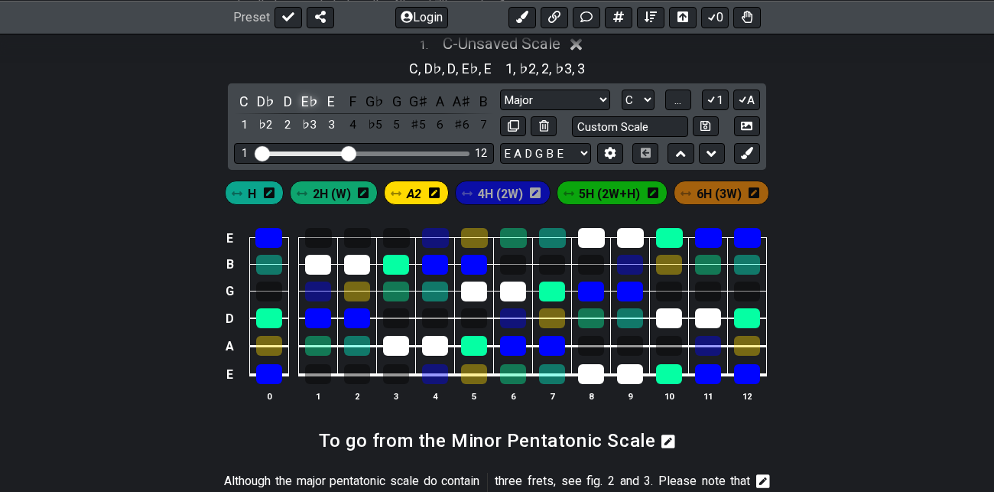
click at [309, 98] on div "E♭" at bounding box center [310, 101] width 20 height 21
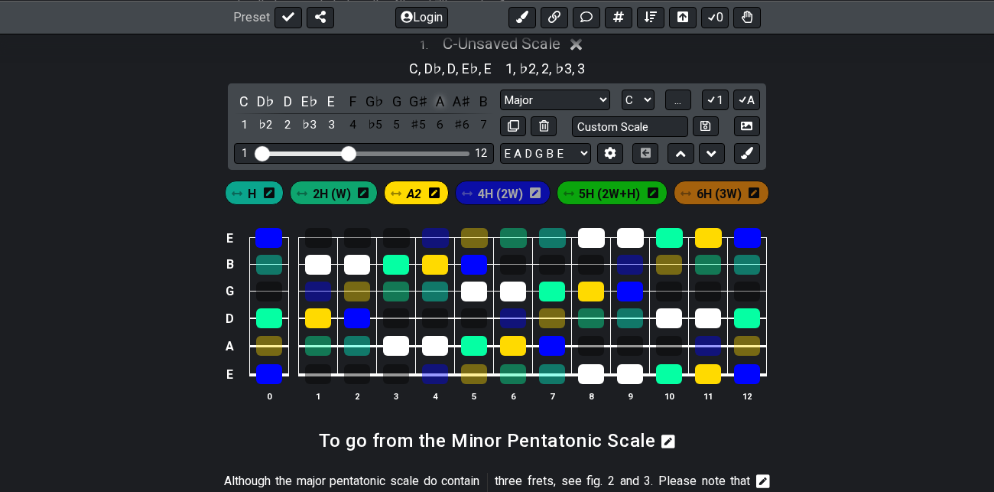
click at [440, 103] on div "A" at bounding box center [441, 101] width 20 height 21
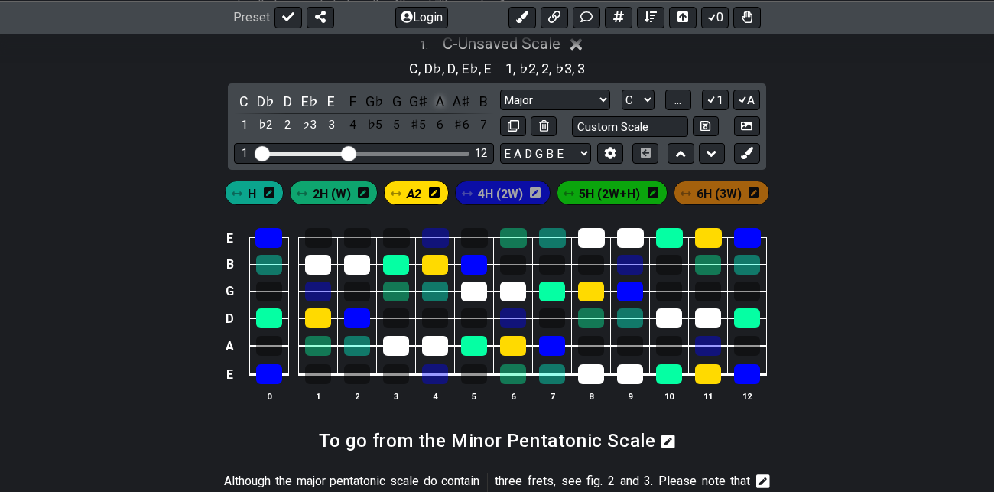
click at [440, 103] on div "A" at bounding box center [441, 101] width 20 height 21
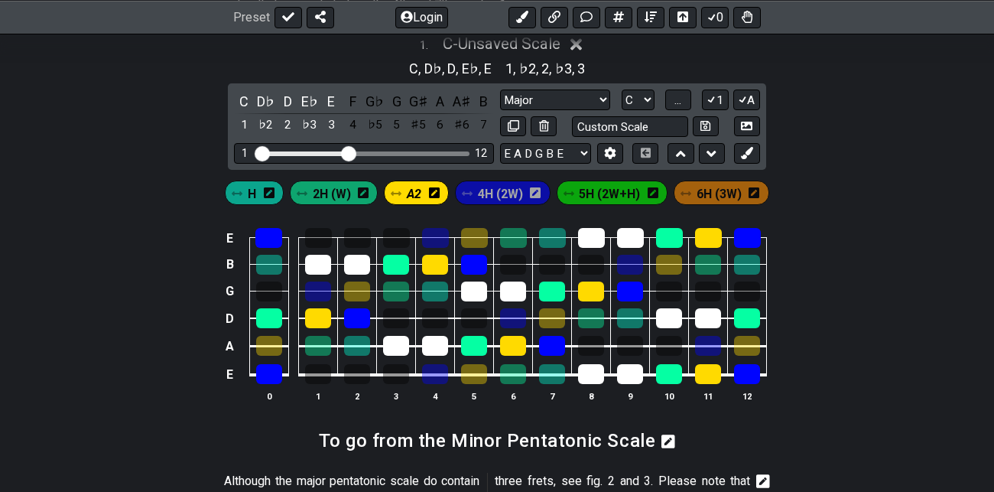
click at [350, 193] on span "2H (W)" at bounding box center [332, 194] width 38 height 22
click at [458, 96] on div "A♯" at bounding box center [462, 101] width 20 height 21
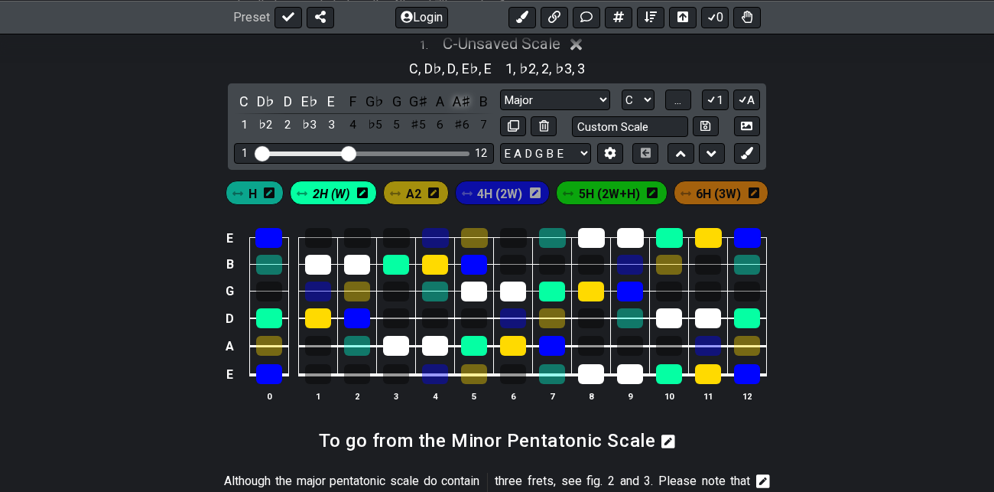
click at [458, 96] on div "A♯" at bounding box center [462, 101] width 20 height 21
click at [254, 192] on span "H" at bounding box center [253, 194] width 8 height 22
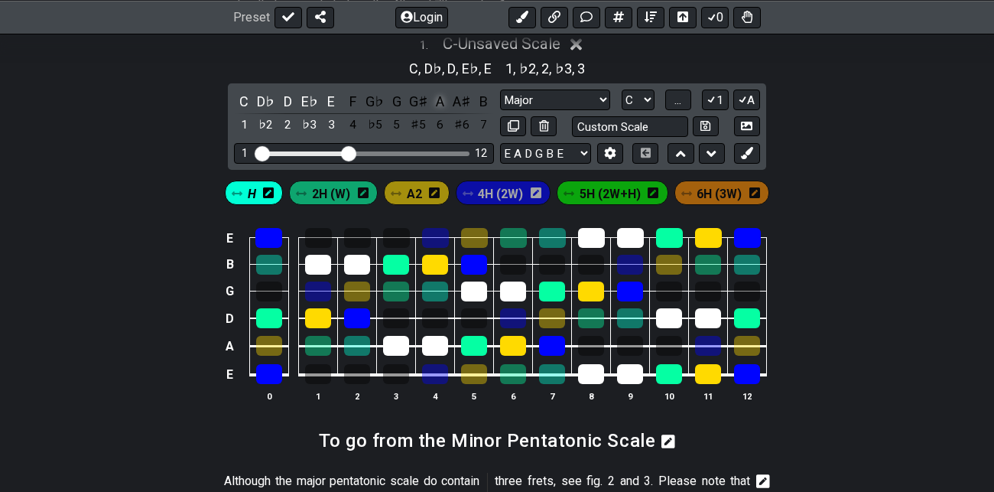
click at [436, 97] on div "A" at bounding box center [441, 101] width 20 height 21
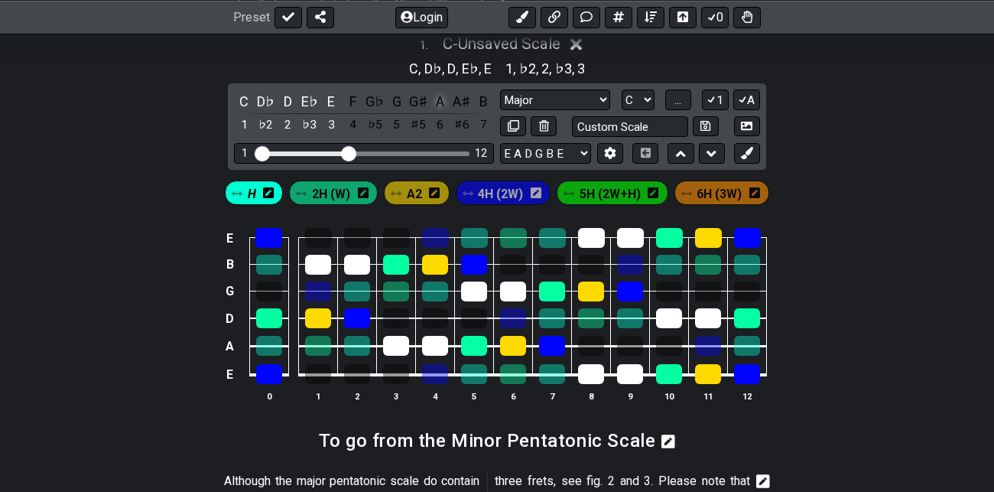
click at [436, 97] on div "A" at bounding box center [441, 101] width 20 height 21
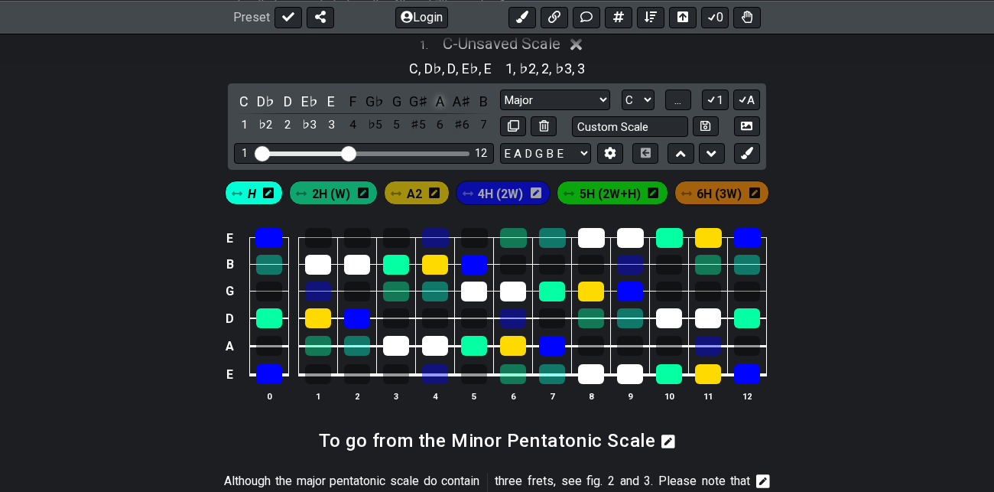
click at [436, 97] on div "A" at bounding box center [441, 101] width 20 height 21
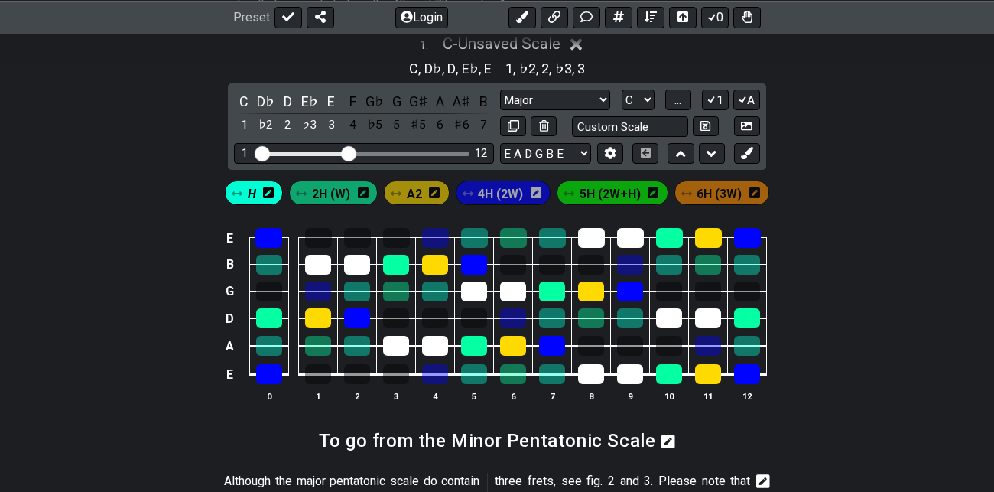
click at [517, 196] on span "4H (2W)" at bounding box center [500, 194] width 45 height 22
click at [329, 120] on div "3" at bounding box center [331, 125] width 20 height 21
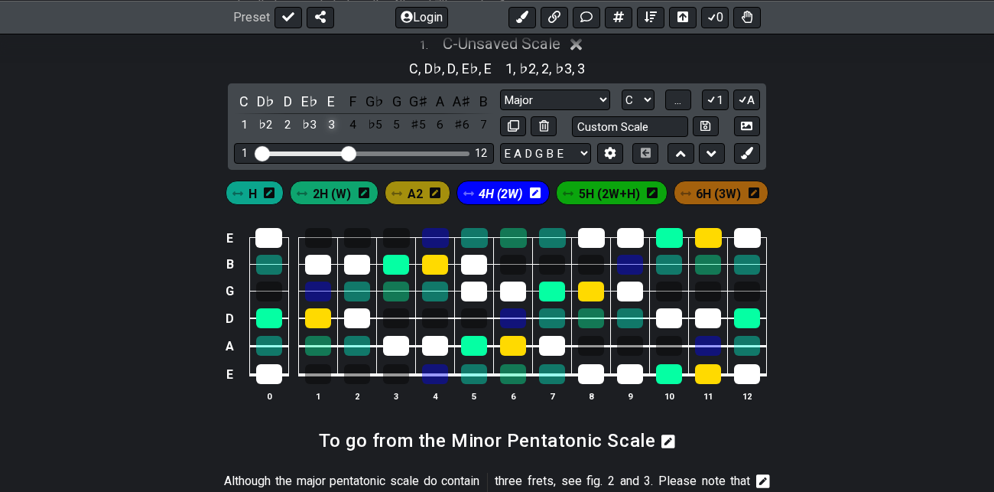
click at [329, 120] on div "3" at bounding box center [331, 125] width 20 height 21
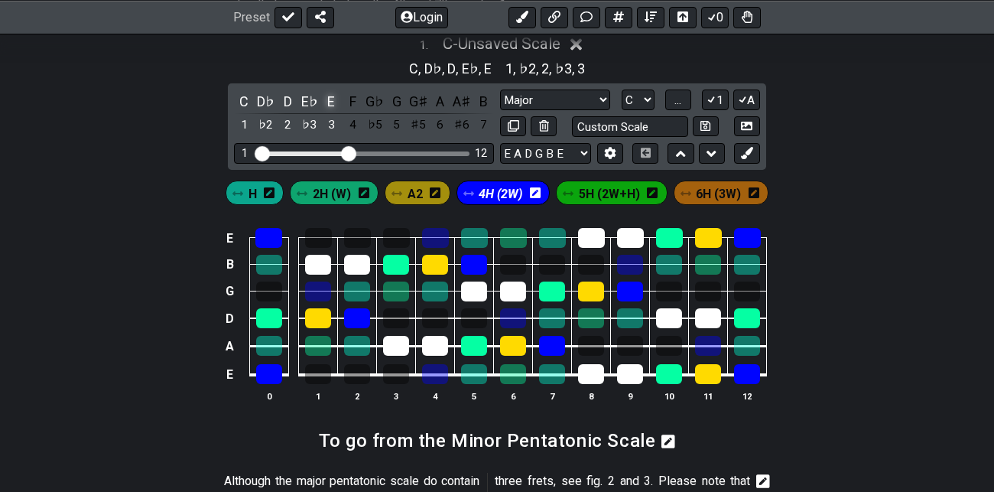
click at [330, 98] on div "E" at bounding box center [331, 101] width 20 height 21
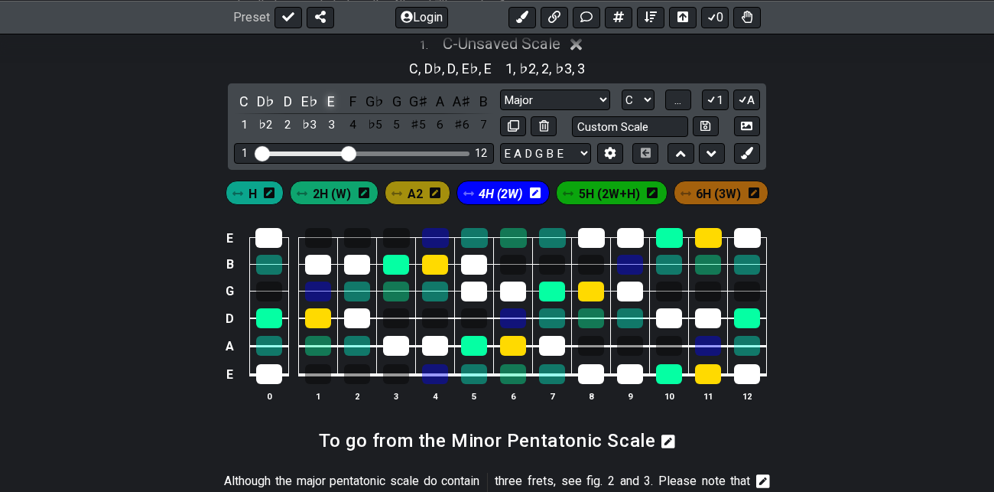
click at [330, 98] on div "E" at bounding box center [331, 101] width 20 height 21
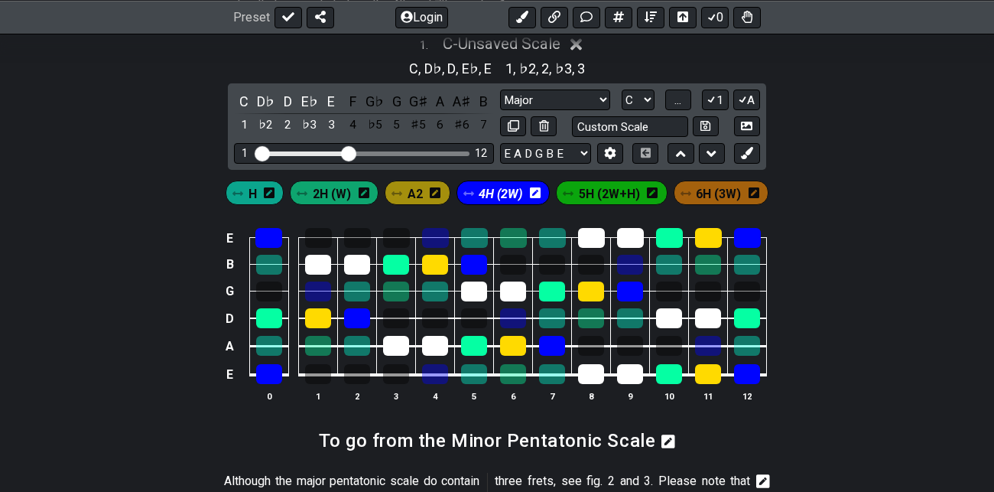
click at [420, 191] on span "A2" at bounding box center [415, 194] width 15 height 22
click at [435, 190] on icon at bounding box center [434, 193] width 11 height 12
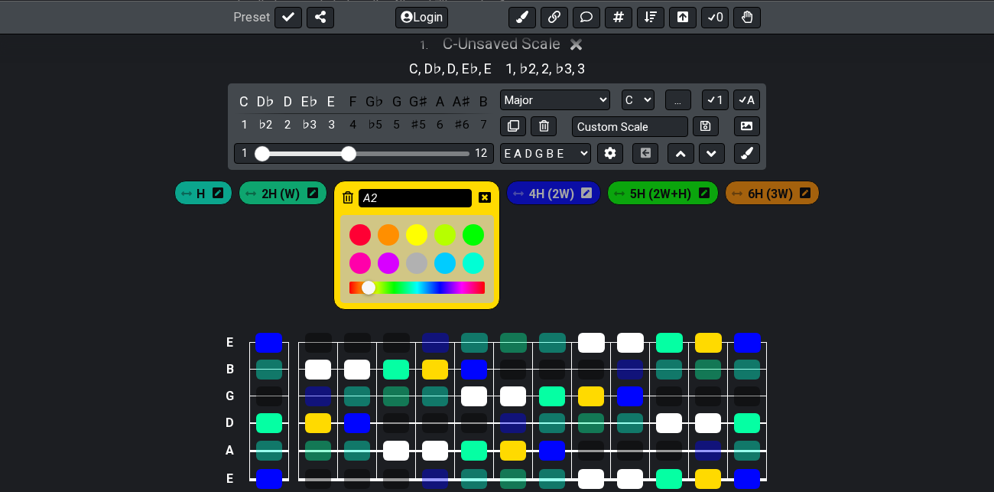
click at [387, 196] on input "A2" at bounding box center [415, 198] width 113 height 19
type input "3H (A2)"
click at [487, 196] on icon at bounding box center [485, 197] width 12 height 11
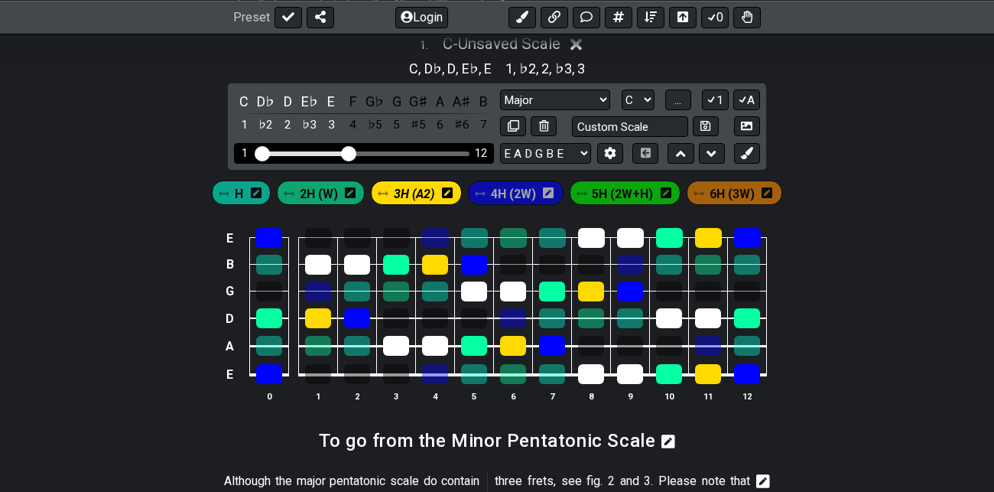
click at [295, 155] on div "1 12" at bounding box center [364, 153] width 260 height 21
drag, startPoint x: 350, startPoint y: 151, endPoint x: 401, endPoint y: 153, distance: 50.5
click at [401, 152] on input "Visible fret range" at bounding box center [363, 152] width 217 height 0
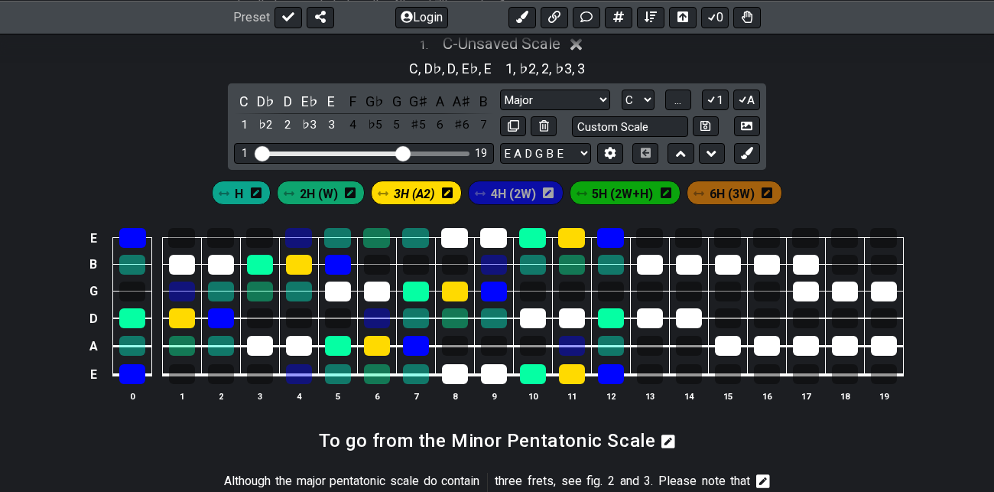
click at [242, 191] on span "H" at bounding box center [239, 194] width 8 height 22
click at [244, 100] on div "C" at bounding box center [244, 101] width 20 height 21
click at [267, 98] on div "D♭" at bounding box center [266, 101] width 20 height 21
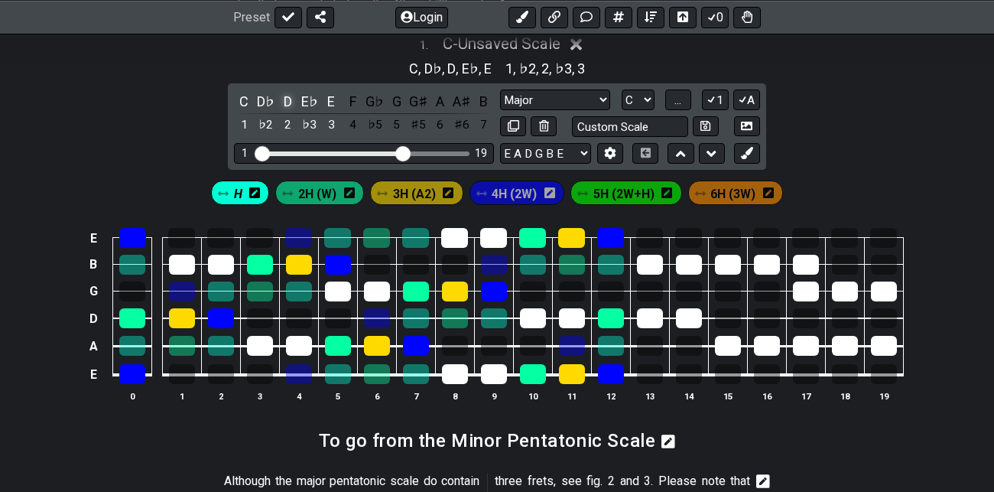
click at [283, 99] on div "D" at bounding box center [288, 101] width 20 height 21
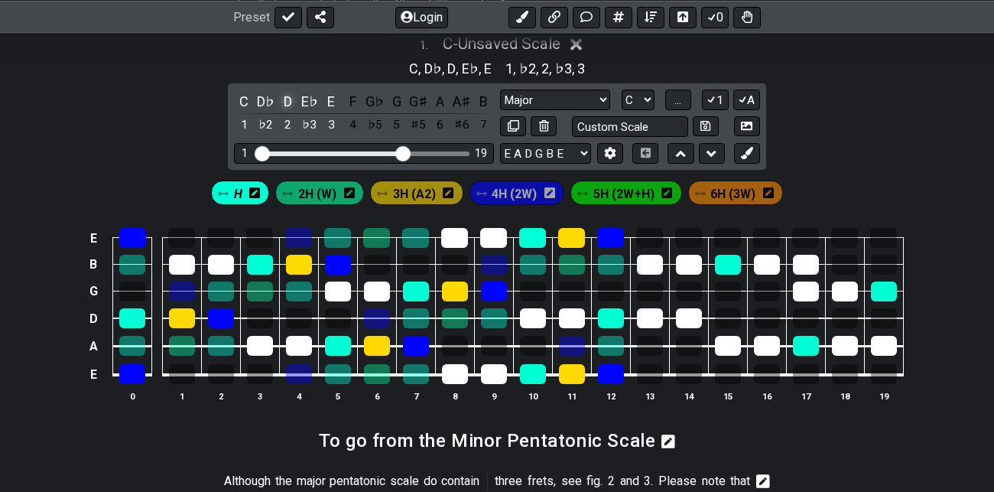
click at [283, 99] on div "D" at bounding box center [288, 101] width 20 height 21
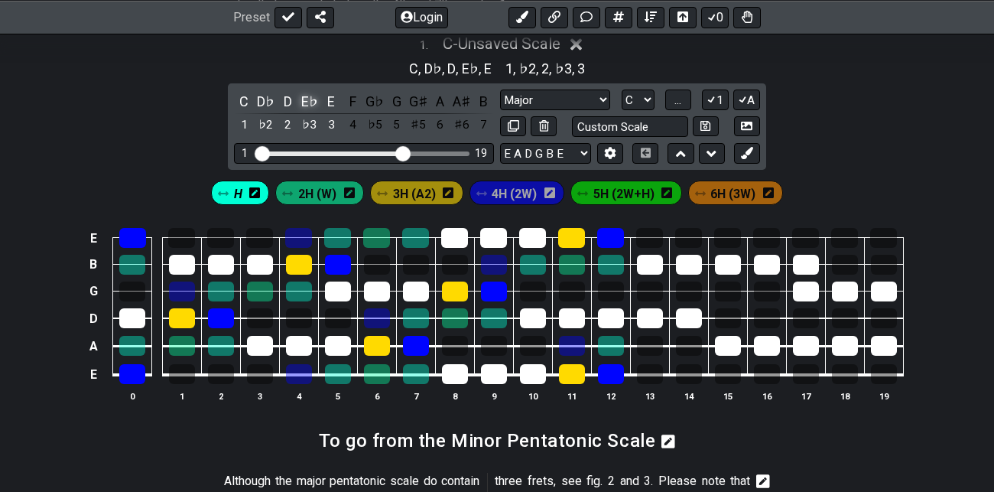
click at [311, 99] on div "E♭" at bounding box center [310, 101] width 20 height 21
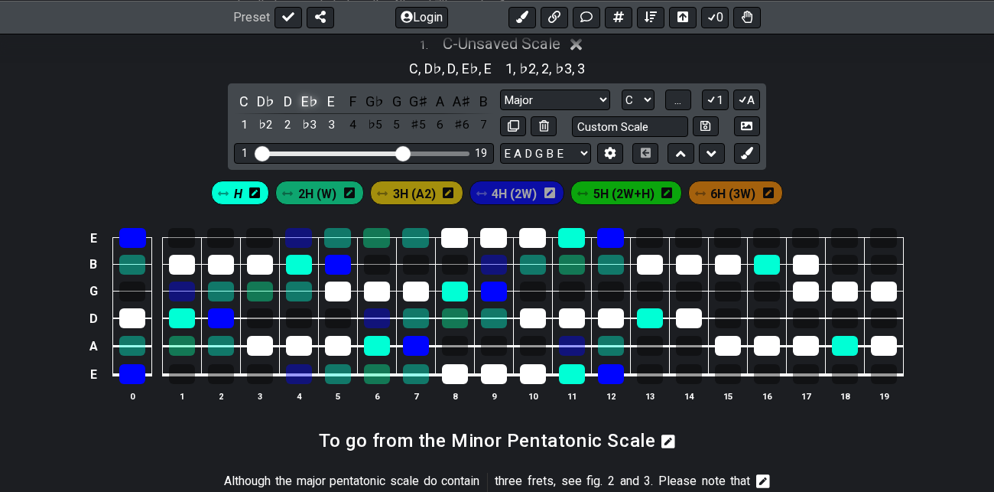
click at [311, 99] on div "E♭" at bounding box center [310, 101] width 20 height 21
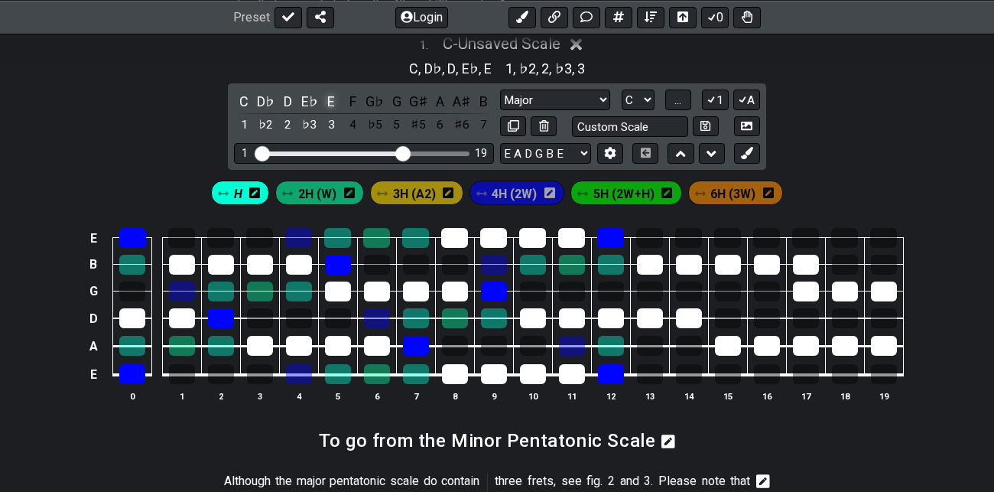
click at [330, 96] on div "E" at bounding box center [331, 101] width 20 height 21
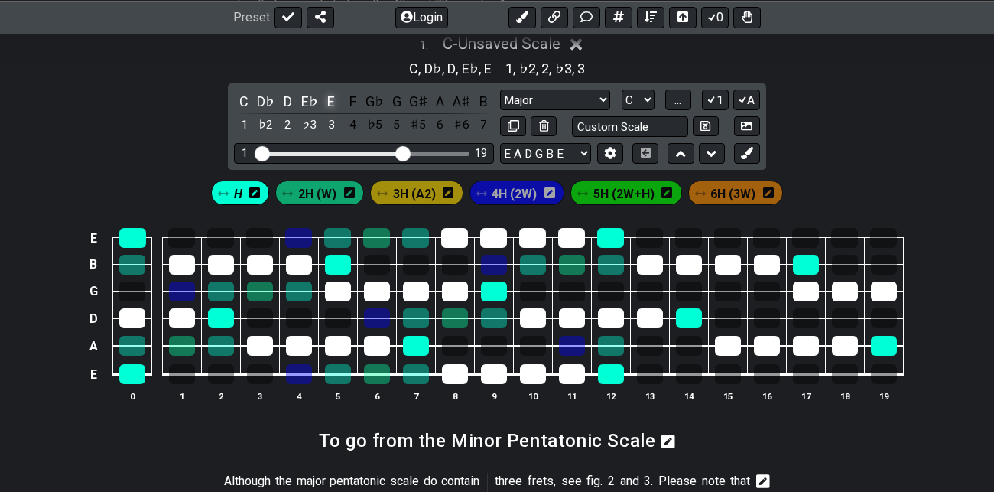
click at [330, 96] on div "E" at bounding box center [331, 101] width 20 height 21
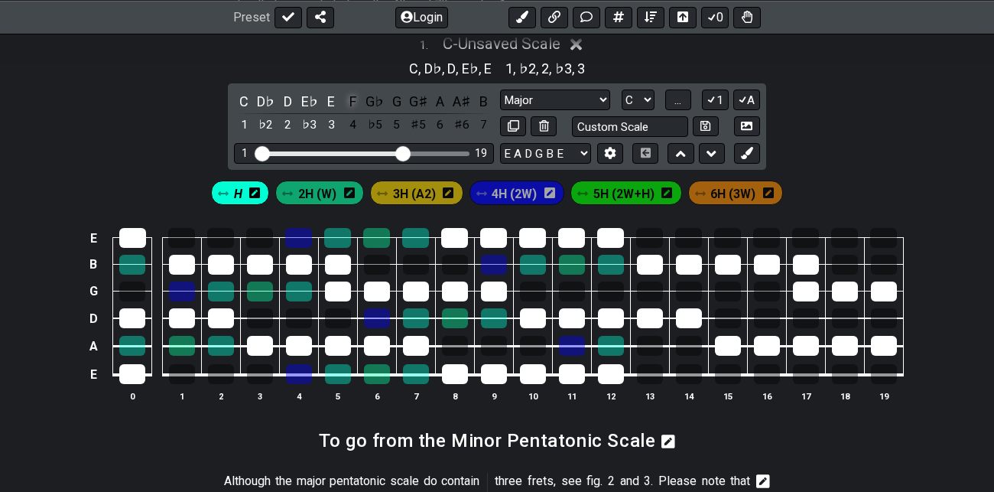
click at [352, 99] on div "F" at bounding box center [353, 101] width 20 height 21
click at [376, 99] on div "G♭" at bounding box center [375, 101] width 20 height 21
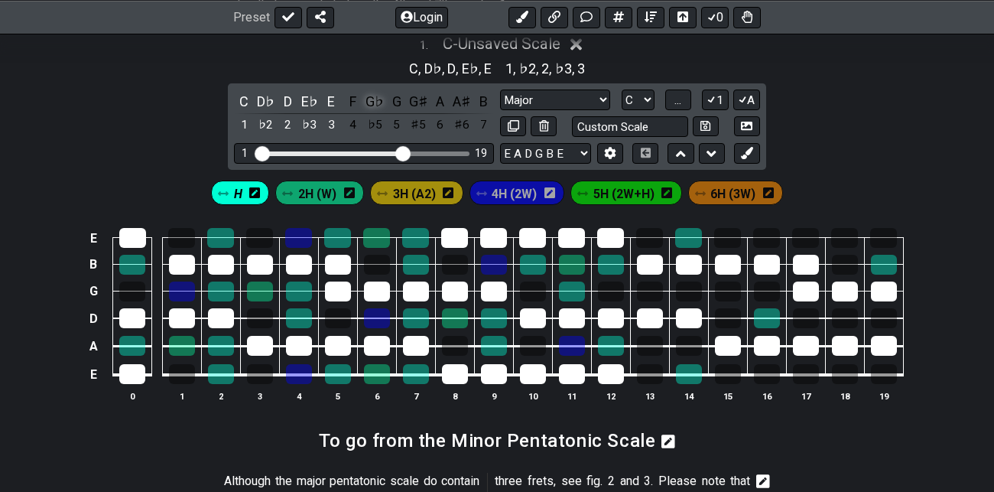
click at [376, 99] on div "G♭" at bounding box center [375, 101] width 20 height 21
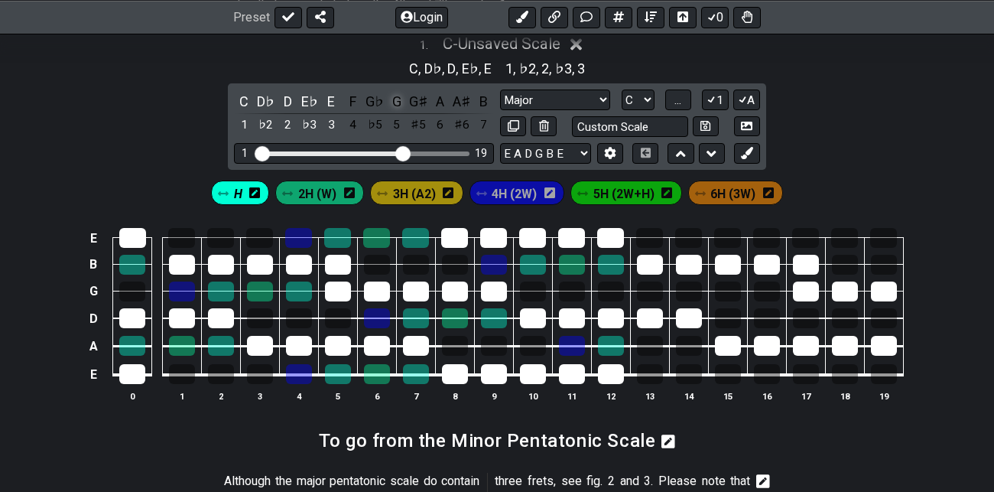
click at [398, 99] on div "G" at bounding box center [397, 101] width 20 height 21
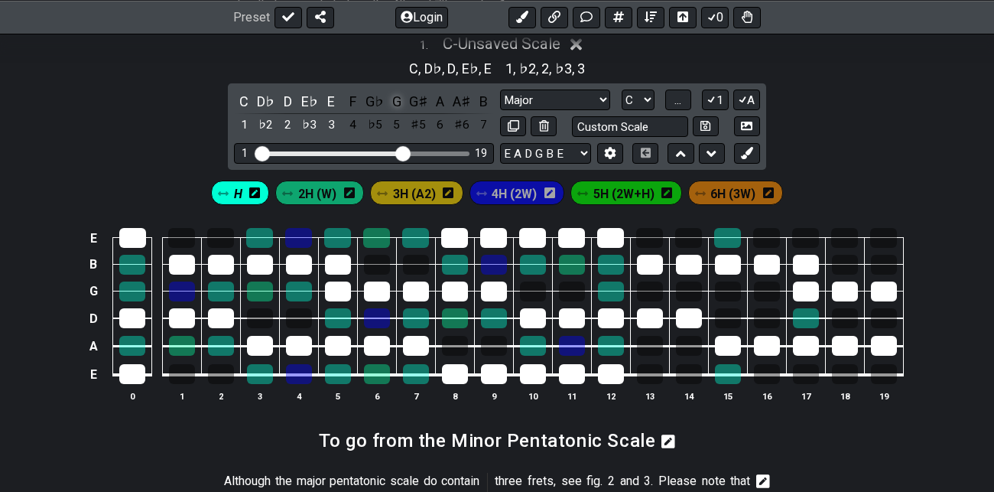
click at [398, 99] on div "G" at bounding box center [397, 101] width 20 height 21
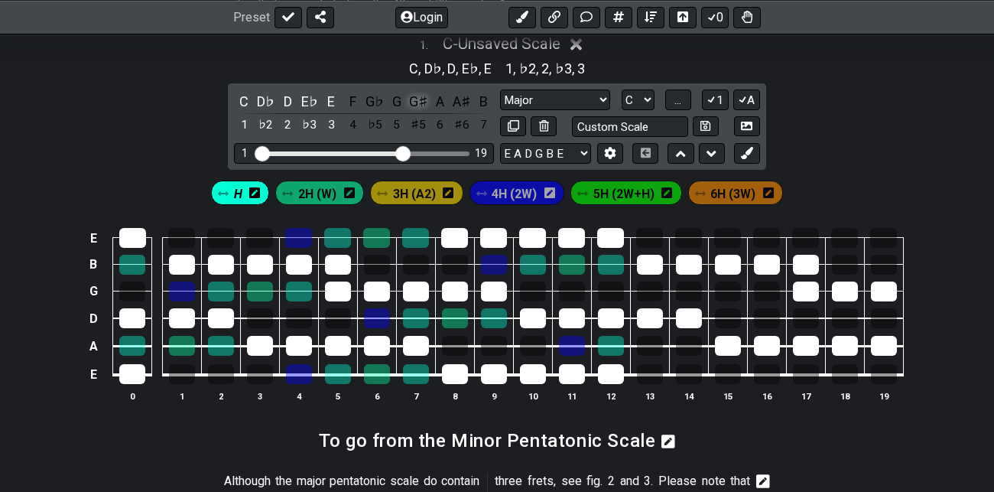
click at [423, 102] on div "G♯" at bounding box center [418, 101] width 20 height 21
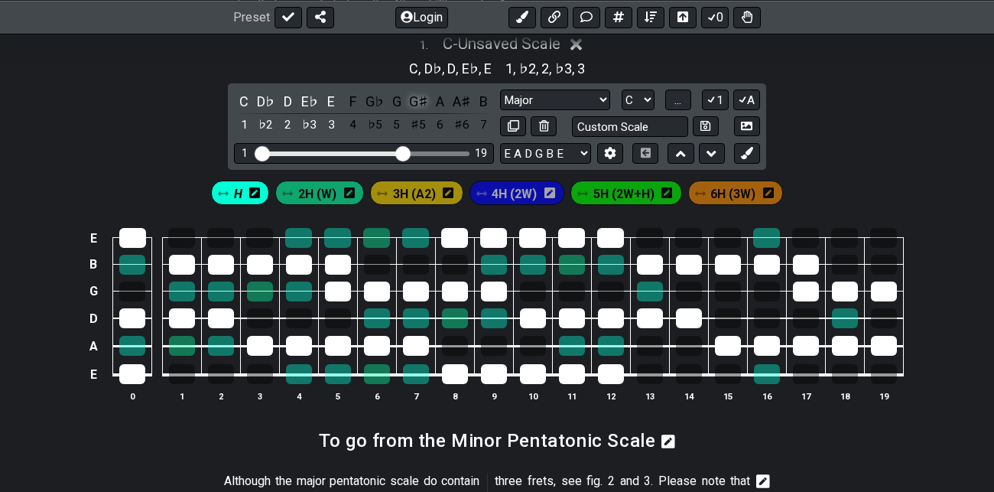
click at [423, 102] on div "G♯" at bounding box center [418, 101] width 20 height 21
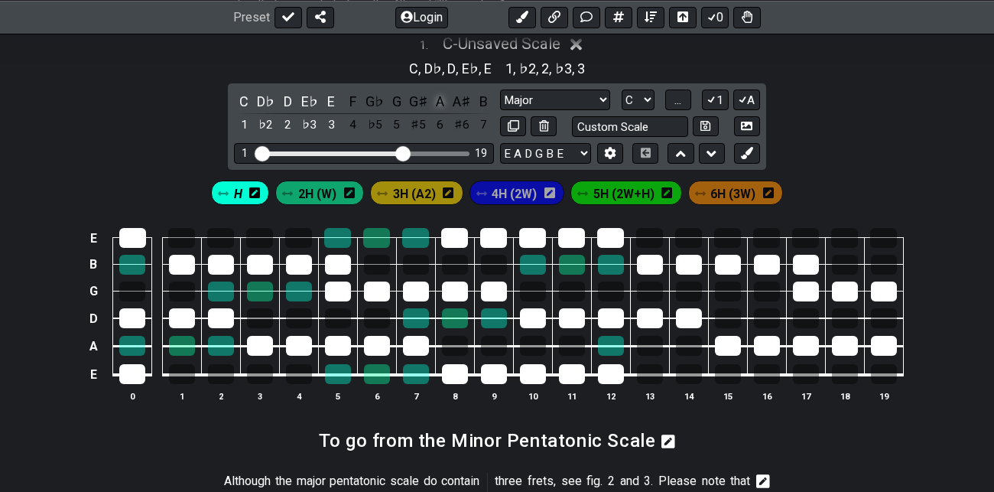
click at [444, 102] on div "A" at bounding box center [441, 101] width 20 height 21
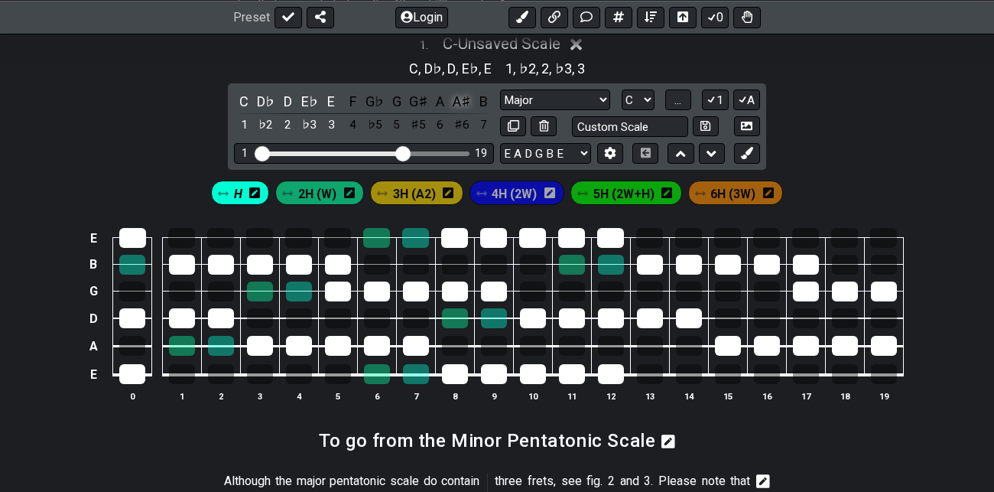
click at [461, 100] on div "A♯" at bounding box center [462, 101] width 20 height 21
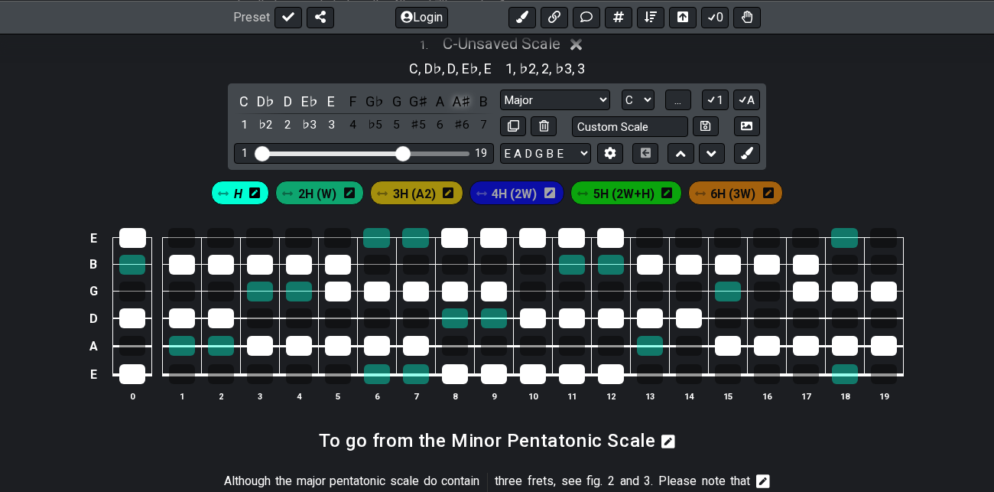
click at [461, 100] on div "A♯" at bounding box center [462, 101] width 20 height 21
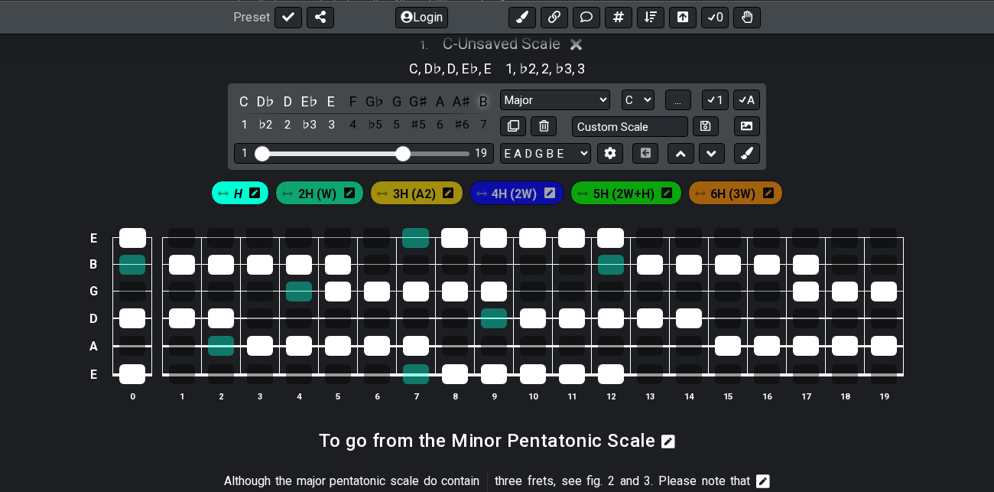
click at [483, 99] on div "B" at bounding box center [484, 101] width 20 height 21
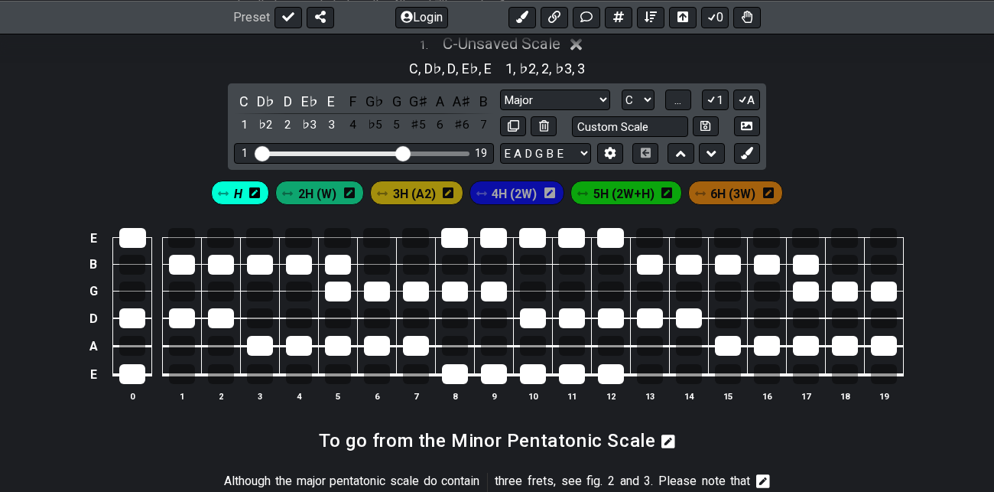
click at [241, 190] on span "H" at bounding box center [238, 194] width 8 height 22
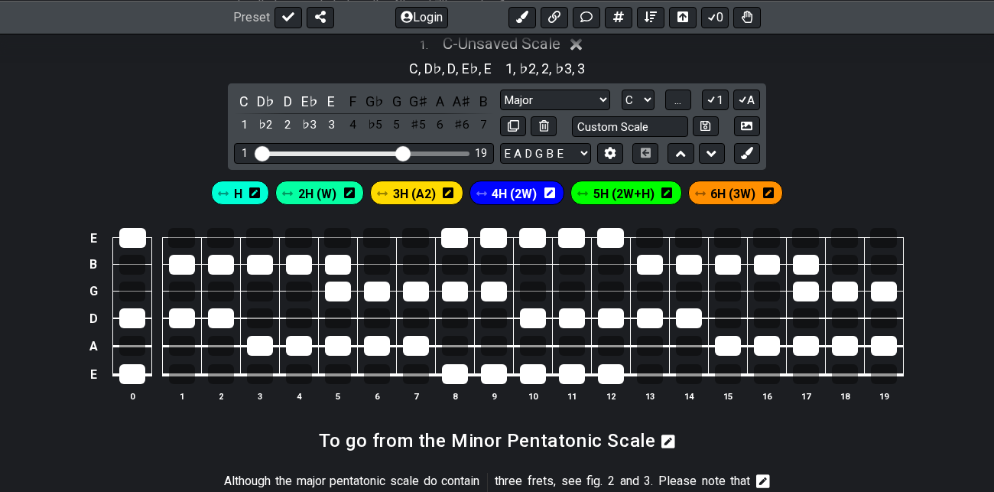
click at [241, 190] on span "H" at bounding box center [238, 194] width 8 height 22
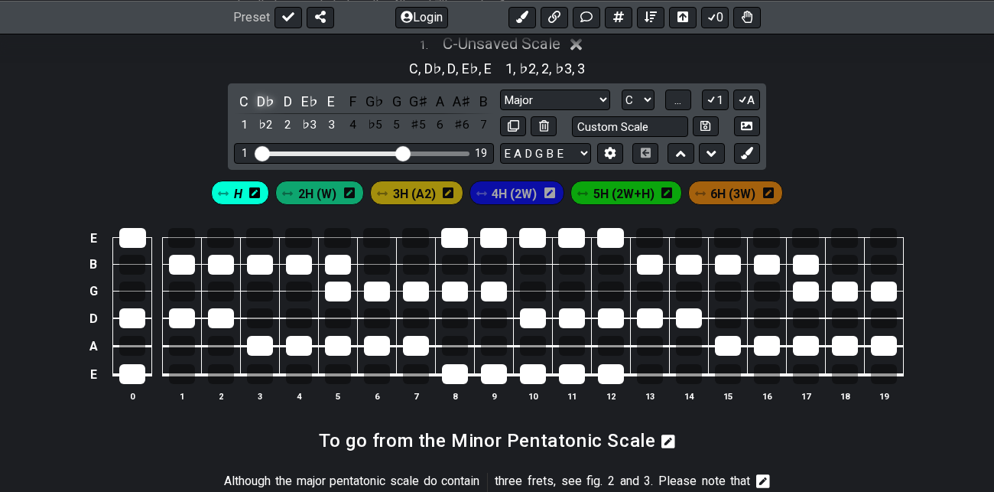
click at [265, 100] on div "D♭" at bounding box center [266, 101] width 20 height 21
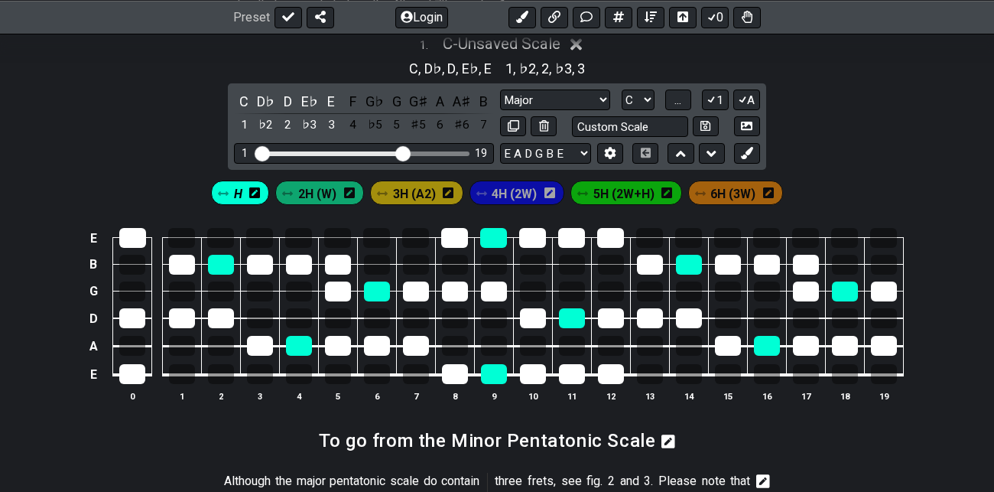
click at [315, 190] on span "2H (W)" at bounding box center [317, 194] width 38 height 22
click at [288, 96] on div "D" at bounding box center [288, 101] width 20 height 21
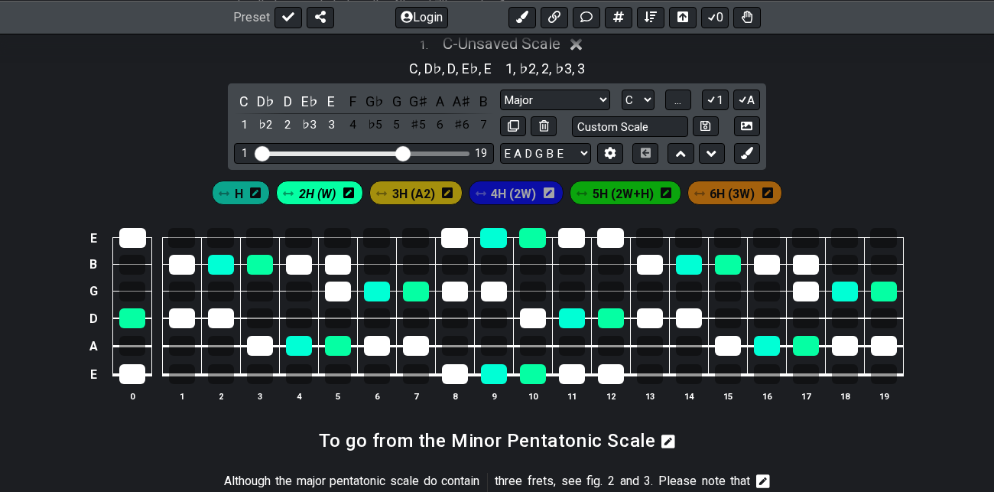
click at [350, 192] on icon at bounding box center [348, 192] width 11 height 11
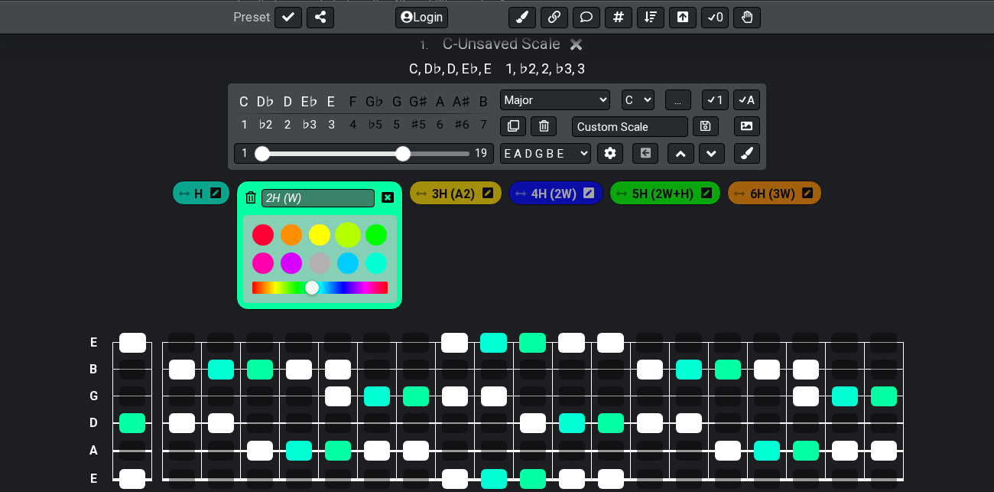
click at [349, 232] on div at bounding box center [348, 235] width 26 height 26
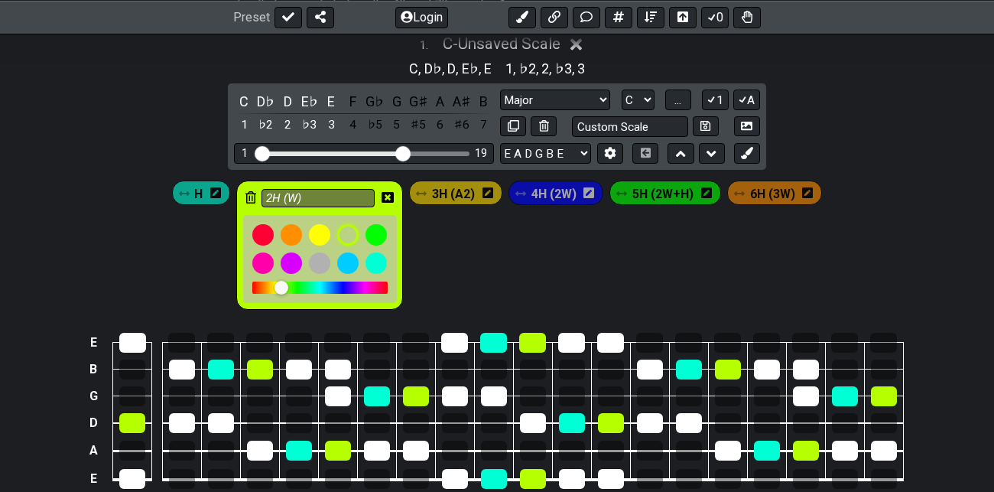
click at [392, 194] on icon at bounding box center [388, 197] width 12 height 12
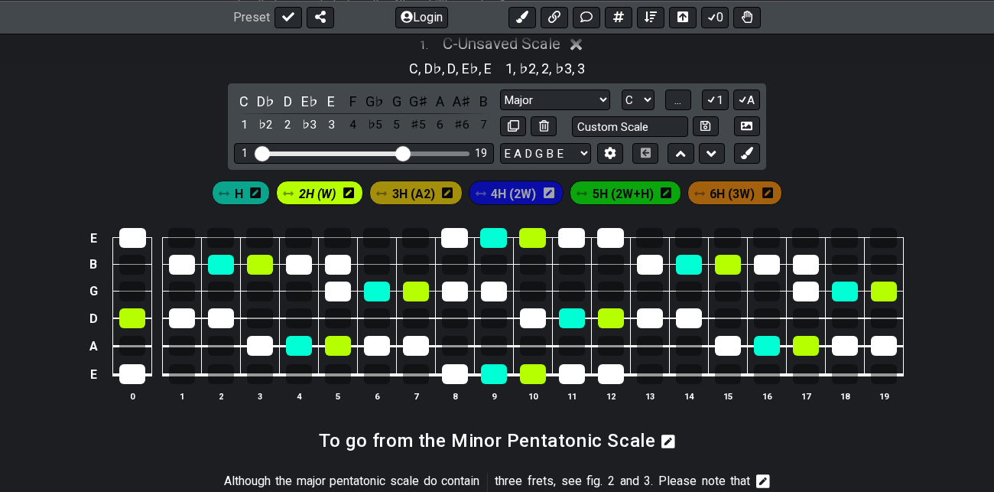
click at [422, 191] on span "3H (A2)" at bounding box center [413, 194] width 43 height 22
click at [310, 122] on div "♭3" at bounding box center [310, 125] width 20 height 21
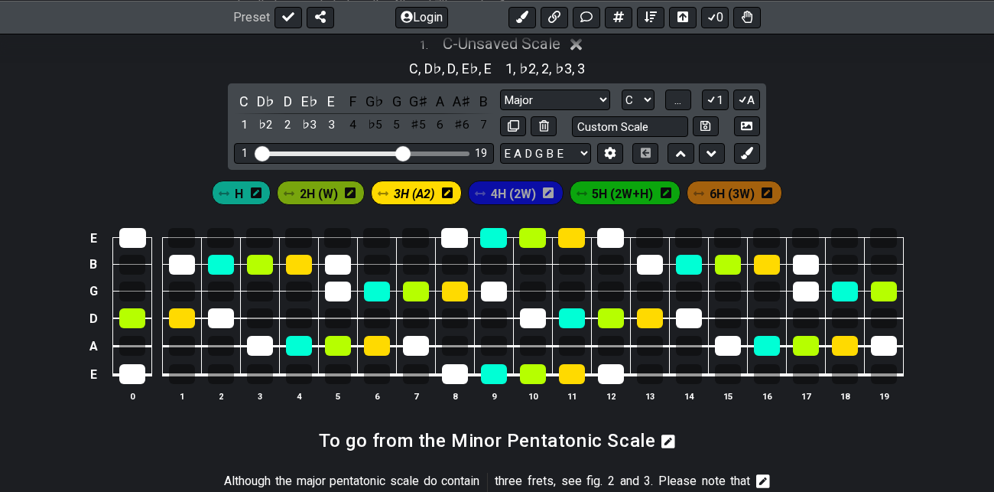
click at [516, 190] on span "4H (2W)" at bounding box center [513, 194] width 45 height 22
click at [330, 119] on div "3" at bounding box center [331, 125] width 20 height 21
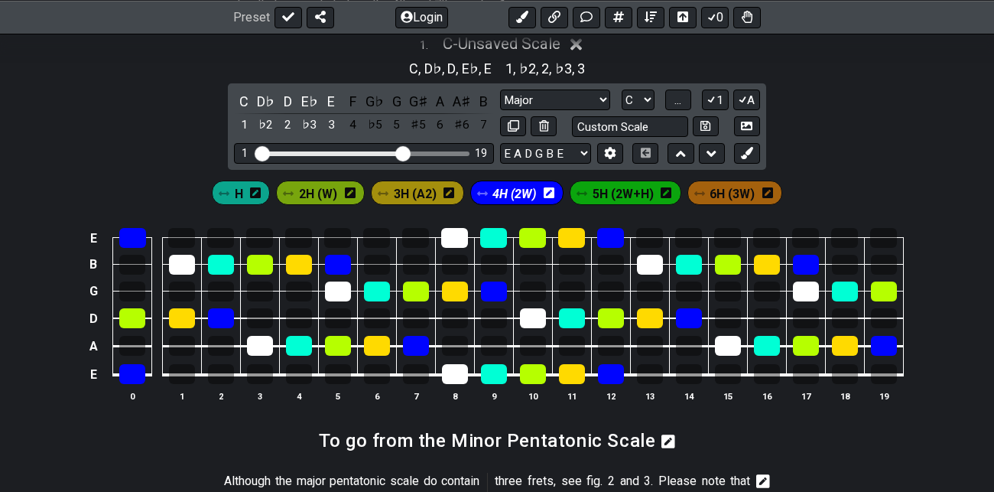
click at [623, 190] on span "5H (2W+H)" at bounding box center [623, 194] width 61 height 22
click at [353, 121] on div "4" at bounding box center [353, 125] width 20 height 21
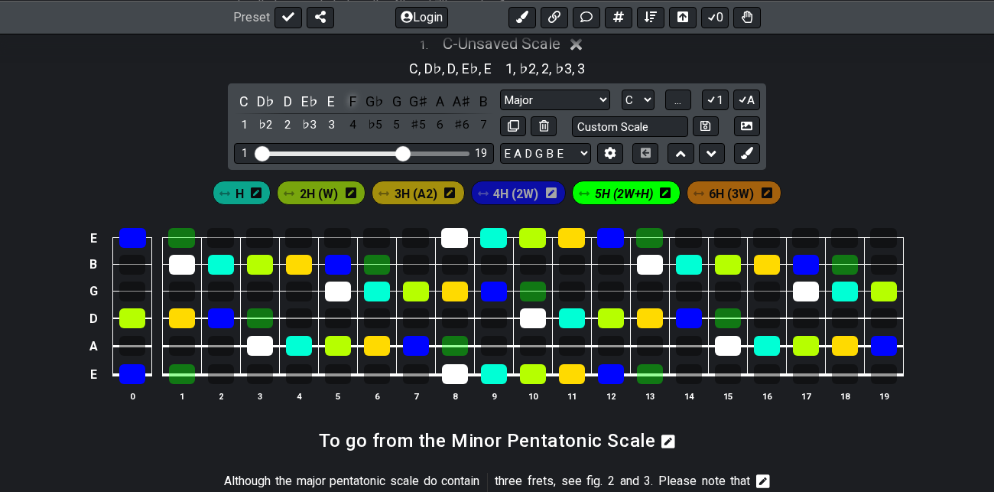
click at [353, 103] on div "F" at bounding box center [353, 101] width 20 height 21
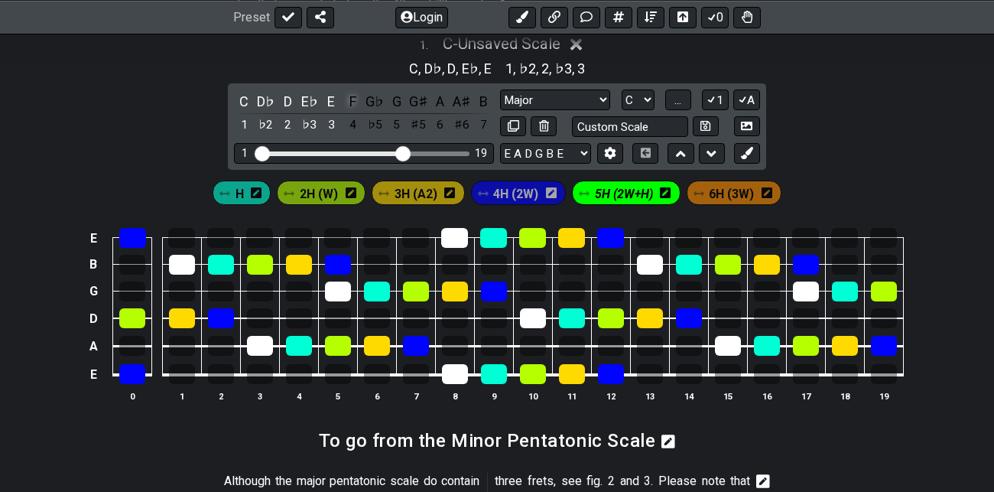
click at [353, 103] on div "F" at bounding box center [353, 101] width 20 height 21
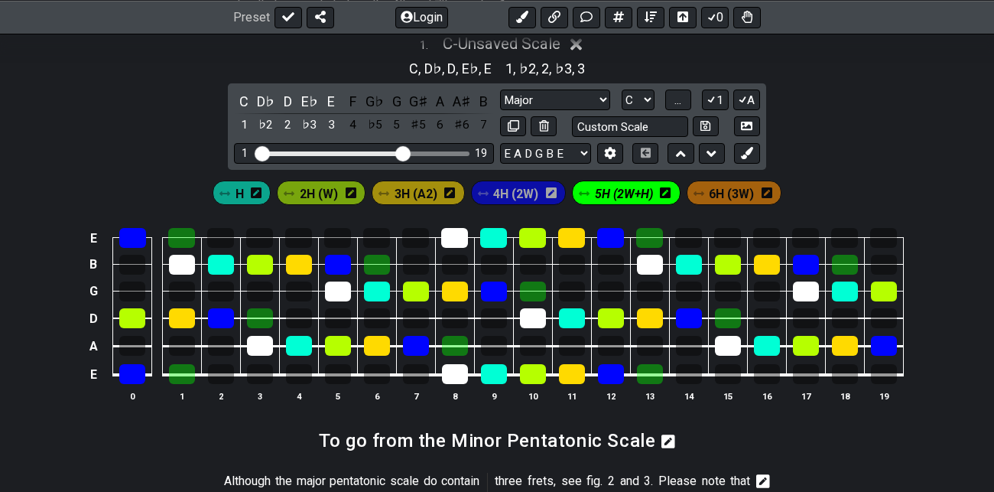
click at [624, 196] on span "5H (2W+H)" at bounding box center [624, 194] width 58 height 22
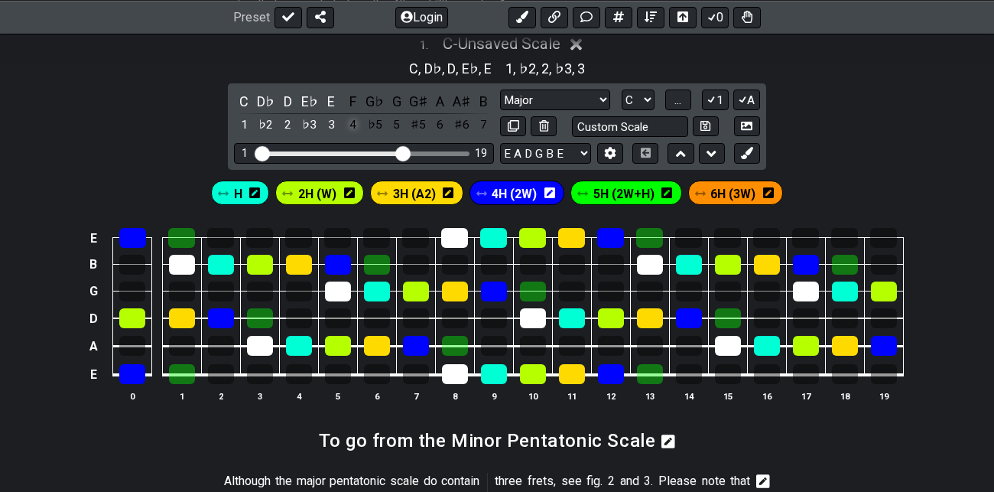
click at [350, 124] on div "4" at bounding box center [353, 125] width 20 height 21
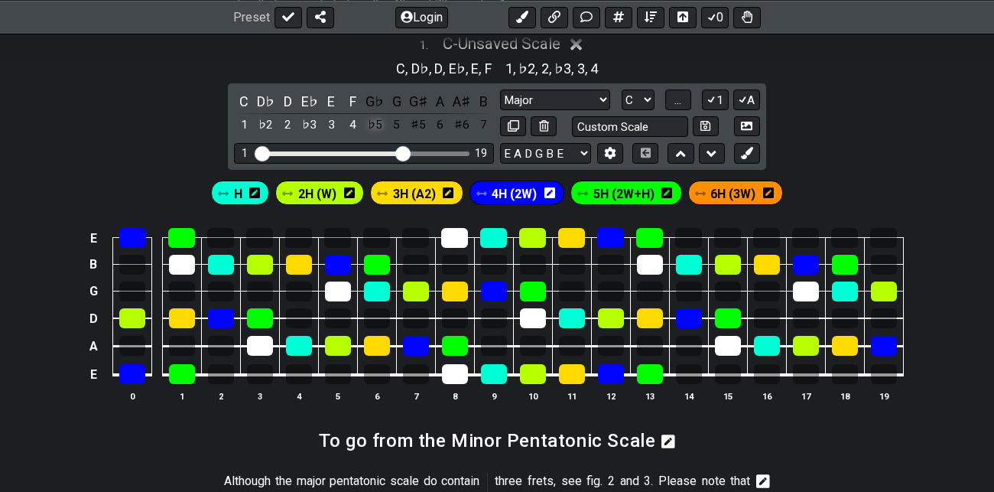
click at [377, 122] on div "♭5" at bounding box center [375, 125] width 20 height 21
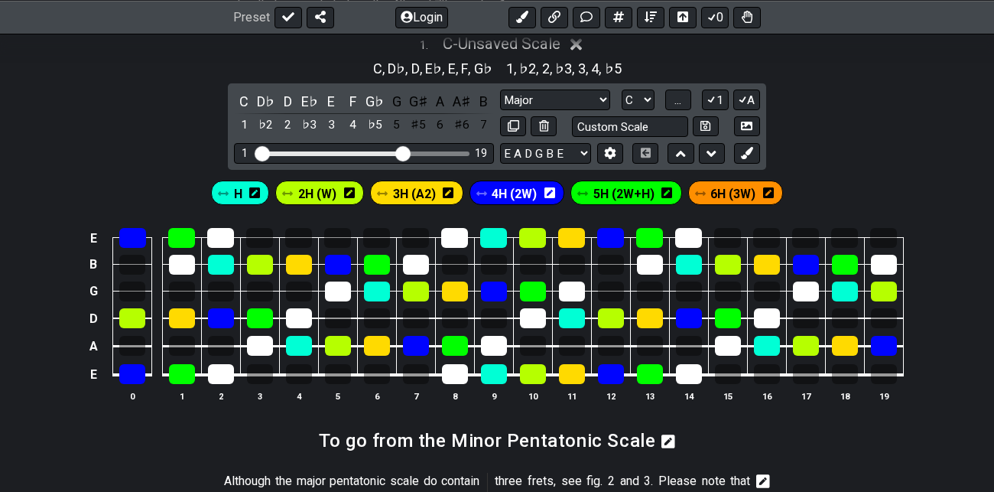
click at [731, 190] on span "6H (3W)" at bounding box center [733, 194] width 45 height 22
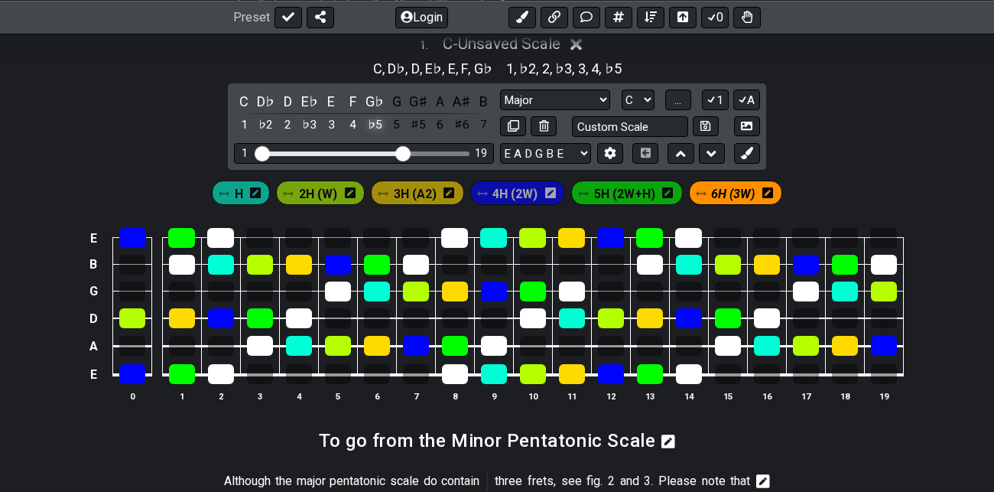
click at [374, 120] on div "♭5" at bounding box center [375, 125] width 20 height 21
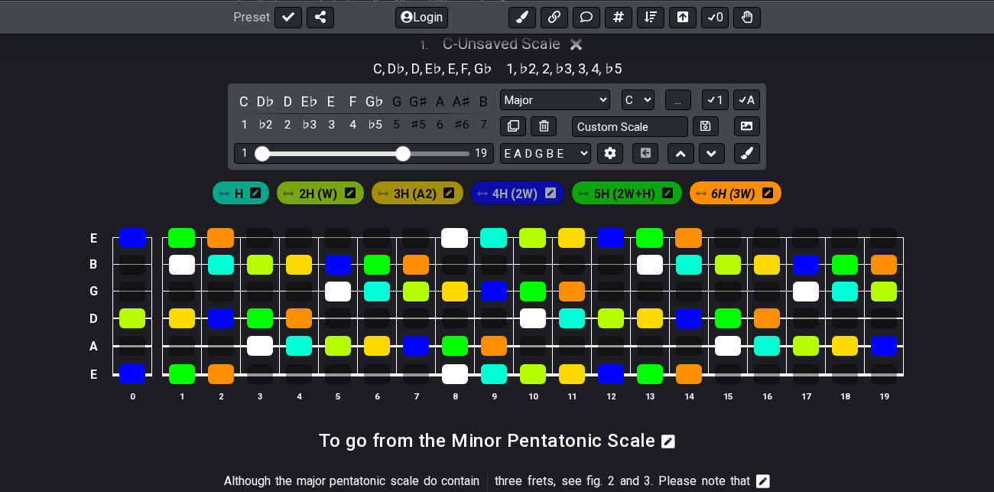
click at [739, 192] on span "6H (3W)" at bounding box center [733, 194] width 44 height 22
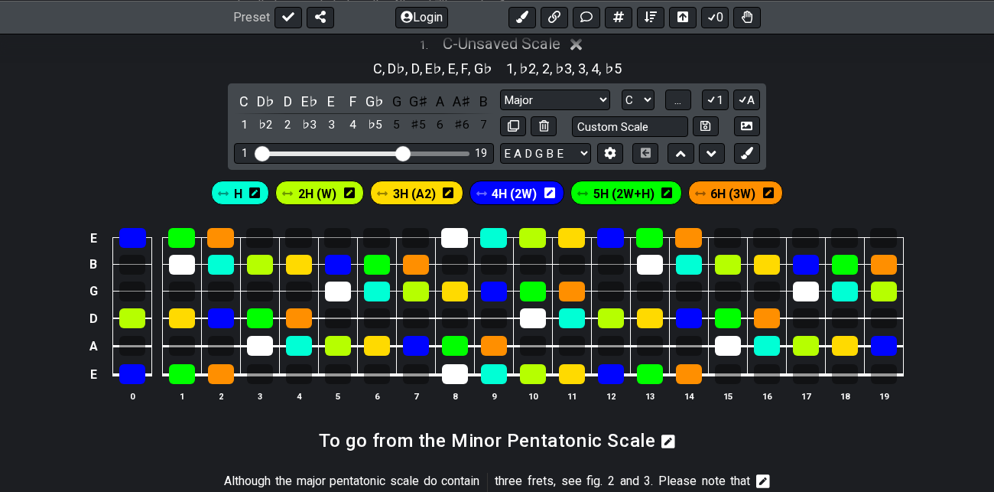
click at [248, 190] on div "H" at bounding box center [240, 193] width 59 height 24
click at [238, 193] on span "H" at bounding box center [238, 194] width 8 height 22
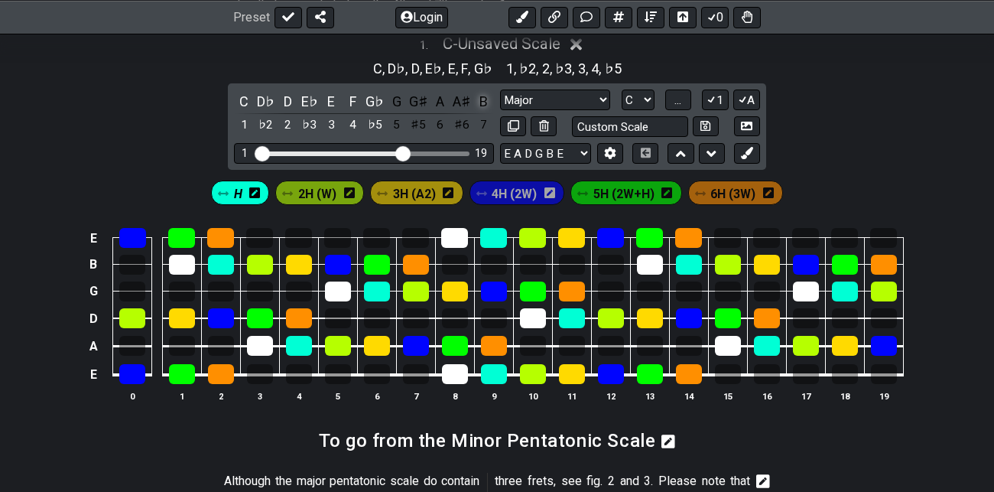
click at [488, 101] on div "B" at bounding box center [484, 101] width 20 height 21
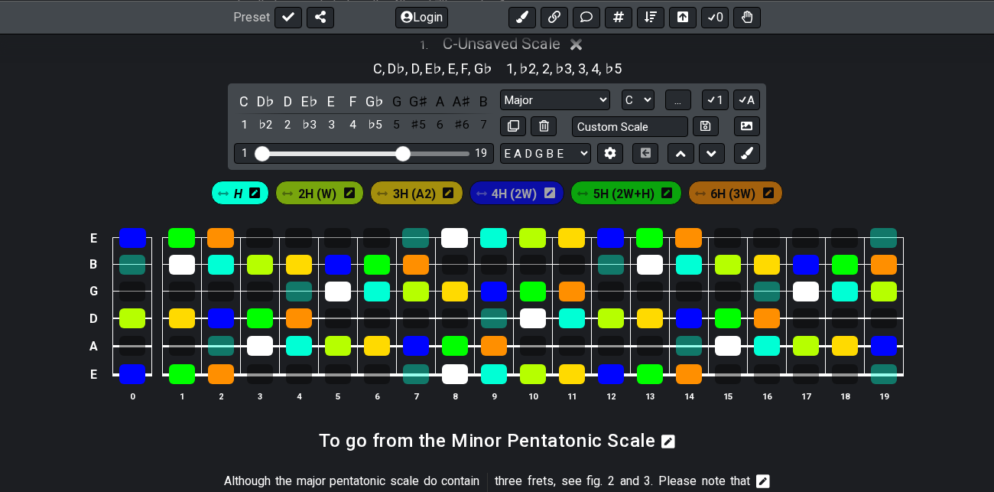
click at [323, 194] on span "2H (W)" at bounding box center [317, 194] width 38 height 22
click at [464, 98] on div "A♯" at bounding box center [462, 101] width 20 height 21
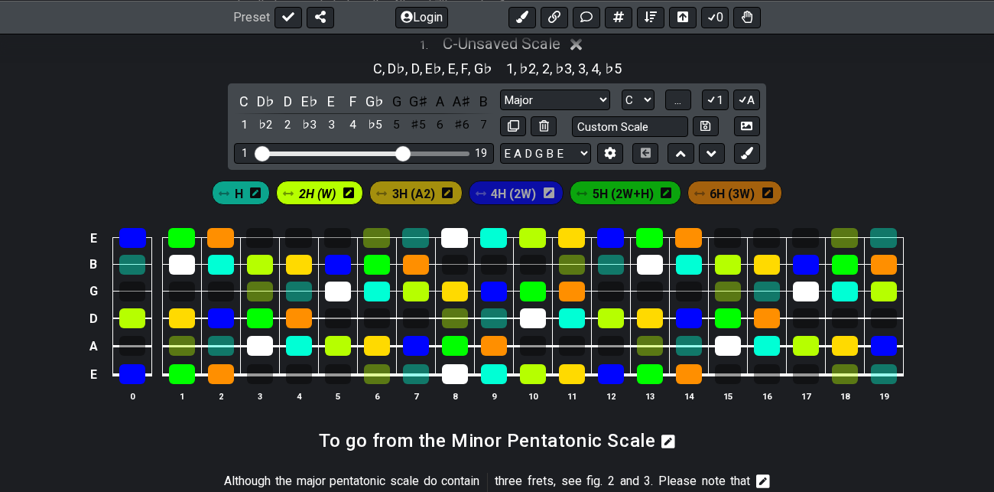
click at [421, 190] on span "3H (A2)" at bounding box center [413, 194] width 43 height 22
click at [438, 96] on div "A" at bounding box center [441, 101] width 20 height 21
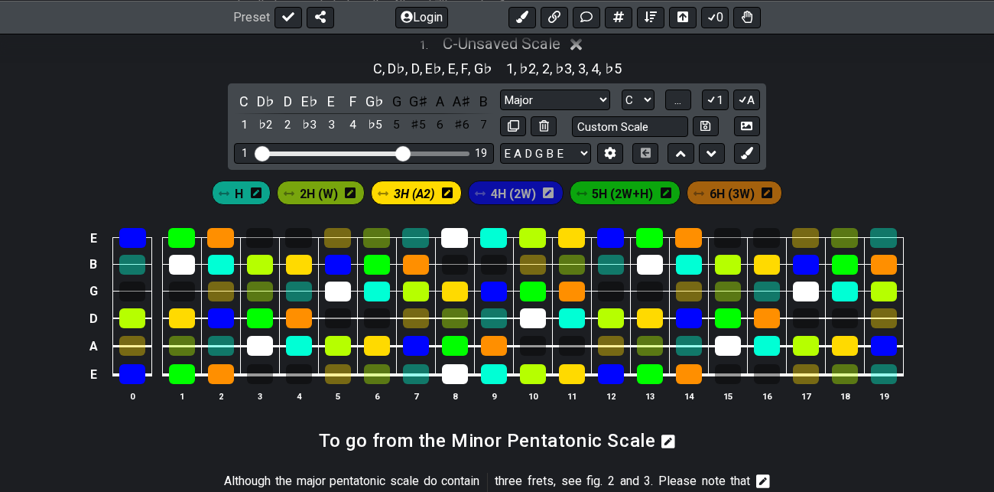
click at [517, 193] on span "4H (2W)" at bounding box center [513, 194] width 45 height 22
click at [417, 96] on div "G♯" at bounding box center [418, 101] width 20 height 21
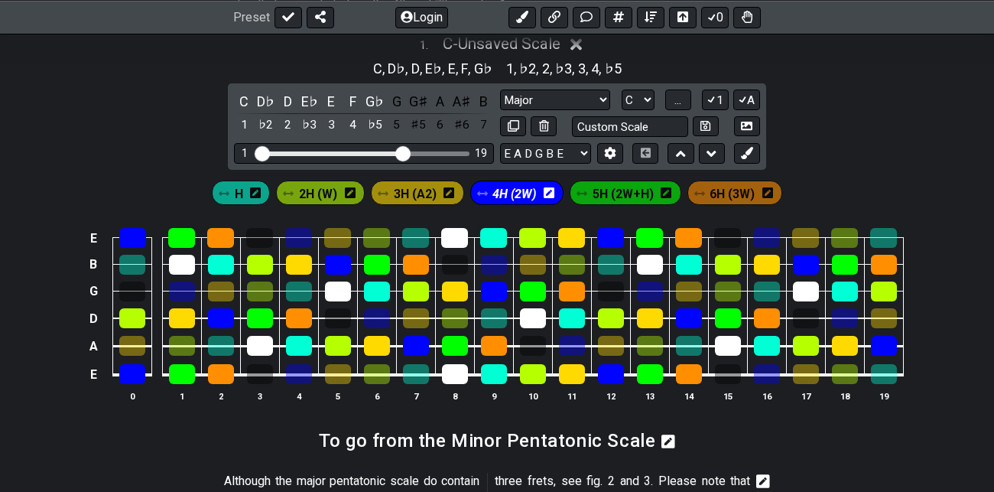
click at [636, 194] on span "5H (2W+H)" at bounding box center [623, 194] width 61 height 22
click at [416, 97] on div "G♯" at bounding box center [418, 101] width 20 height 21
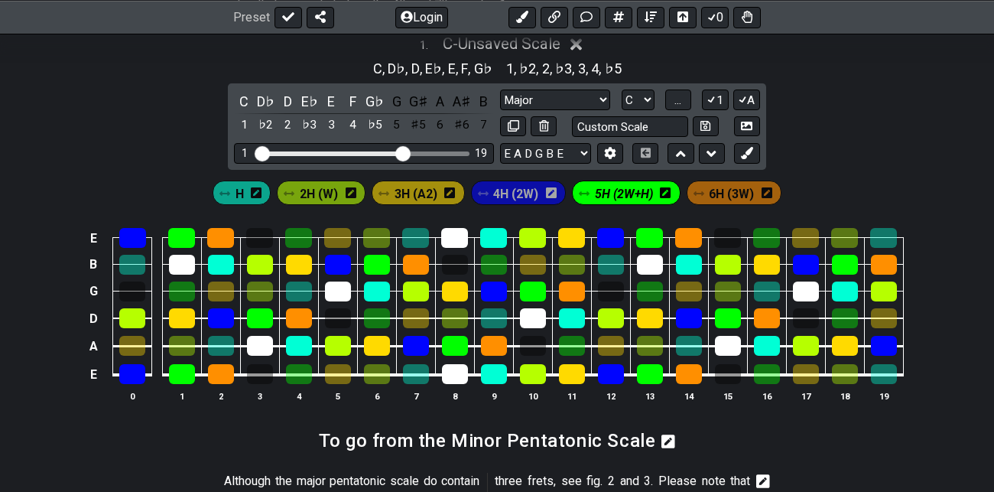
click at [841, 132] on div "1 . C - Unsaved Scale C , D♭ , D , E♭ , E , F , G♭ 1 , ♭2 , 2 , ♭3 , 3 , 4 , ♭5…" at bounding box center [497, 224] width 994 height 398
click at [622, 195] on span "5H (2W+H)" at bounding box center [624, 194] width 58 height 22
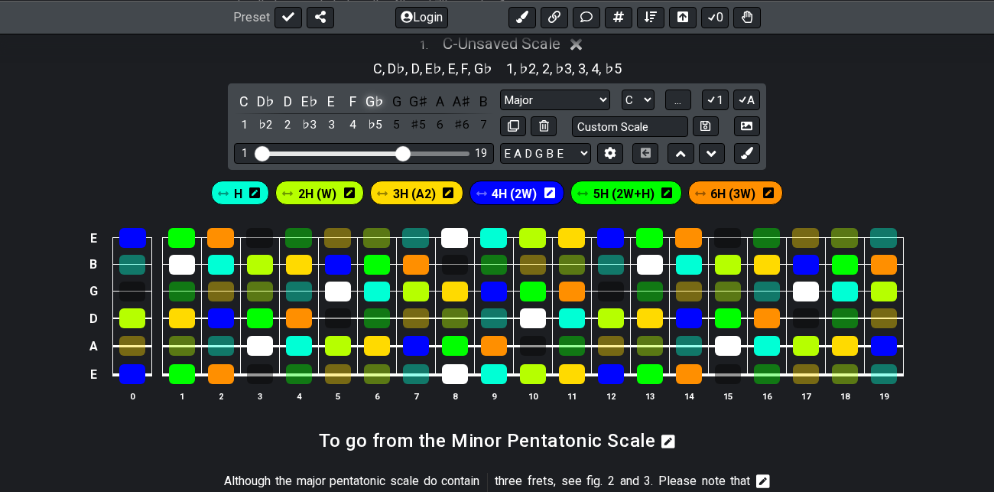
click at [376, 103] on div "G♭" at bounding box center [375, 101] width 20 height 21
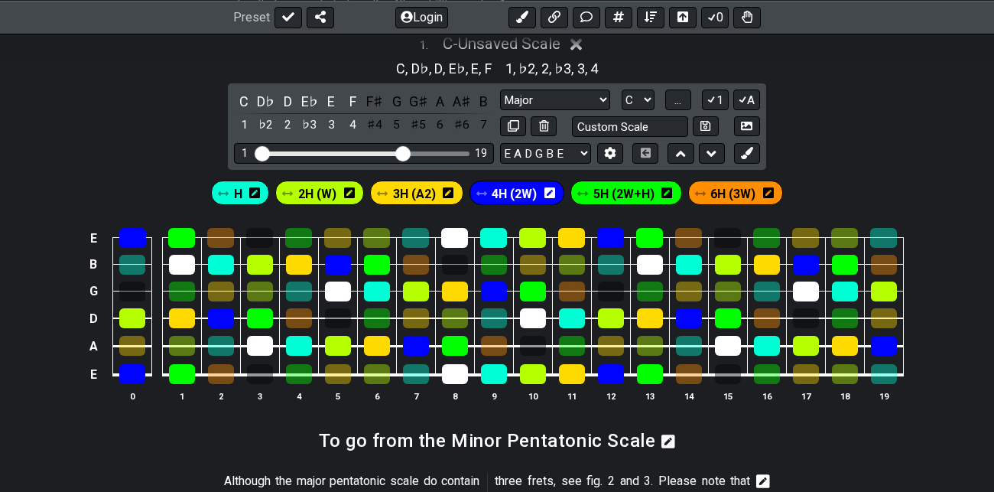
click at [376, 103] on div "F♯" at bounding box center [375, 101] width 20 height 21
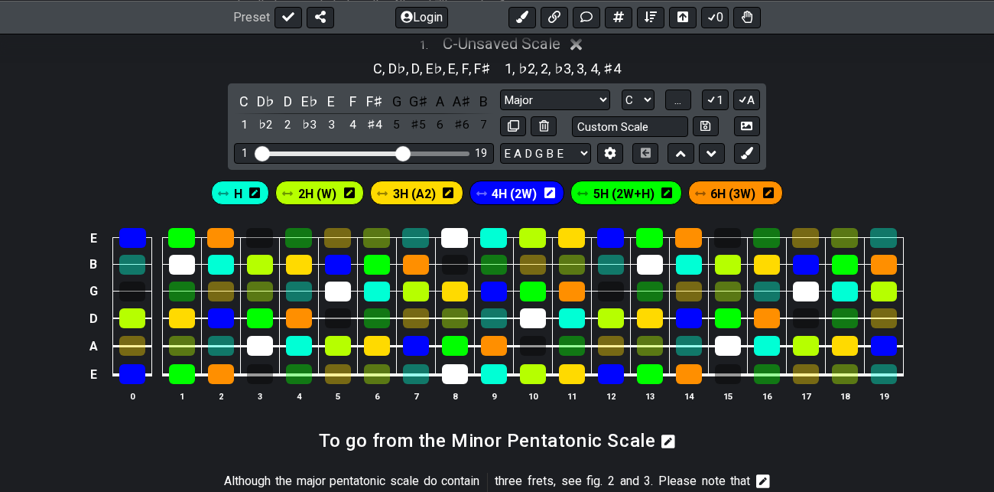
click at [376, 103] on div "F♯" at bounding box center [375, 101] width 20 height 21
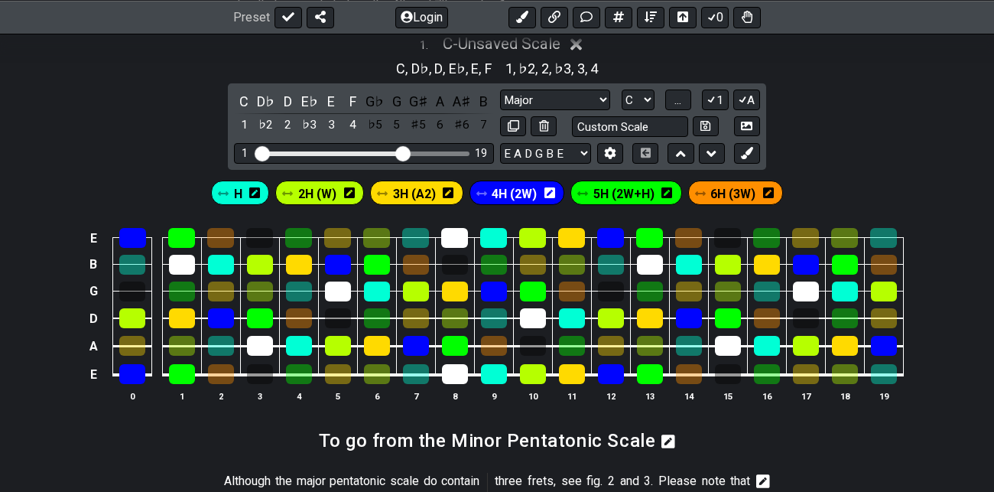
click at [376, 103] on div "G♭" at bounding box center [375, 101] width 20 height 21
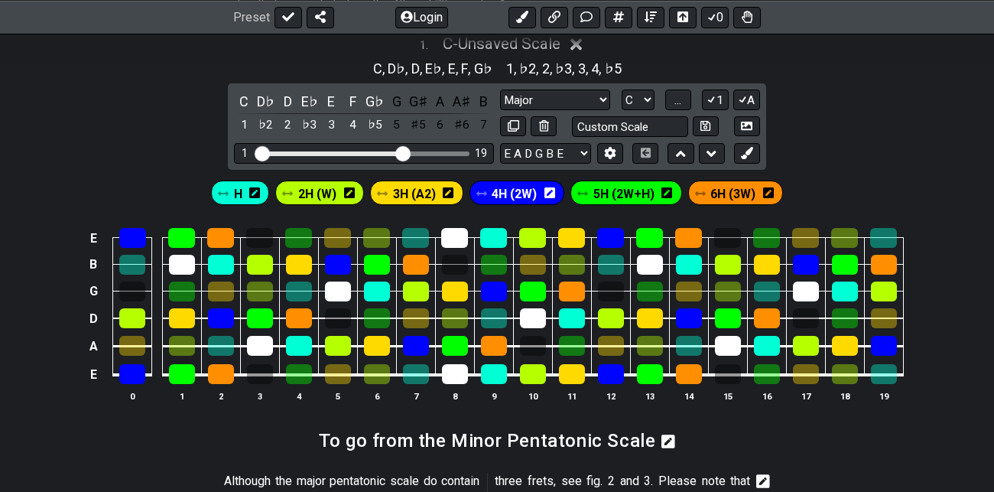
click at [376, 103] on div "G♭" at bounding box center [375, 101] width 20 height 21
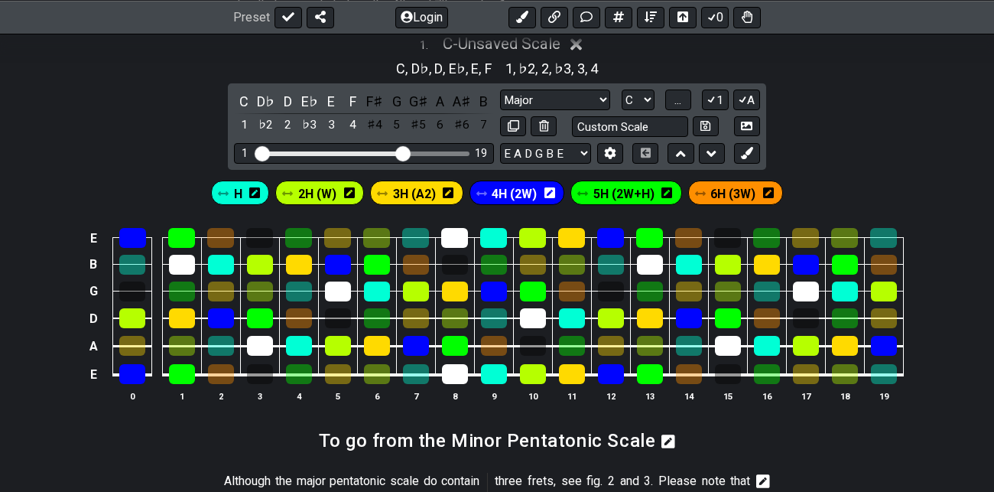
click at [376, 103] on div "F♯" at bounding box center [375, 101] width 20 height 21
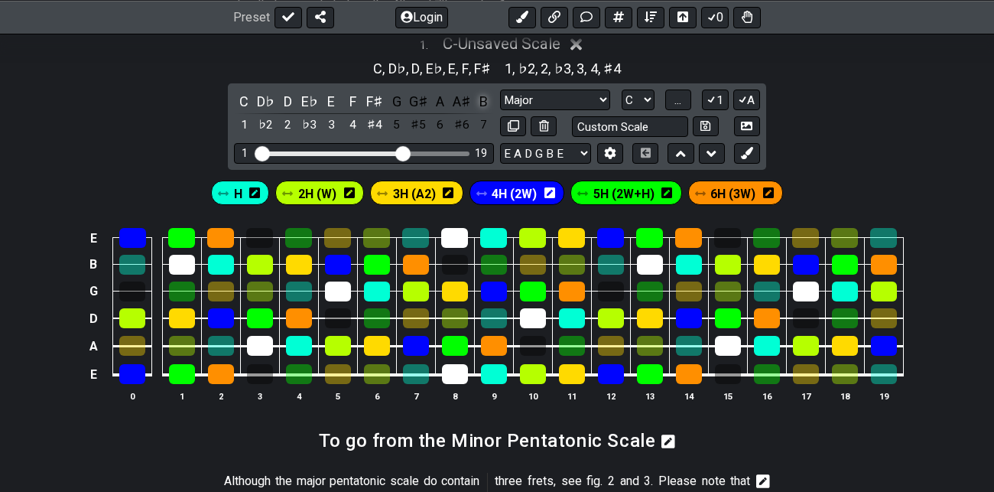
click at [487, 105] on div "B" at bounding box center [484, 101] width 20 height 21
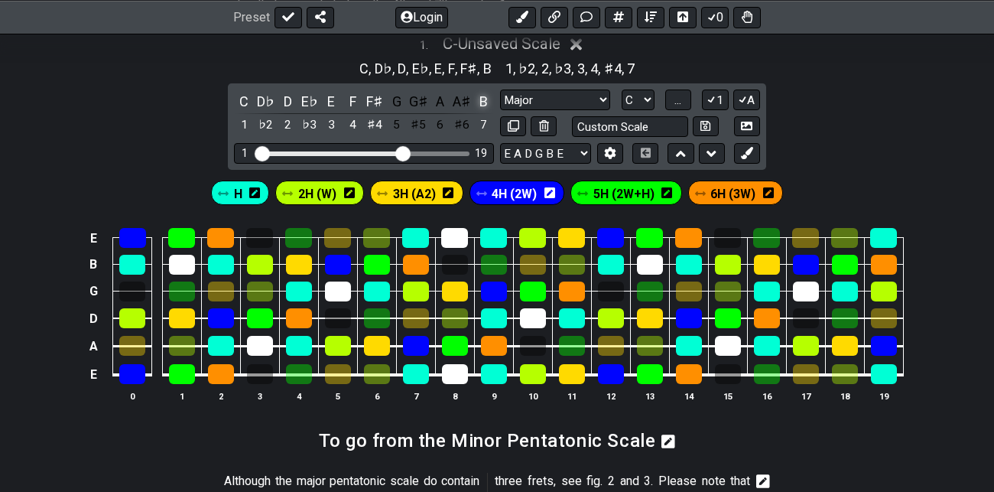
click at [487, 105] on div "B" at bounding box center [484, 101] width 20 height 21
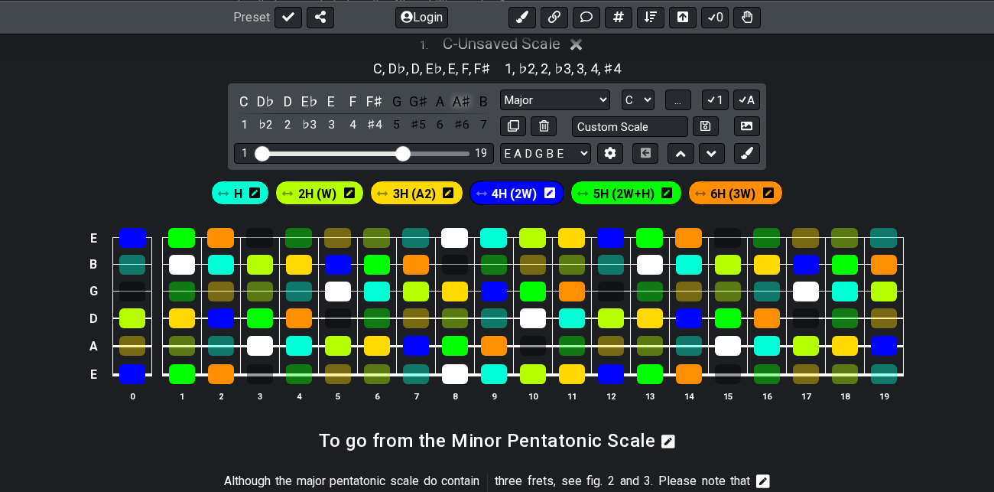
click at [463, 106] on div "A♯" at bounding box center [462, 101] width 20 height 21
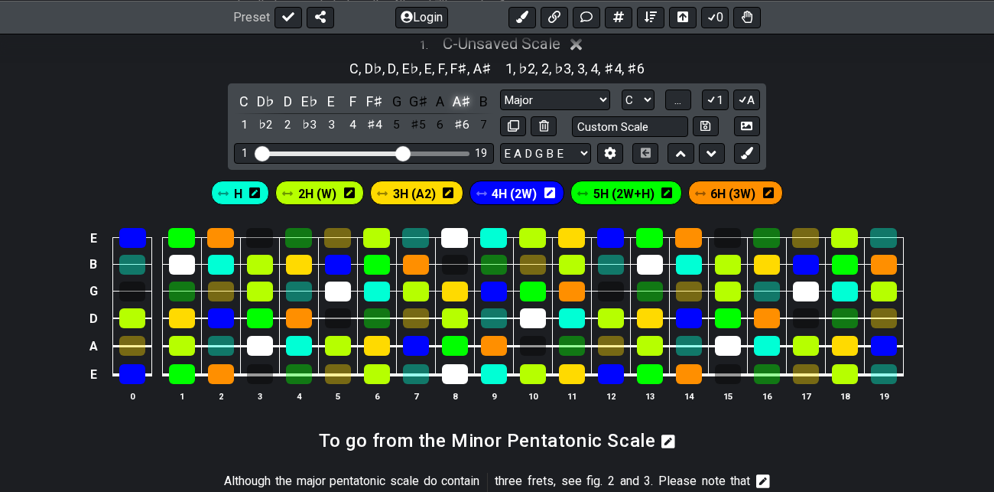
click at [463, 106] on div "A♯" at bounding box center [462, 101] width 20 height 21
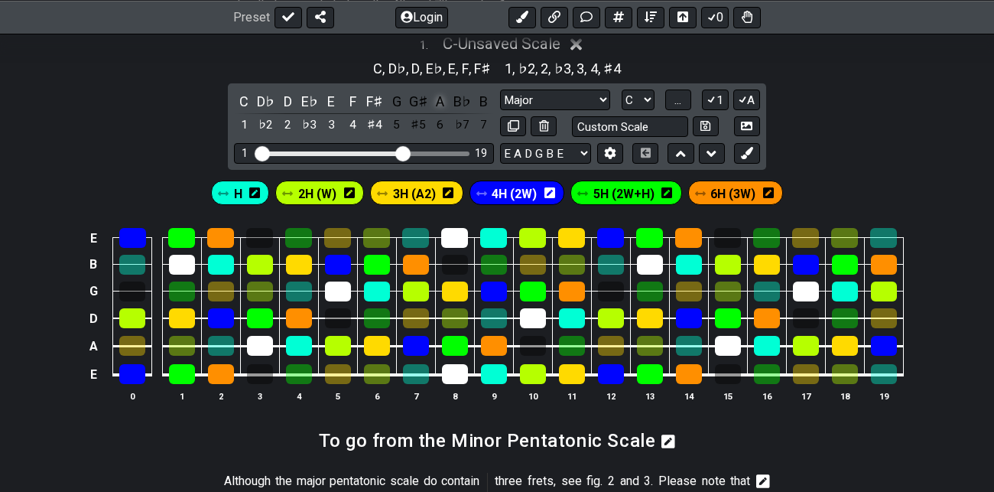
click at [441, 106] on div "A" at bounding box center [441, 101] width 20 height 21
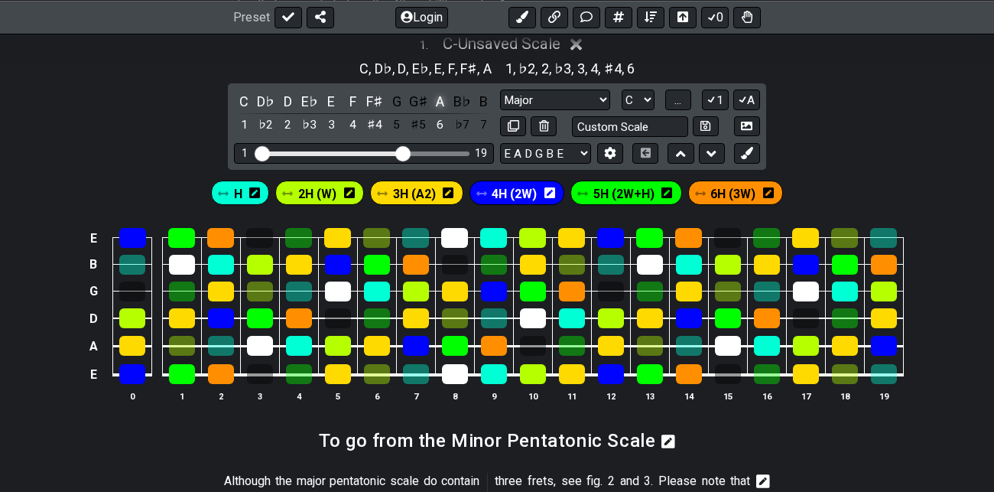
click at [441, 106] on div "A" at bounding box center [441, 101] width 20 height 21
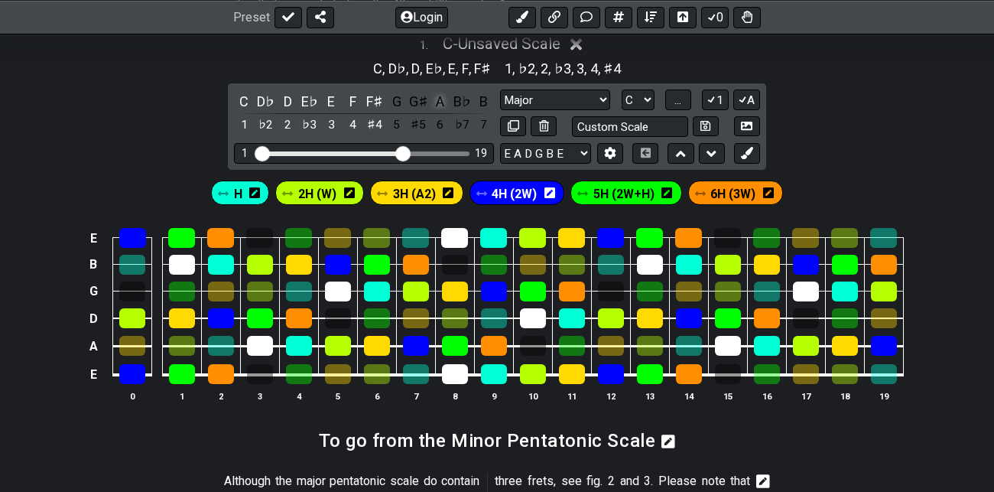
click at [441, 106] on div "A" at bounding box center [441, 101] width 20 height 21
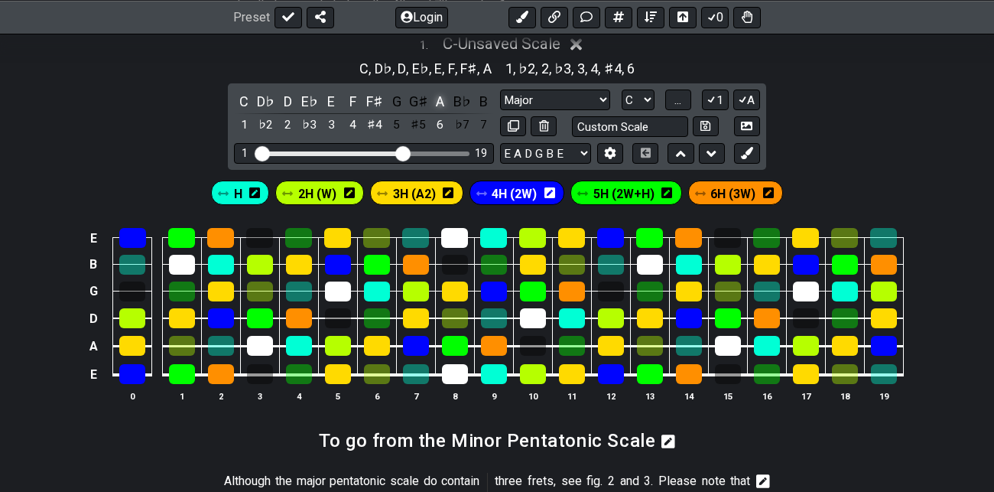
click at [441, 106] on div "A" at bounding box center [441, 101] width 20 height 21
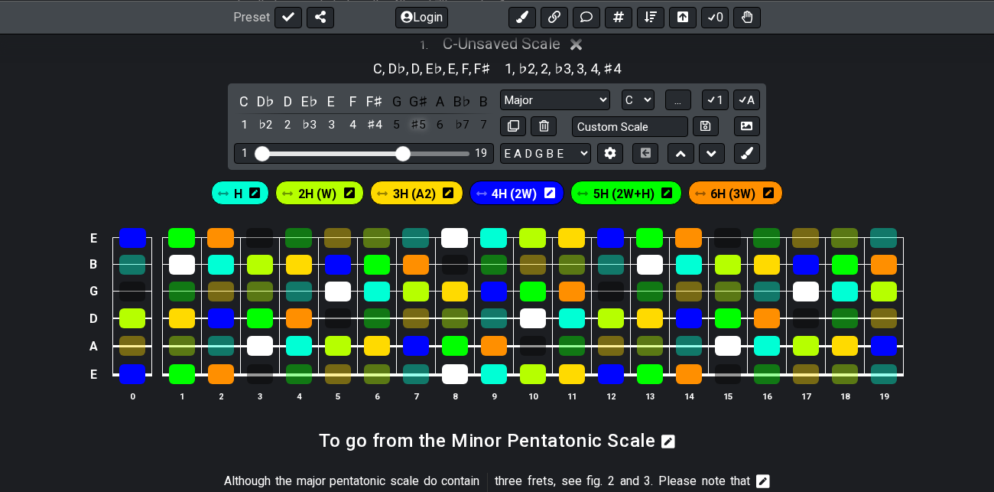
click at [416, 115] on div "♯5" at bounding box center [418, 125] width 20 height 21
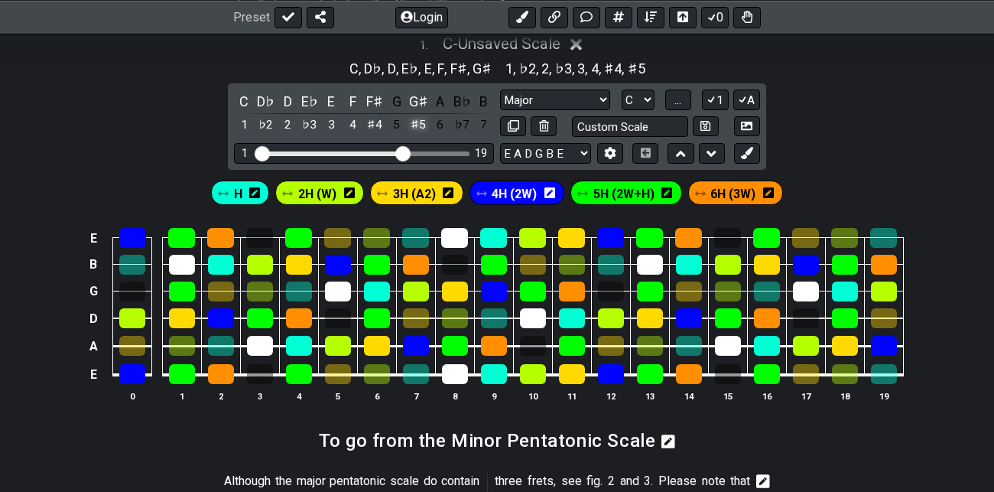
click at [416, 115] on div "♯5" at bounding box center [418, 125] width 20 height 21
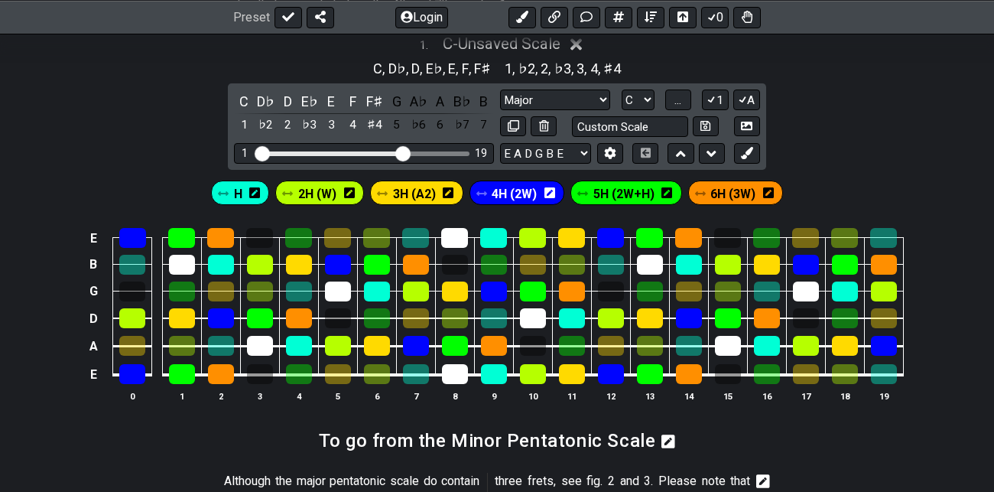
click at [518, 192] on span "4H (2W)" at bounding box center [514, 194] width 45 height 22
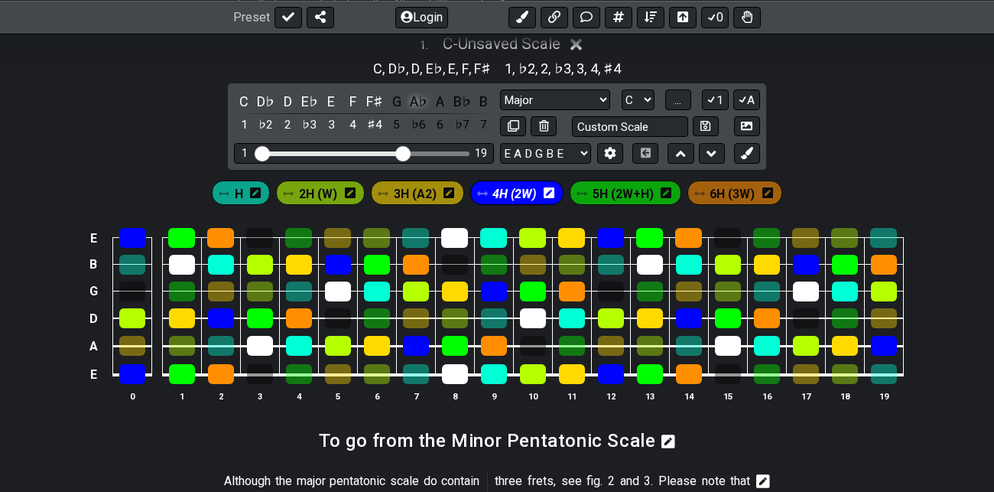
click at [420, 98] on div "A♭" at bounding box center [418, 101] width 20 height 21
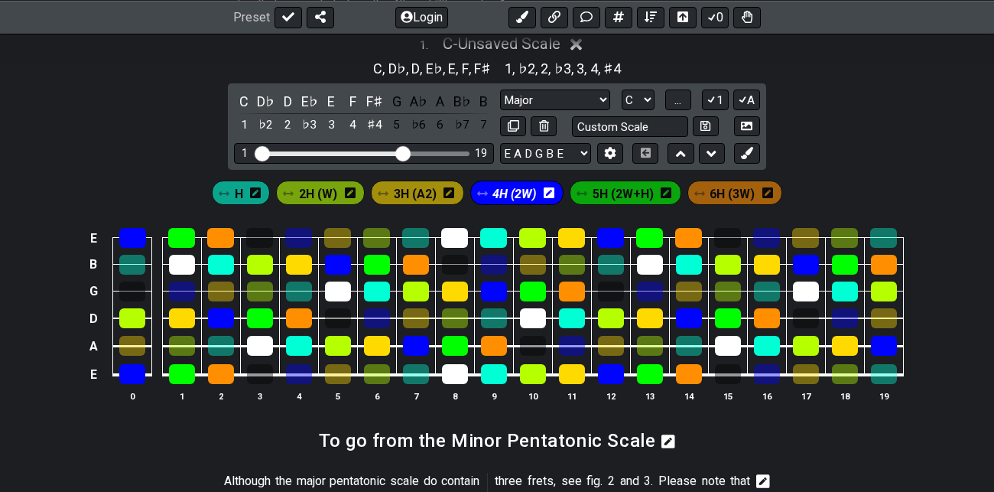
click at [617, 194] on span "5H (2W+H)" at bounding box center [623, 194] width 61 height 22
click at [396, 97] on div "G" at bounding box center [397, 101] width 20 height 21
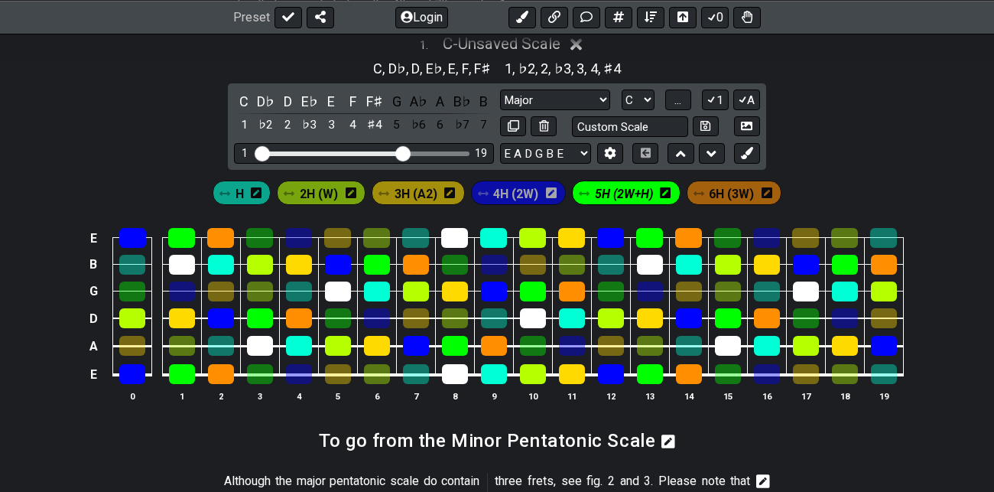
scroll to position [421, 0]
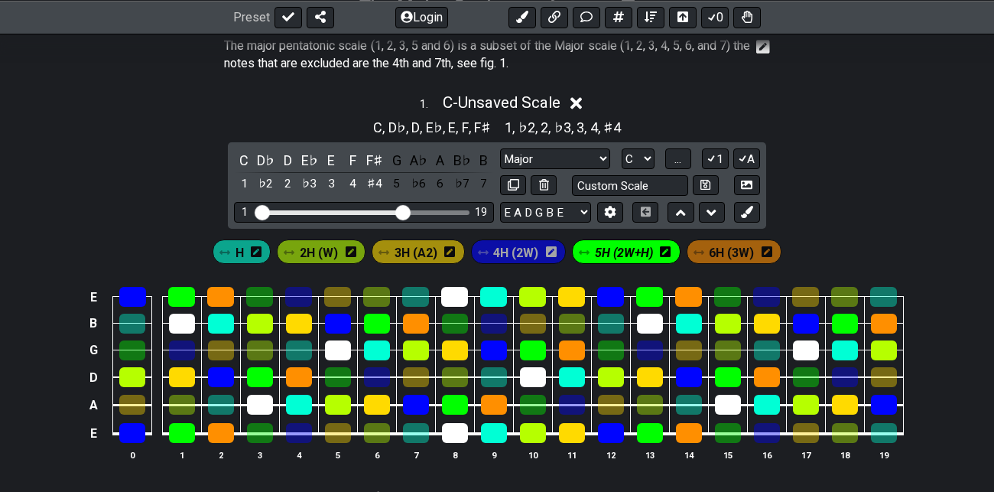
click at [582, 102] on icon at bounding box center [576, 103] width 11 height 16
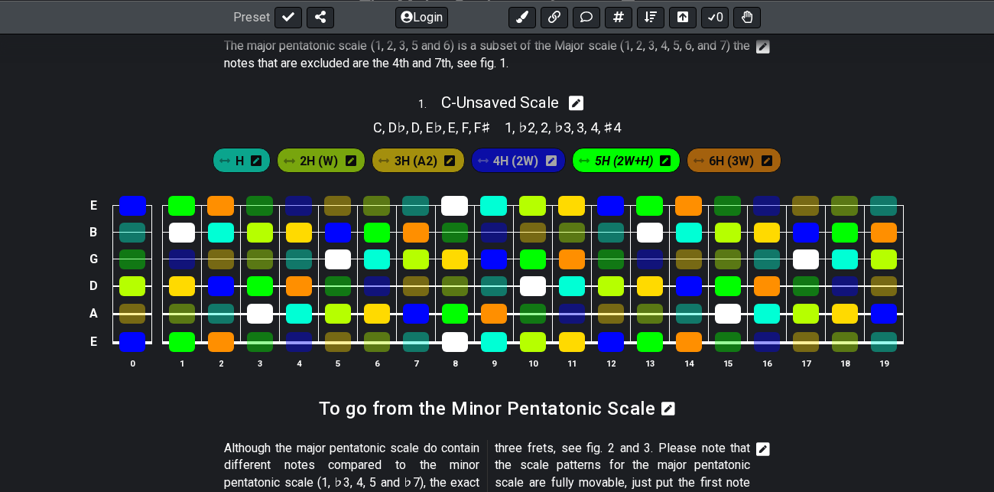
click at [636, 161] on span "5H (2W+H)" at bounding box center [624, 161] width 58 height 22
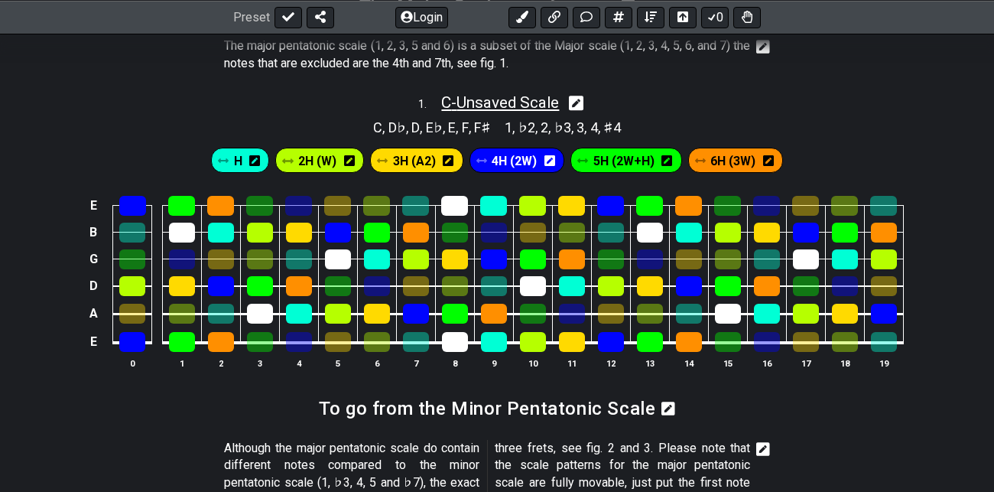
click at [547, 106] on span "C - Unsaved Scale" at bounding box center [500, 102] width 118 height 18
select select "C"
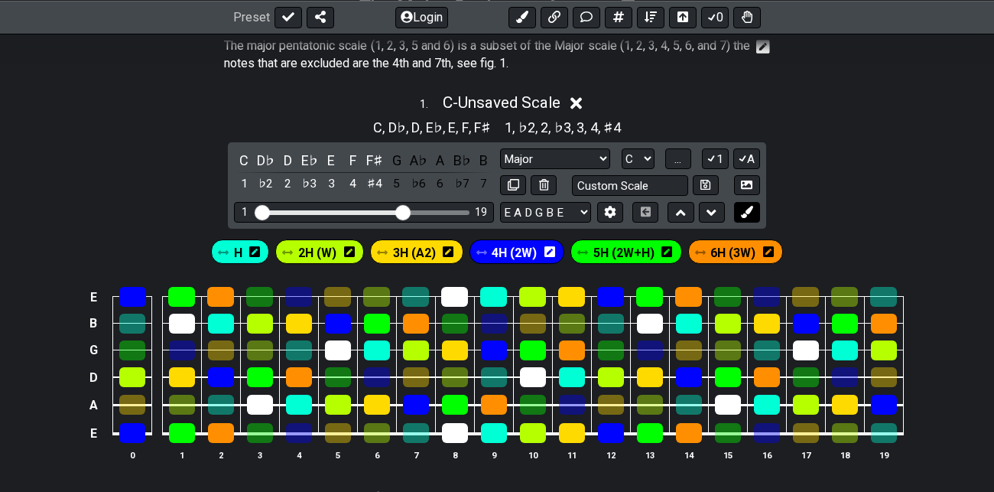
click at [749, 212] on icon at bounding box center [746, 211] width 11 height 11
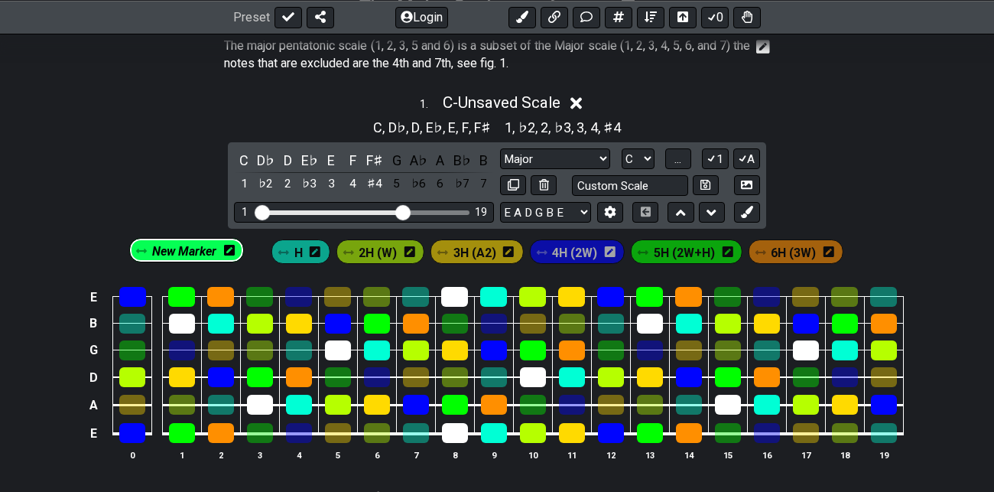
drag, startPoint x: 795, startPoint y: 252, endPoint x: 146, endPoint y: 251, distance: 648.7
click at [146, 251] on div "H 2H (W) 3H (A2) 4H (2W) 5H (2W+H) 6H (3W) New Marker" at bounding box center [497, 248] width 994 height 38
click at [252, 251] on icon at bounding box center [250, 251] width 11 height 11
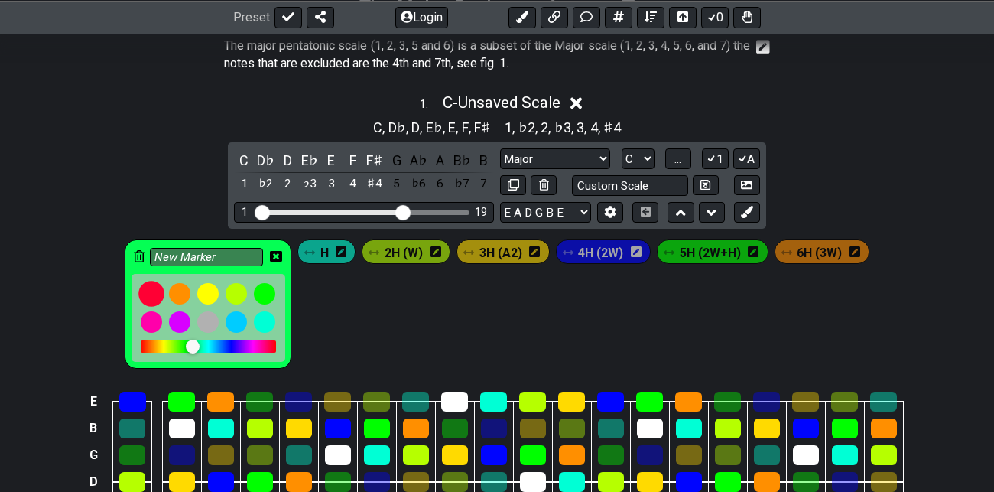
click at [155, 291] on div at bounding box center [151, 294] width 26 height 26
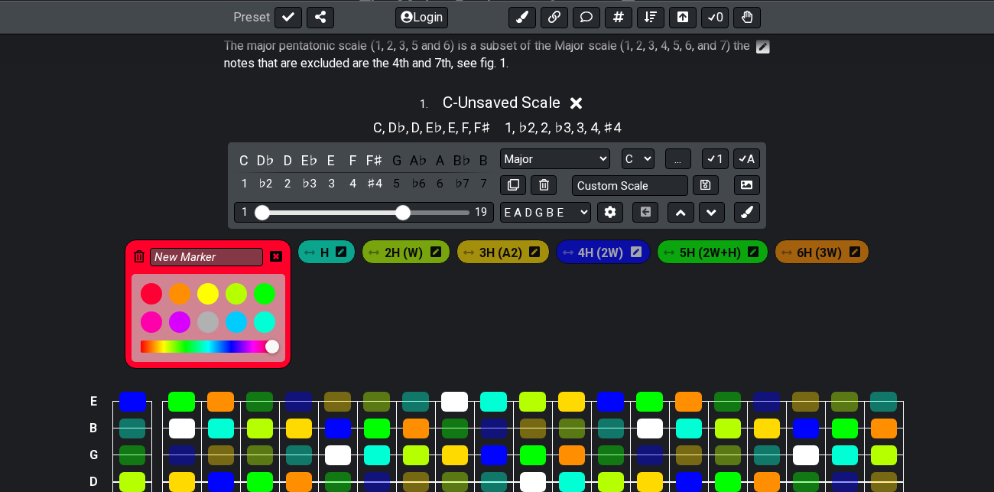
drag, startPoint x: 273, startPoint y: 344, endPoint x: 149, endPoint y: 347, distance: 123.9
click at [265, 347] on div at bounding box center [272, 347] width 14 height 14
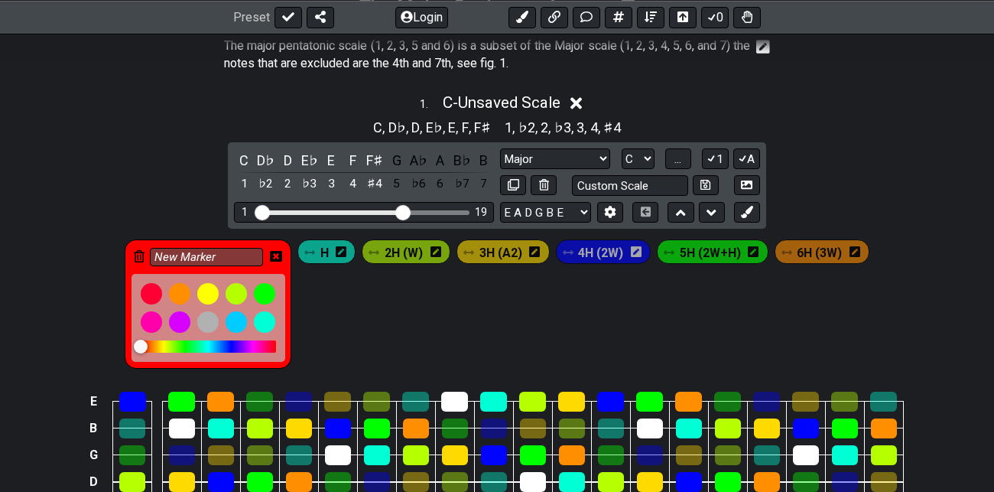
drag, startPoint x: 148, startPoint y: 344, endPoint x: 138, endPoint y: 343, distance: 9.3
click at [138, 343] on div at bounding box center [141, 347] width 14 height 14
drag, startPoint x: 140, startPoint y: 344, endPoint x: 122, endPoint y: 345, distance: 17.6
click at [122, 345] on div "New Marker" at bounding box center [208, 303] width 173 height 135
click at [211, 255] on input "New Marker" at bounding box center [206, 257] width 113 height 19
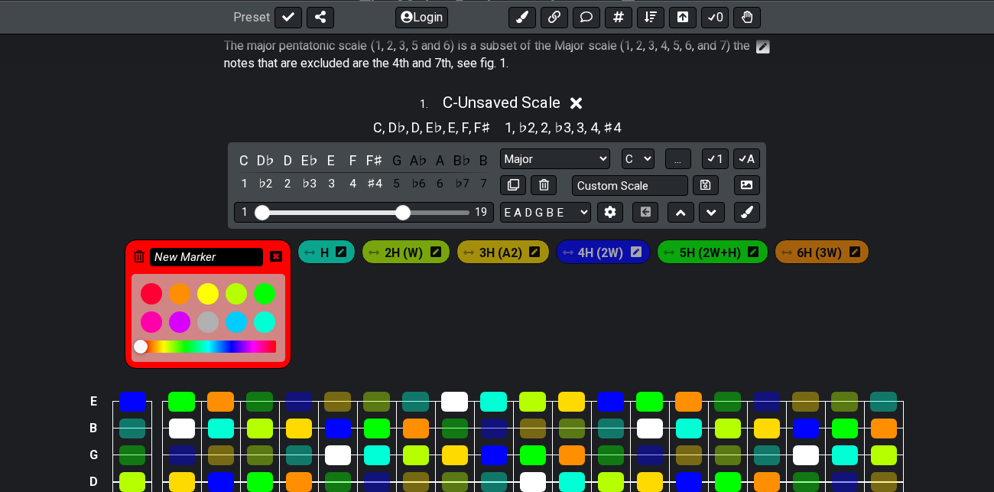
click at [221, 255] on input "New Marker" at bounding box center [206, 257] width 113 height 19
type input "N"
type input "Tonique"
click at [278, 255] on icon at bounding box center [276, 256] width 12 height 12
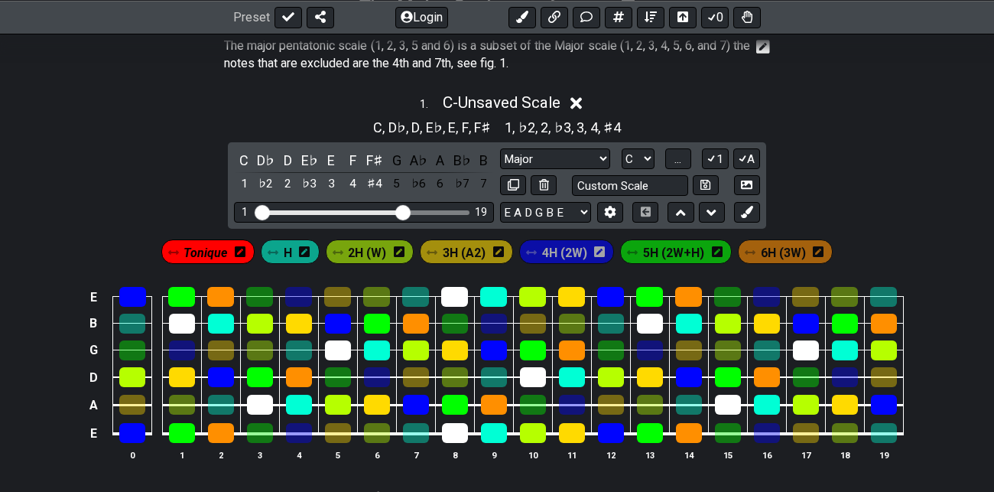
click at [213, 253] on span "Tonique" at bounding box center [206, 253] width 44 height 22
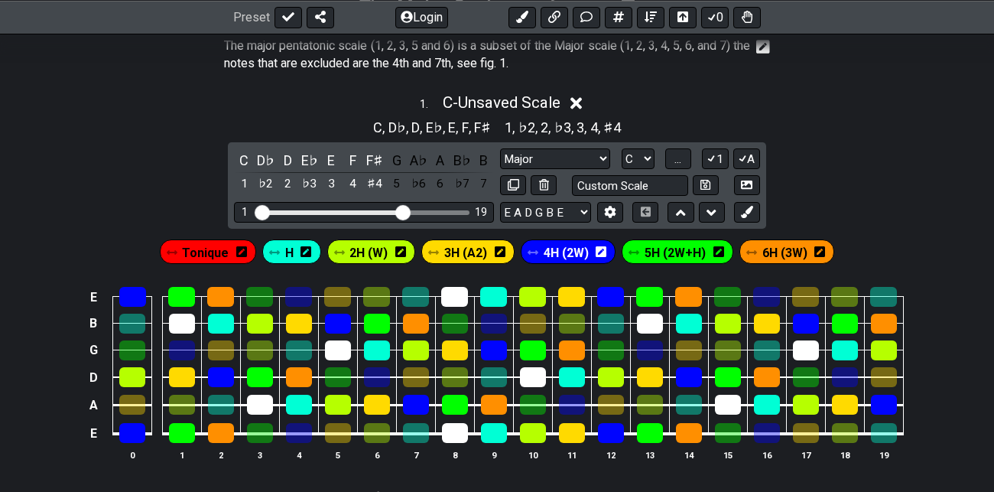
click at [213, 253] on span "Tonique" at bounding box center [205, 253] width 47 height 22
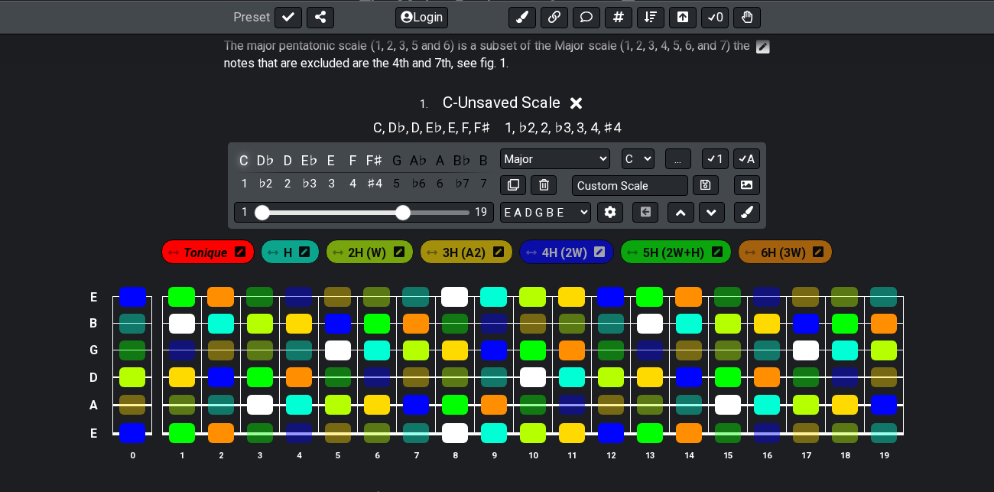
click at [244, 159] on div "C" at bounding box center [244, 160] width 20 height 21
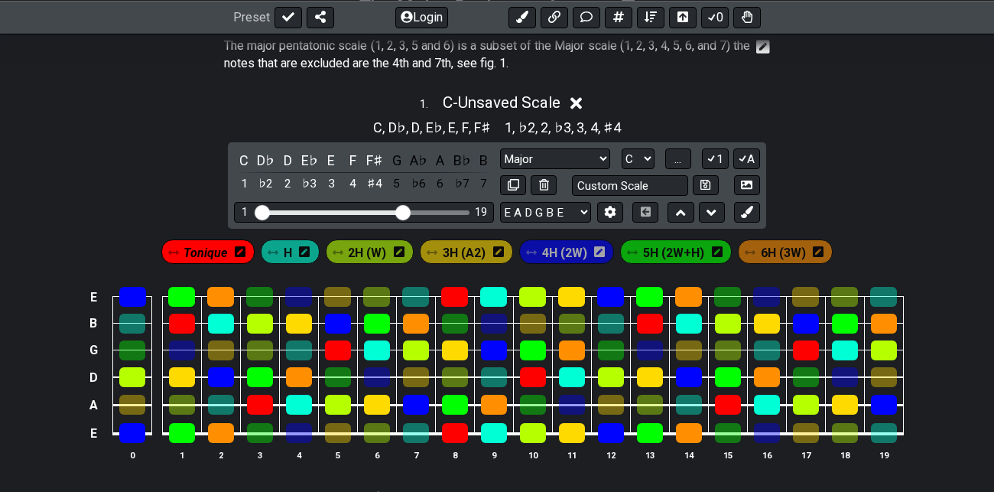
click at [213, 250] on span "Tonique" at bounding box center [206, 253] width 44 height 22
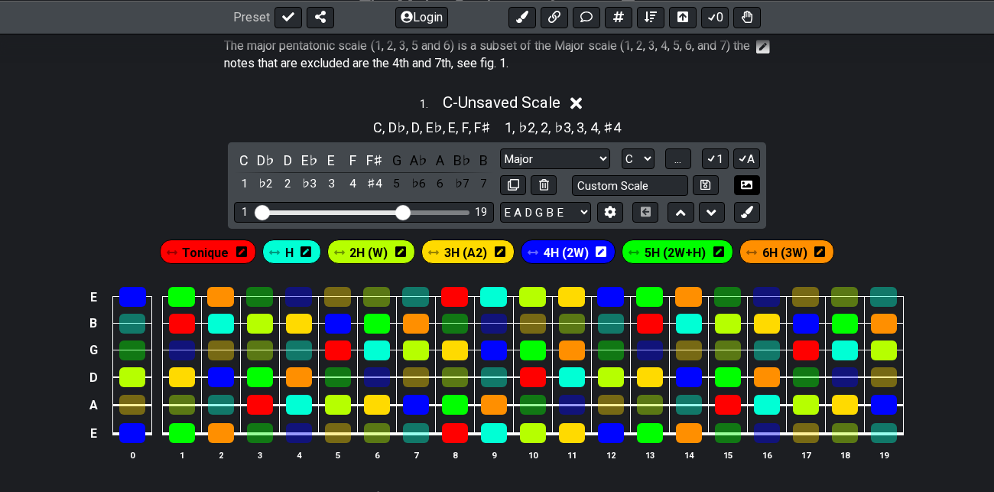
click at [750, 184] on icon at bounding box center [746, 184] width 11 height 11
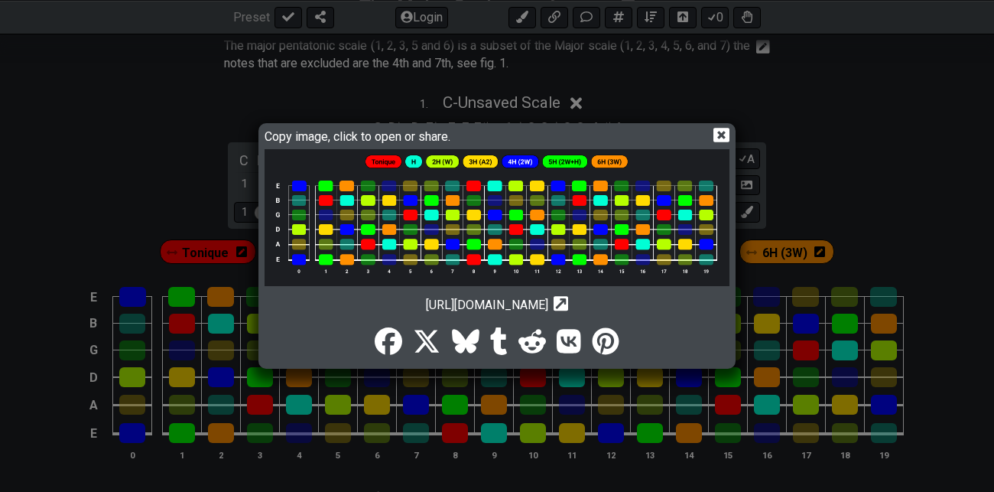
click at [552, 217] on img at bounding box center [497, 217] width 465 height 137
click at [727, 139] on icon at bounding box center [722, 136] width 16 height 15
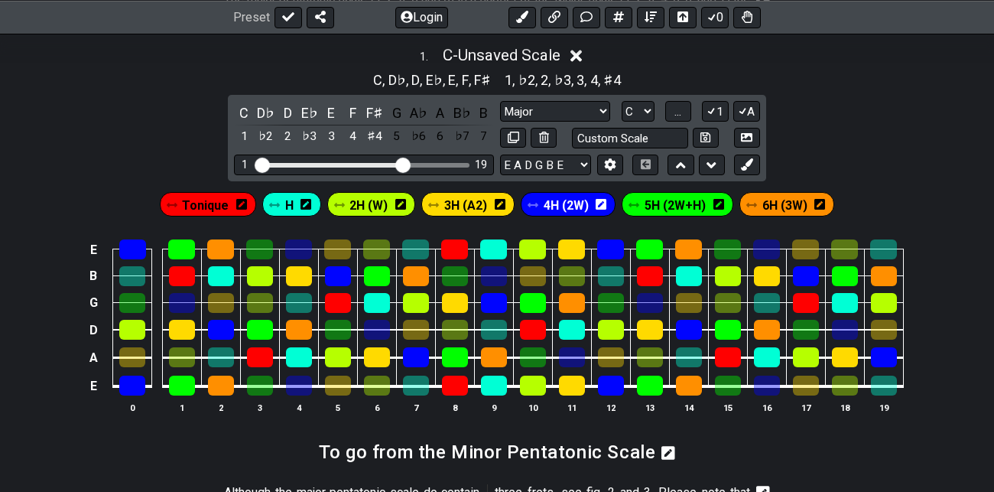
scroll to position [487, 0]
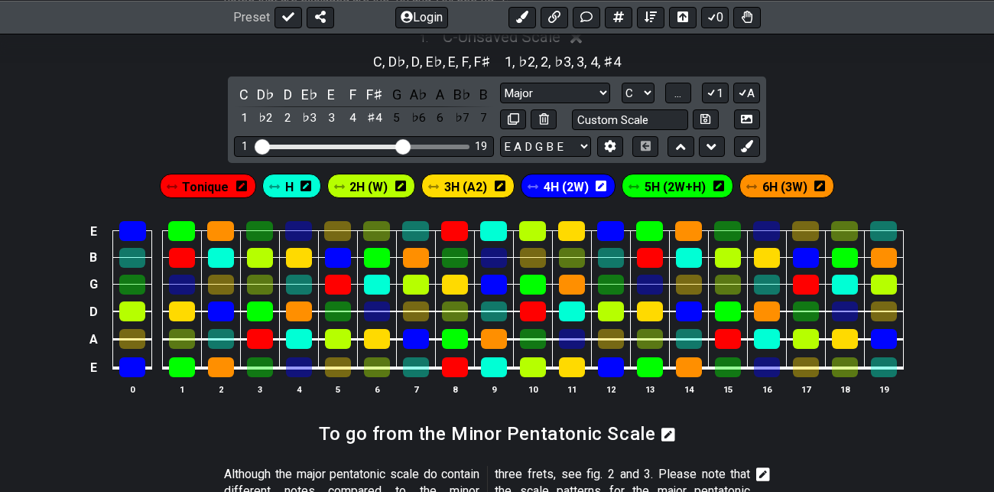
click at [239, 186] on icon at bounding box center [241, 186] width 11 height 12
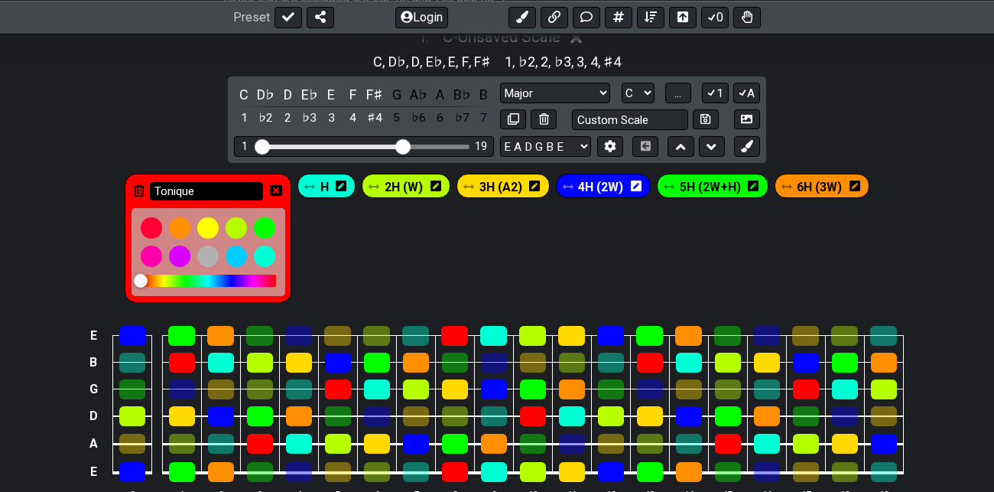
click at [219, 184] on input "Tonique" at bounding box center [206, 191] width 113 height 19
type input "12H (6W octave)"
click at [421, 259] on div "12H (6W octave) H 2H (W) 3H (A2) 4H (2W) 5H (2W+H) 6H (3W)" at bounding box center [497, 238] width 751 height 135
click at [278, 187] on icon at bounding box center [276, 190] width 12 height 12
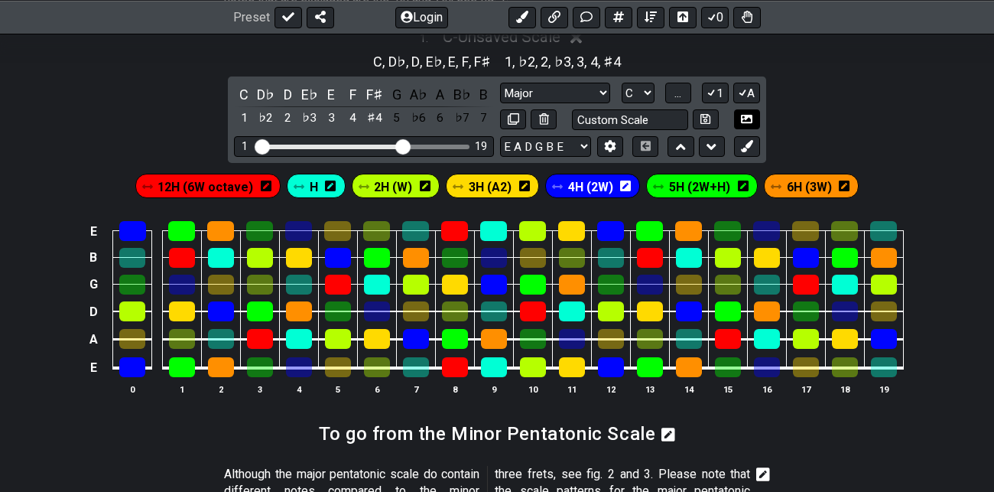
click at [750, 115] on icon at bounding box center [746, 119] width 11 height 8
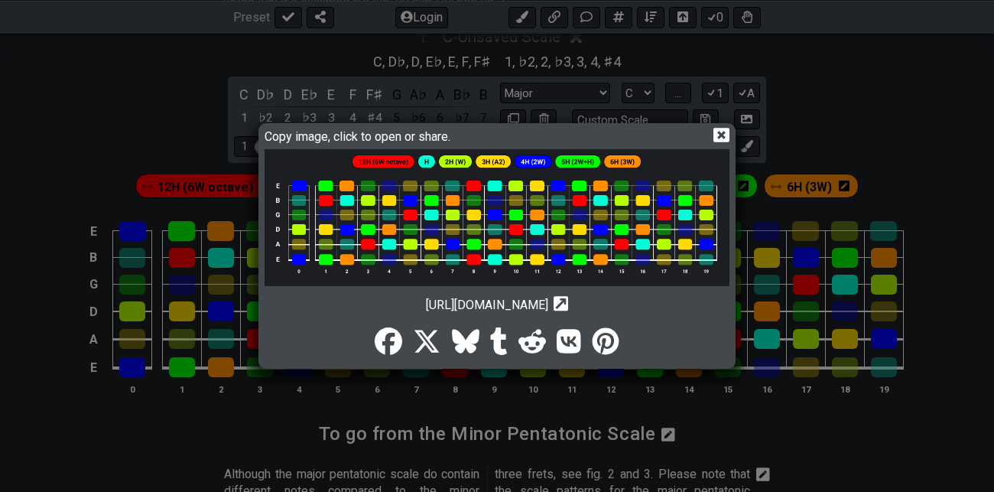
click at [516, 199] on img at bounding box center [497, 217] width 465 height 137
